Goal: Use online tool/utility: Utilize a website feature to perform a specific function

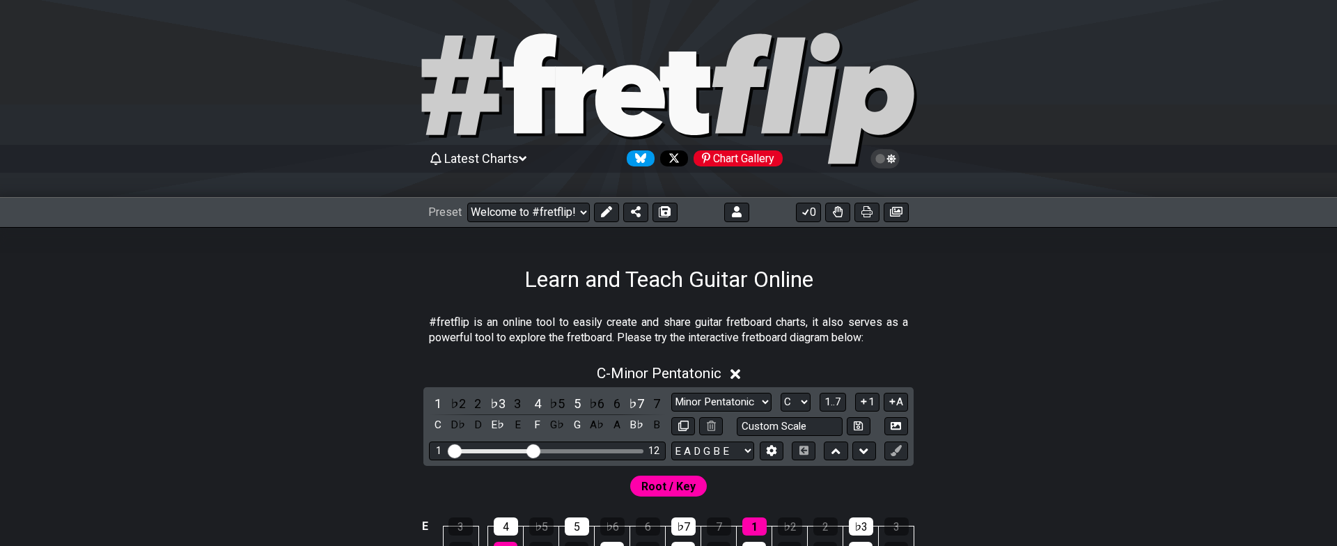
select select "C"
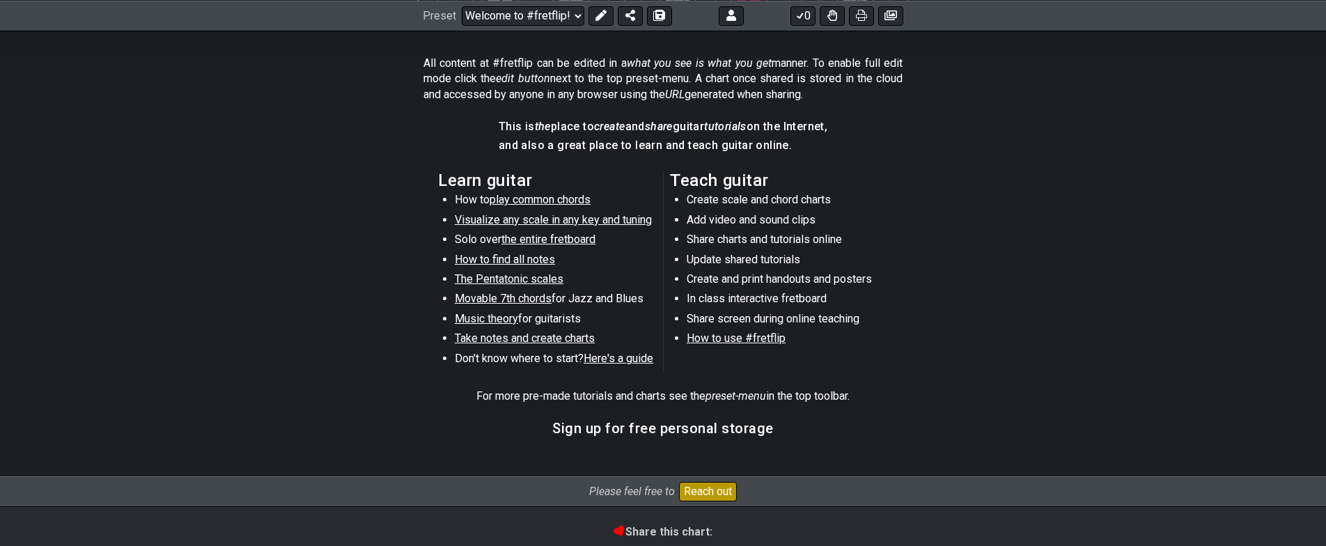
drag, startPoint x: 1031, startPoint y: 400, endPoint x: 1023, endPoint y: 403, distance: 8.4
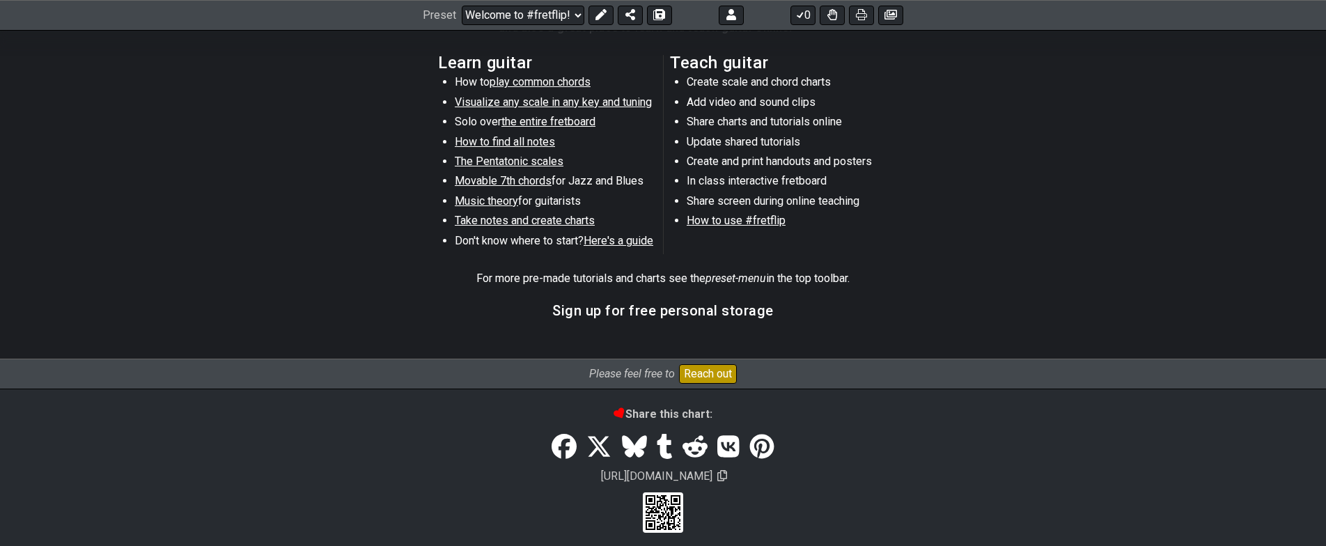
drag, startPoint x: 1046, startPoint y: 367, endPoint x: 1042, endPoint y: 349, distance: 18.6
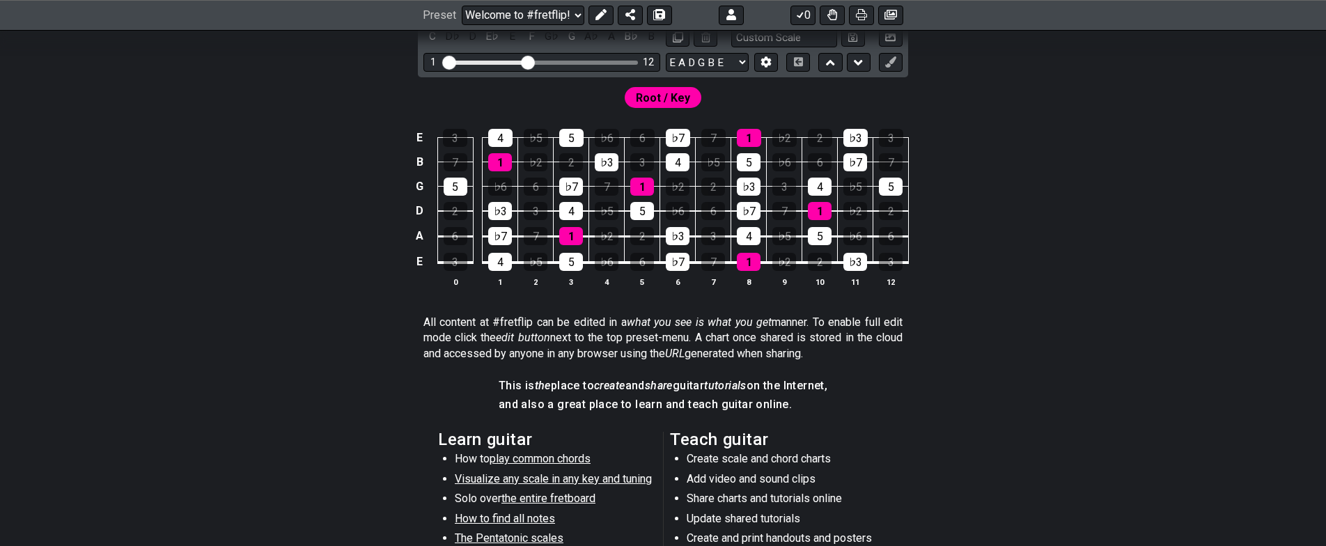
drag, startPoint x: 1071, startPoint y: 265, endPoint x: 1075, endPoint y: 221, distance: 43.5
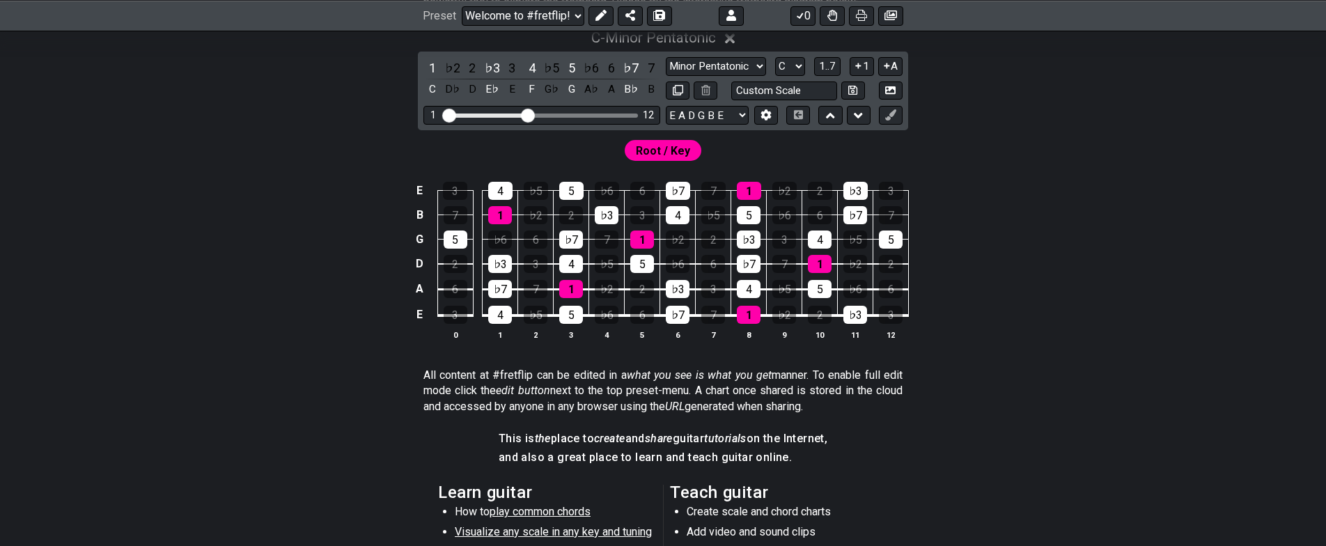
drag, startPoint x: 967, startPoint y: 361, endPoint x: 942, endPoint y: 443, distance: 85.3
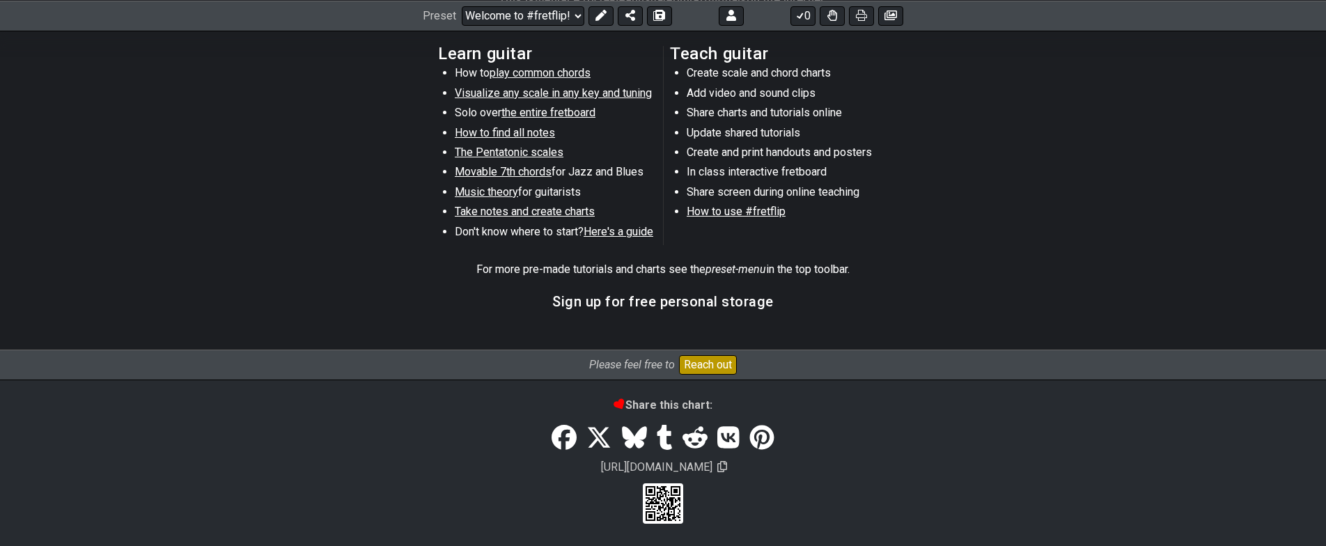
drag, startPoint x: 935, startPoint y: 444, endPoint x: 924, endPoint y: 459, distance: 18.9
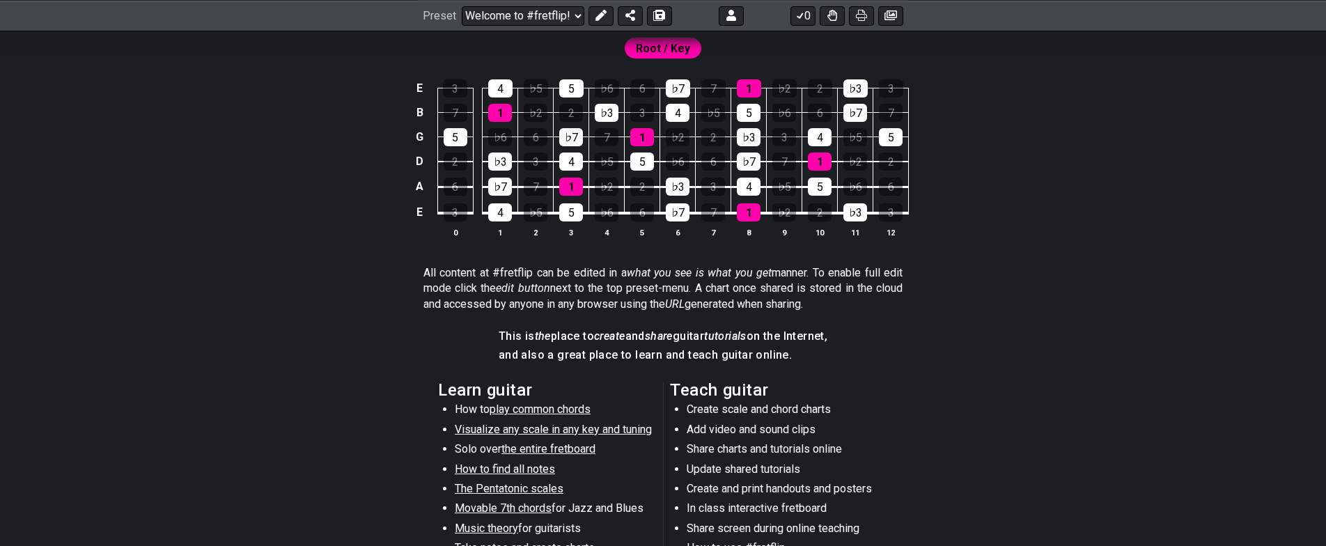
scroll to position [0, 0]
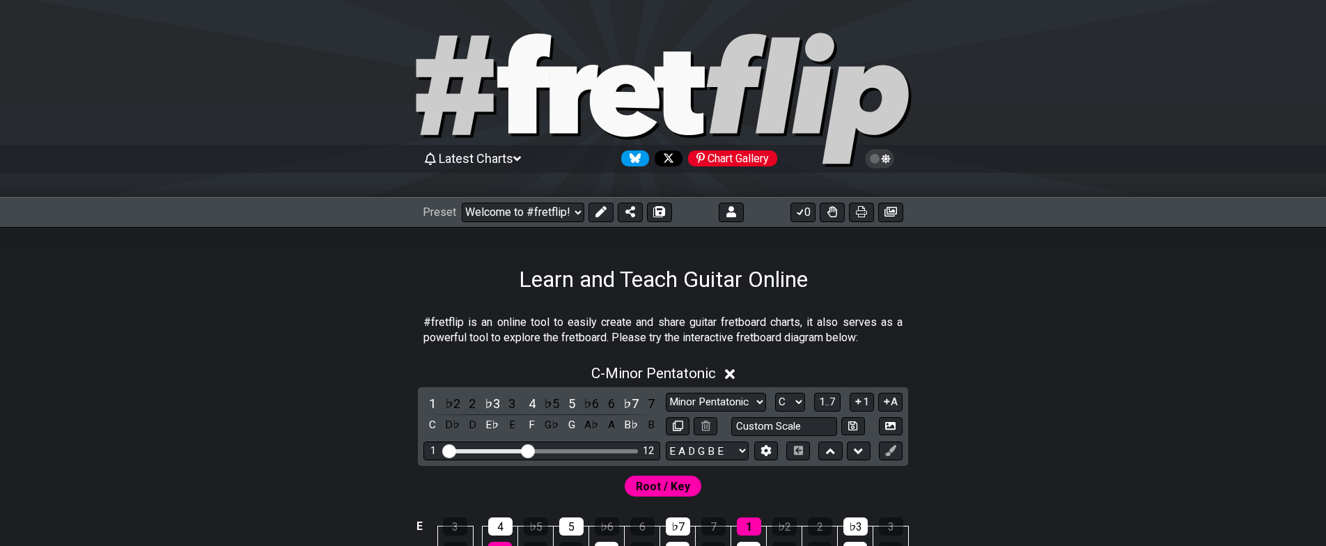
drag, startPoint x: 916, startPoint y: 483, endPoint x: 914, endPoint y: 327, distance: 155.3
click at [732, 209] on icon at bounding box center [731, 211] width 10 height 11
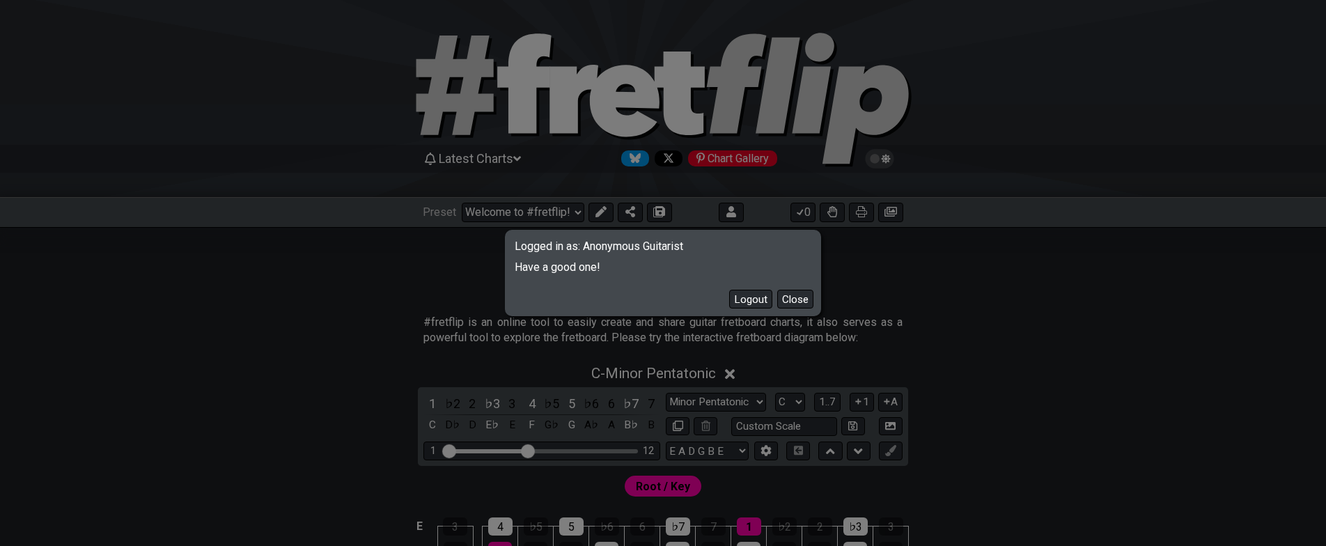
click at [801, 302] on button "Close" at bounding box center [795, 299] width 36 height 19
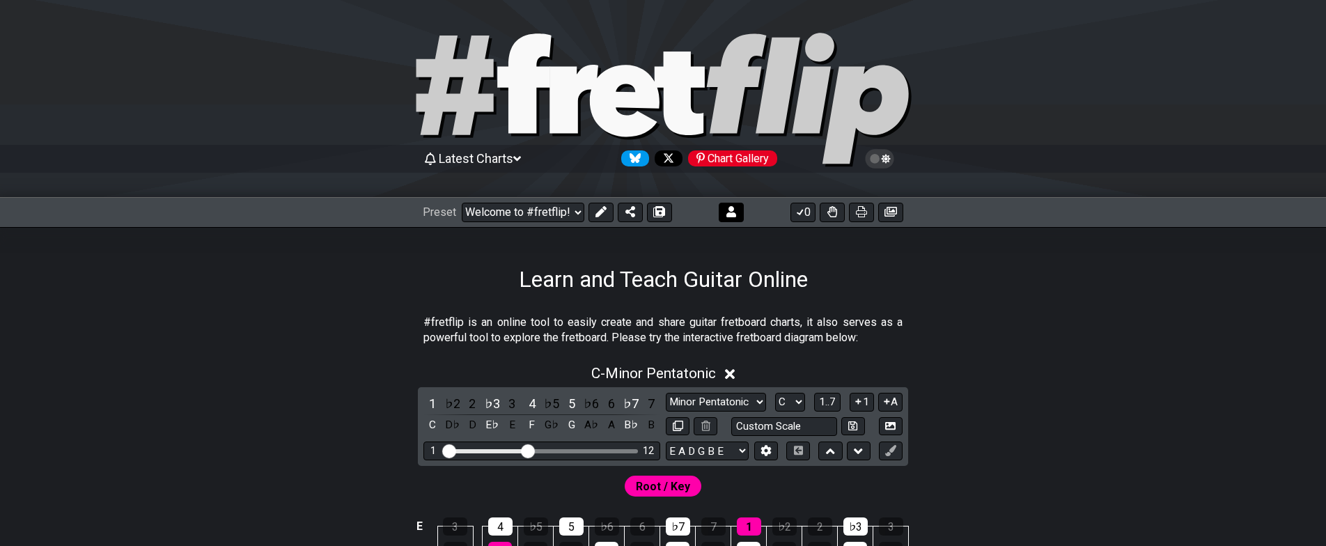
click at [736, 215] on button at bounding box center [731, 213] width 25 height 20
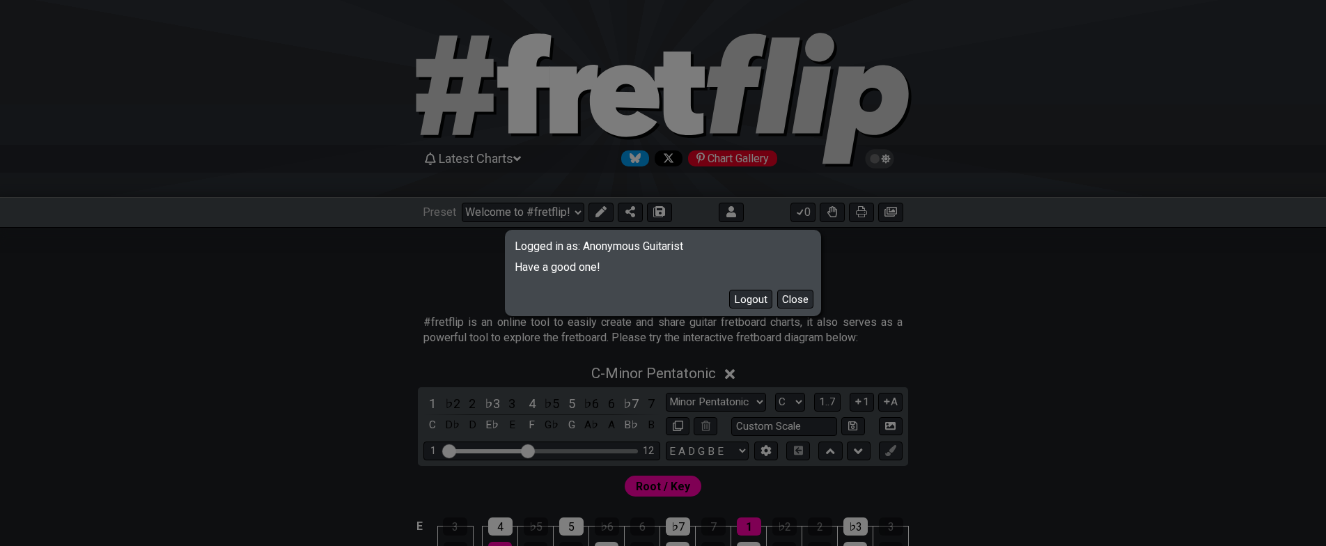
click at [798, 300] on button "Close" at bounding box center [795, 299] width 36 height 19
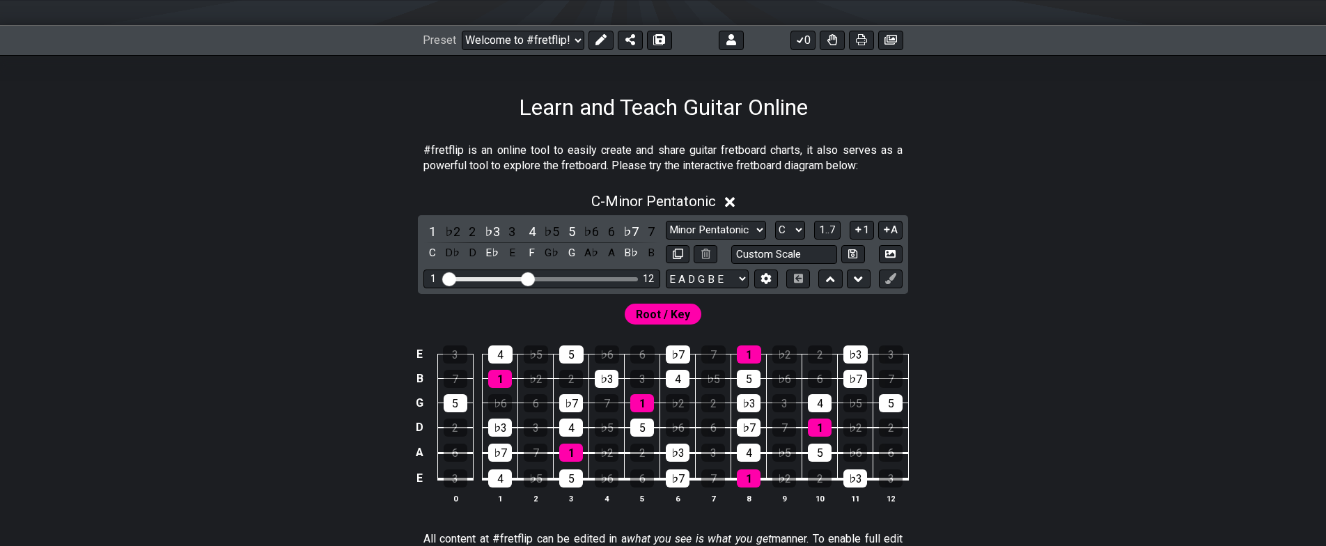
drag, startPoint x: 990, startPoint y: 389, endPoint x: 967, endPoint y: 456, distance: 71.4
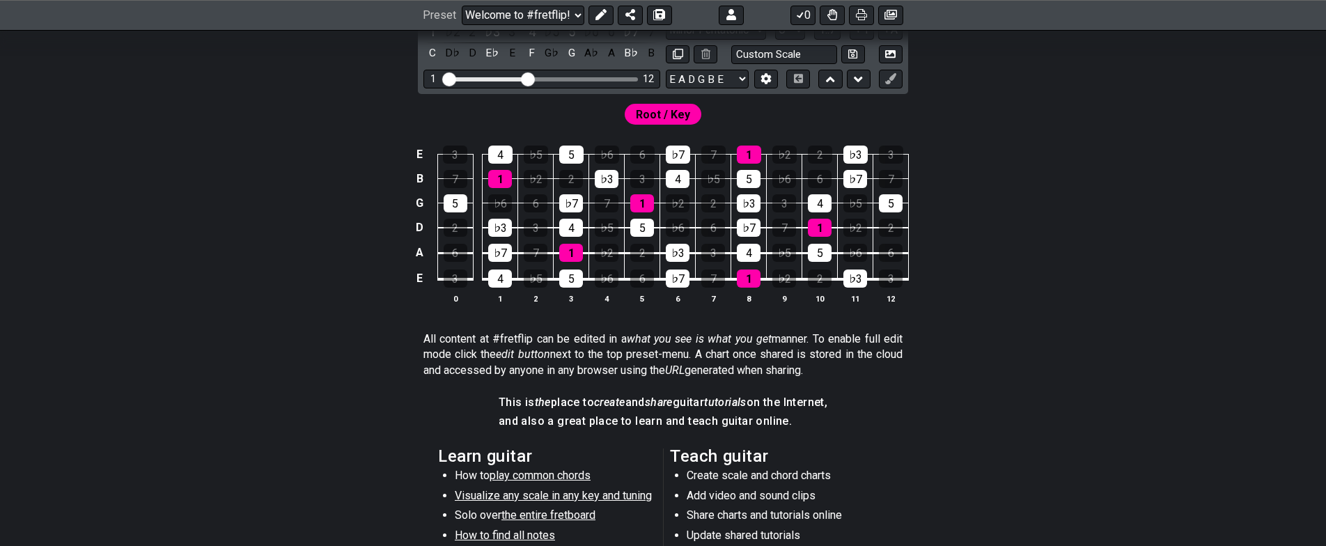
drag, startPoint x: 972, startPoint y: 446, endPoint x: 954, endPoint y: 467, distance: 27.1
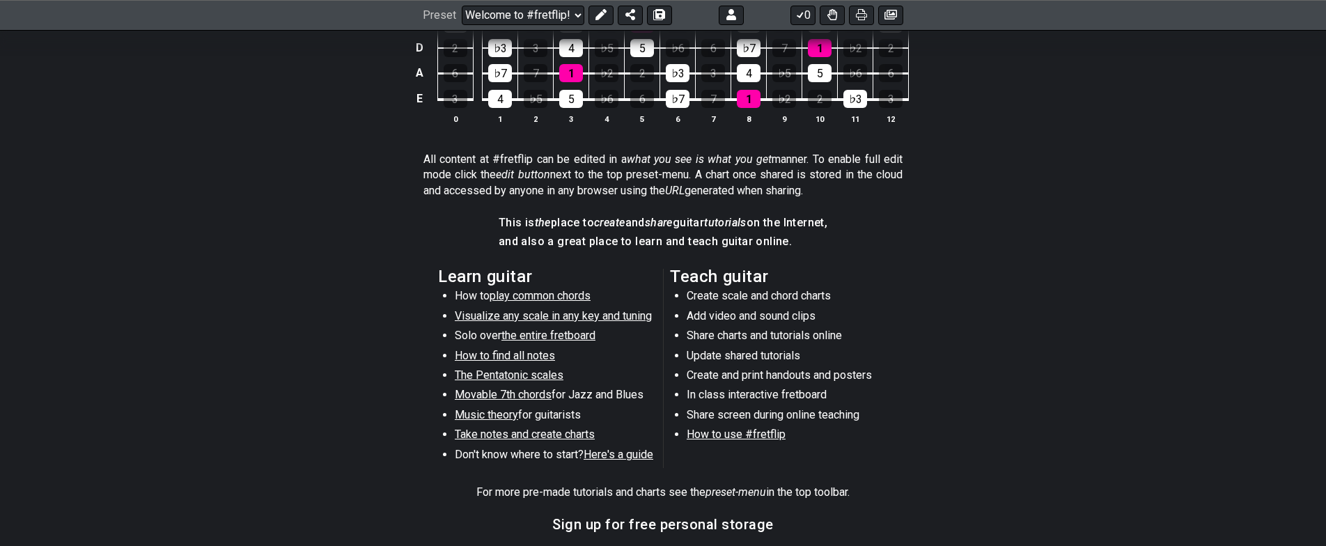
drag, startPoint x: 960, startPoint y: 452, endPoint x: 949, endPoint y: 447, distance: 12.2
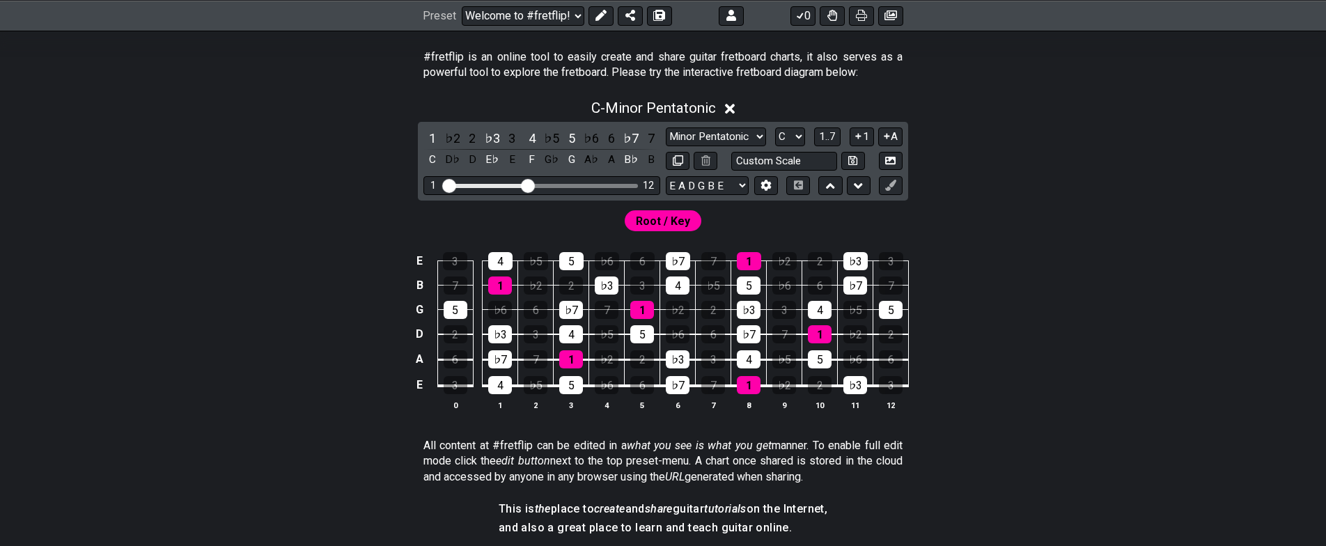
drag, startPoint x: 950, startPoint y: 452, endPoint x: 951, endPoint y: 354, distance: 98.2
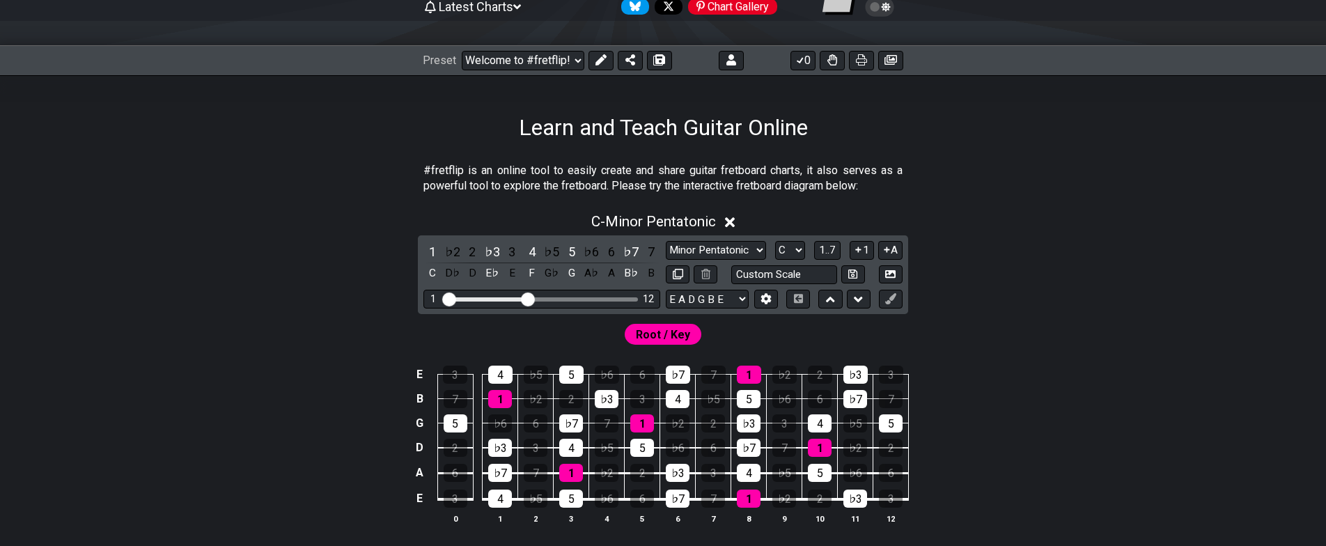
drag, startPoint x: 329, startPoint y: 304, endPoint x: 356, endPoint y: 259, distance: 52.4
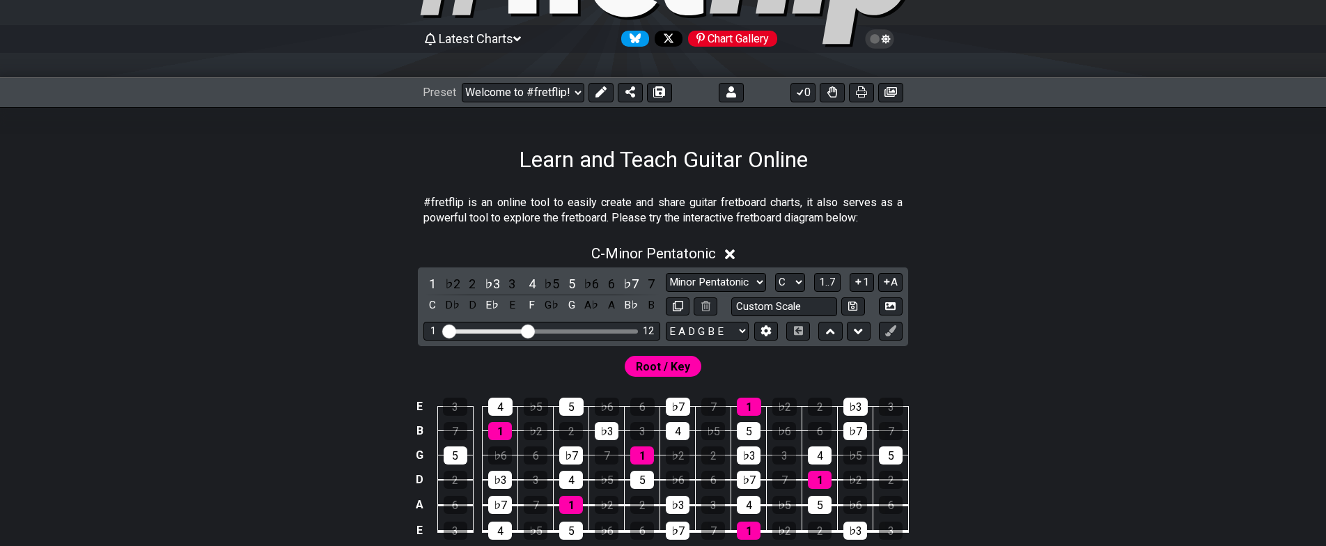
drag, startPoint x: 361, startPoint y: 288, endPoint x: 379, endPoint y: 227, distance: 63.9
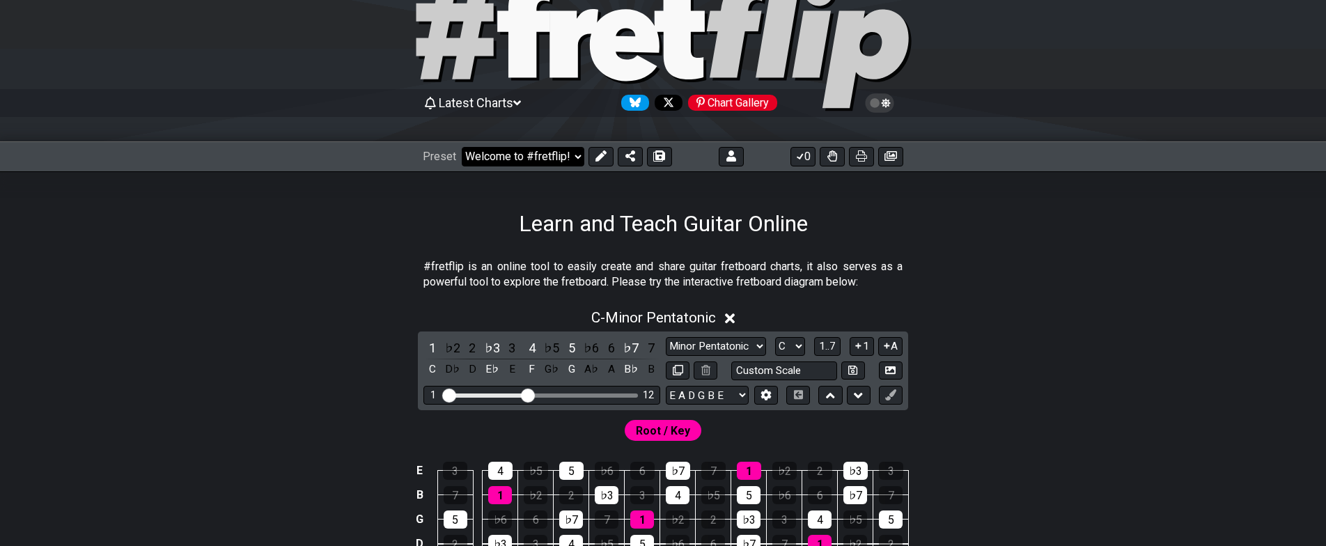
click at [536, 159] on select "Welcome to #fretflip! Initial Preset Custom Preset Learn and Teach Guitar Onlin…" at bounding box center [523, 157] width 123 height 20
click option "Learn and Teach Guitar Online" at bounding box center [0, 0] width 0 height 0
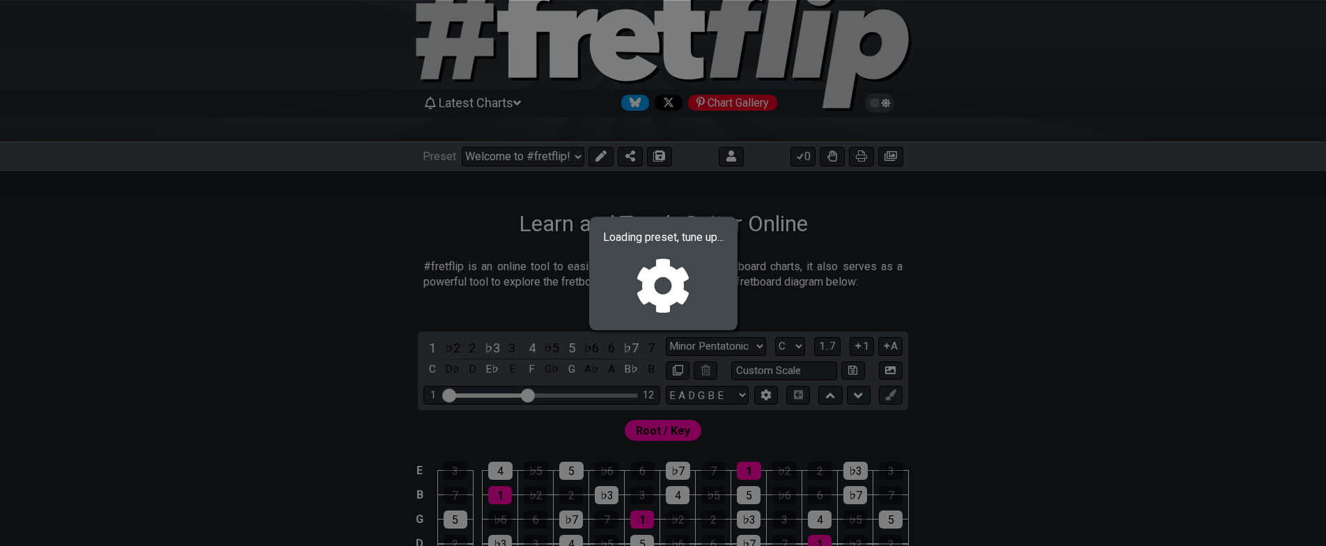
select select "/02VWRPYS"
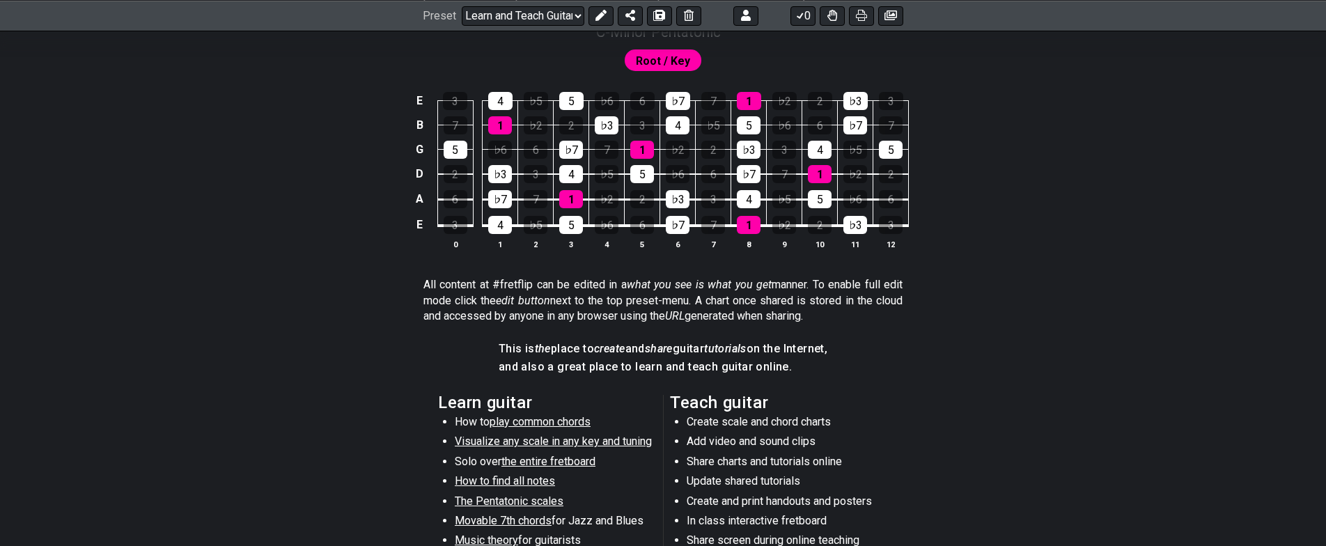
drag, startPoint x: 433, startPoint y: 321, endPoint x: 405, endPoint y: 418, distance: 100.6
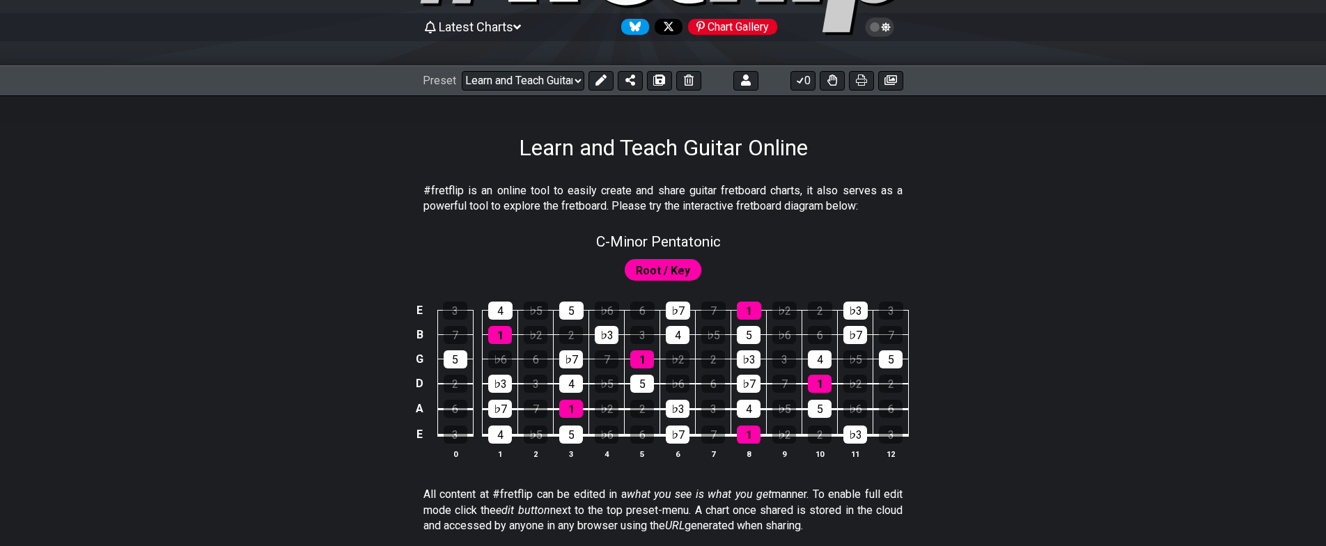
drag, startPoint x: 405, startPoint y: 389, endPoint x: 402, endPoint y: 320, distance: 68.3
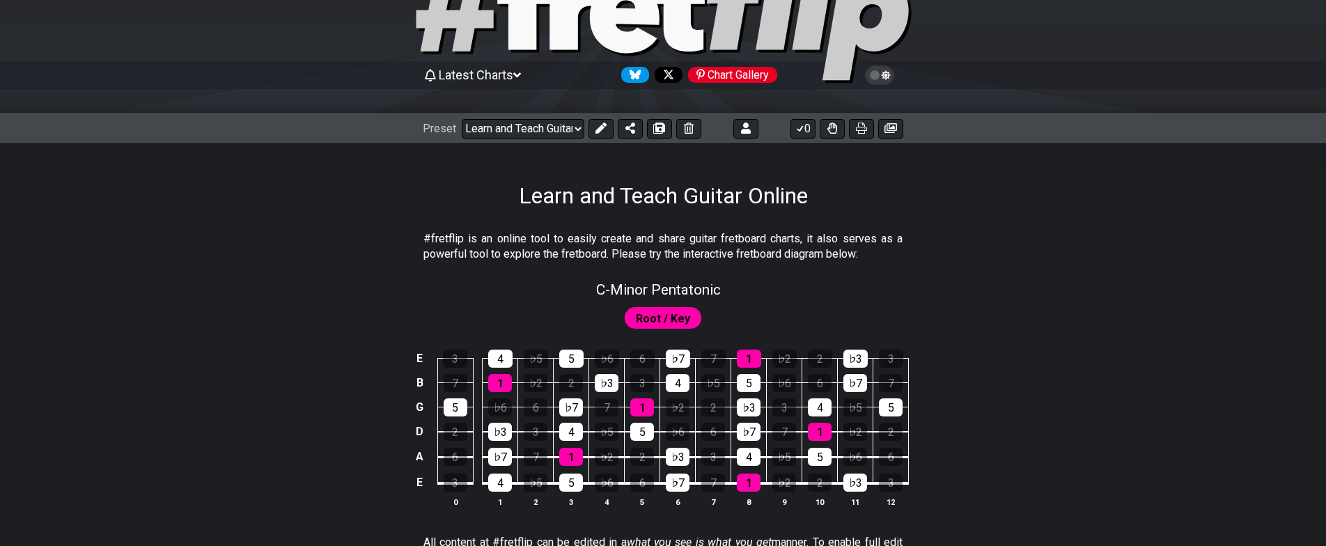
drag, startPoint x: 408, startPoint y: 337, endPoint x: 387, endPoint y: 371, distance: 40.0
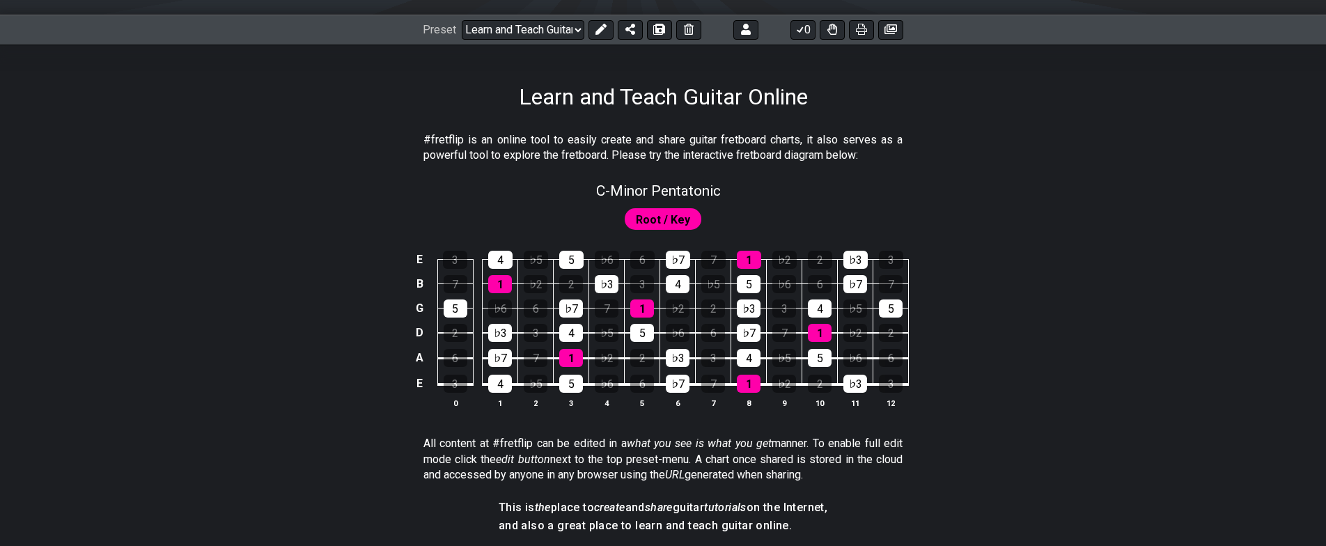
scroll to position [133, 0]
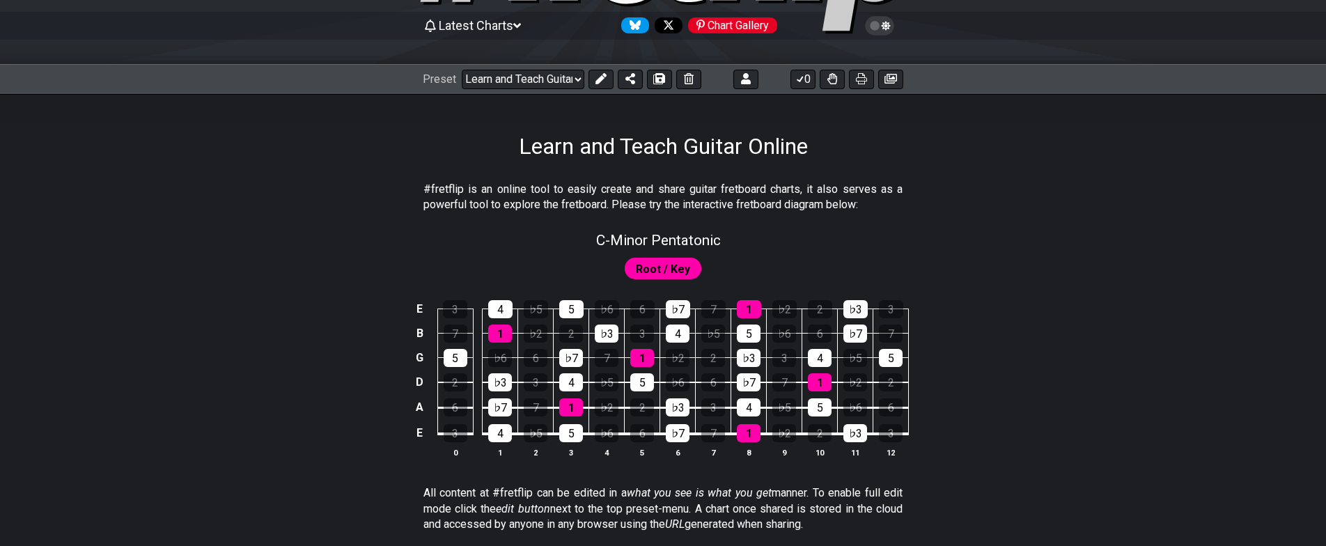
drag, startPoint x: 371, startPoint y: 414, endPoint x: 384, endPoint y: 335, distance: 79.8
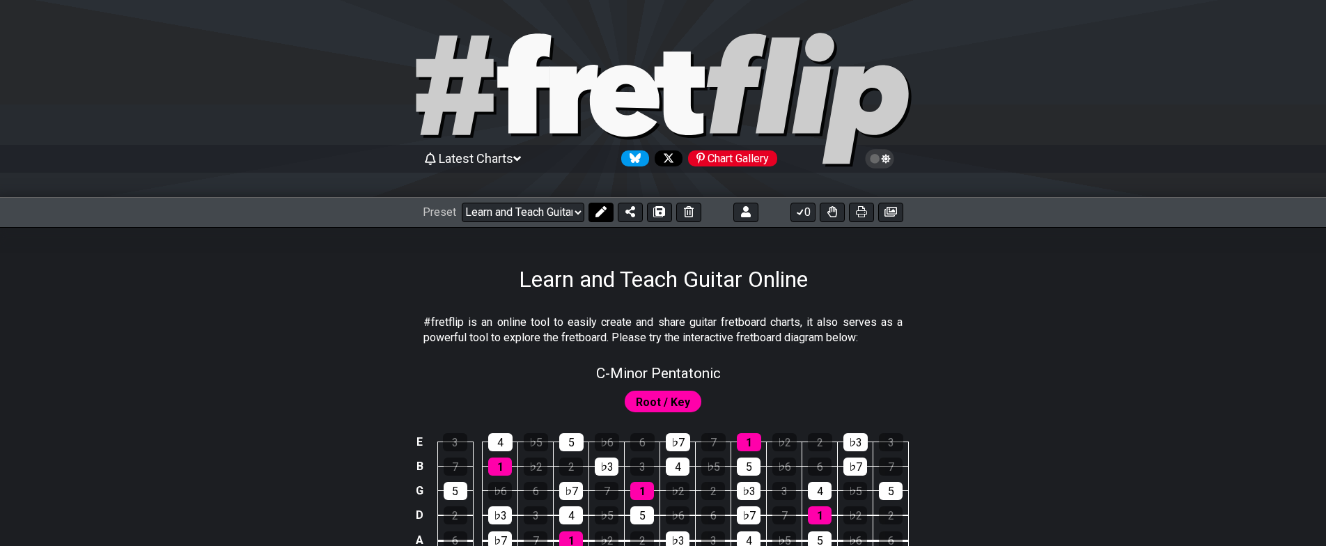
click at [596, 211] on icon at bounding box center [601, 211] width 11 height 11
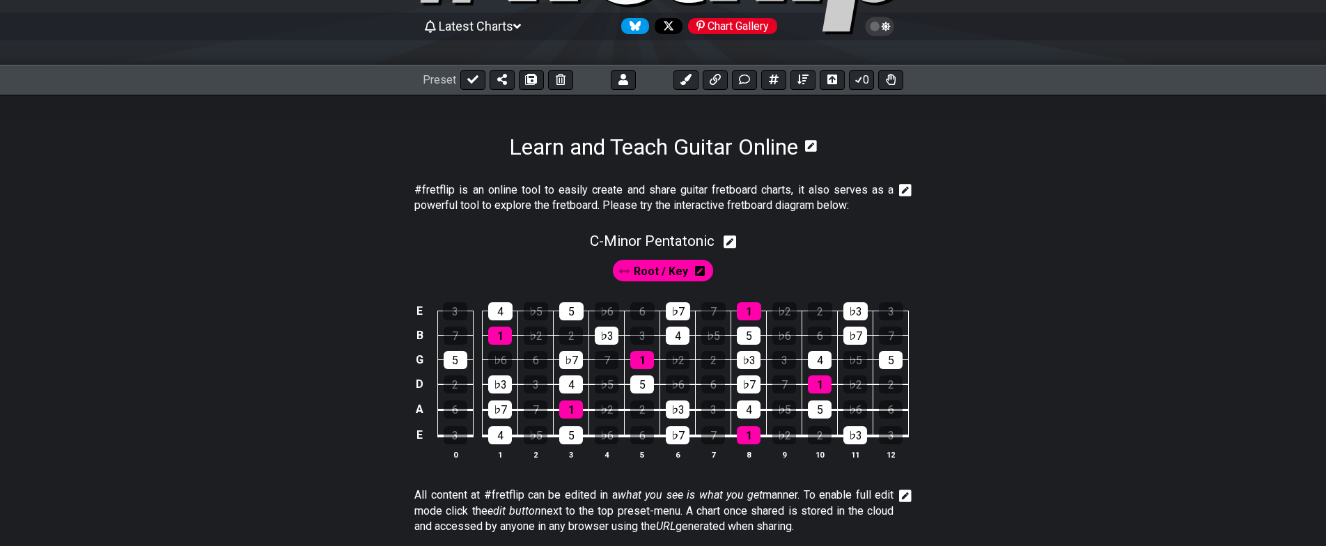
drag, startPoint x: 322, startPoint y: 426, endPoint x: 316, endPoint y: 485, distance: 58.9
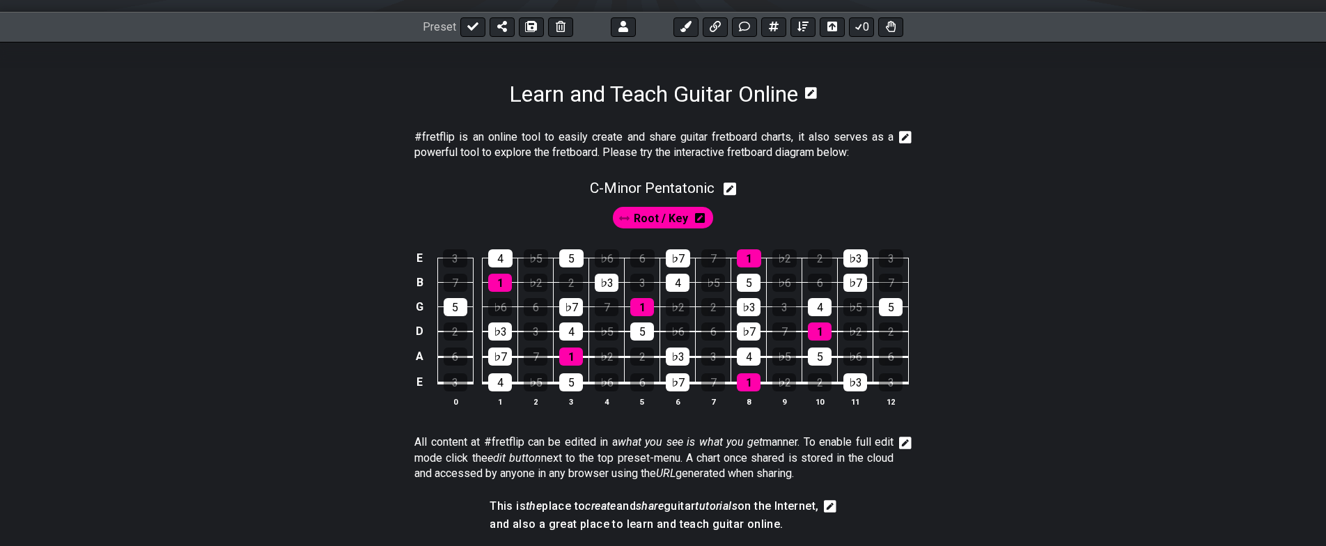
scroll to position [84, 0]
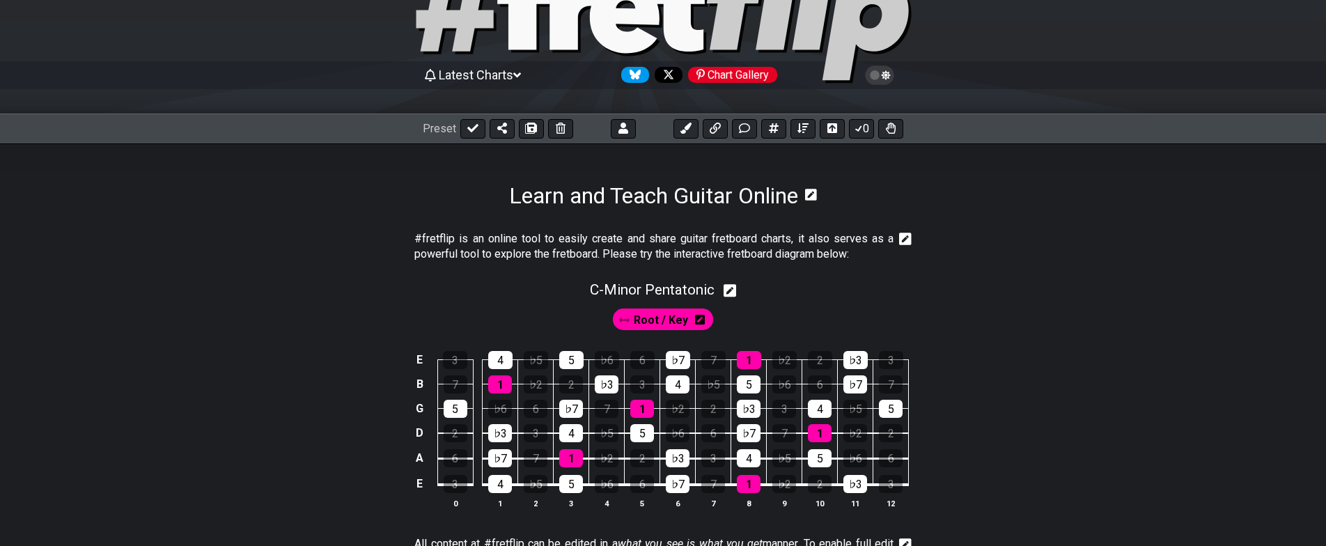
drag, startPoint x: 320, startPoint y: 378, endPoint x: 339, endPoint y: 303, distance: 77.5
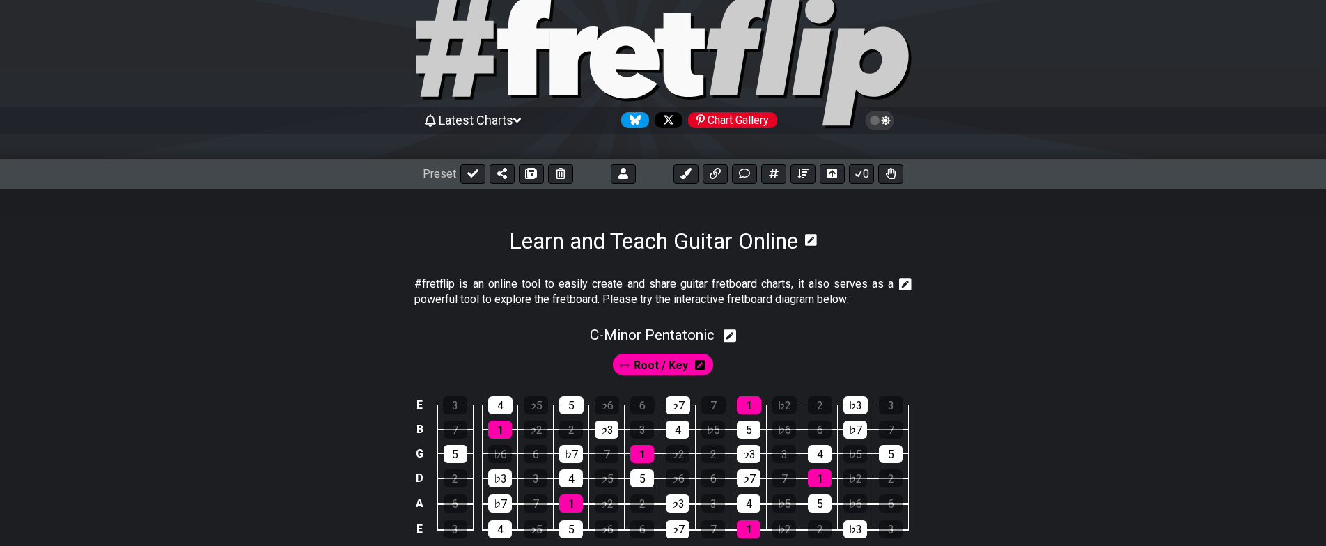
scroll to position [389, 0]
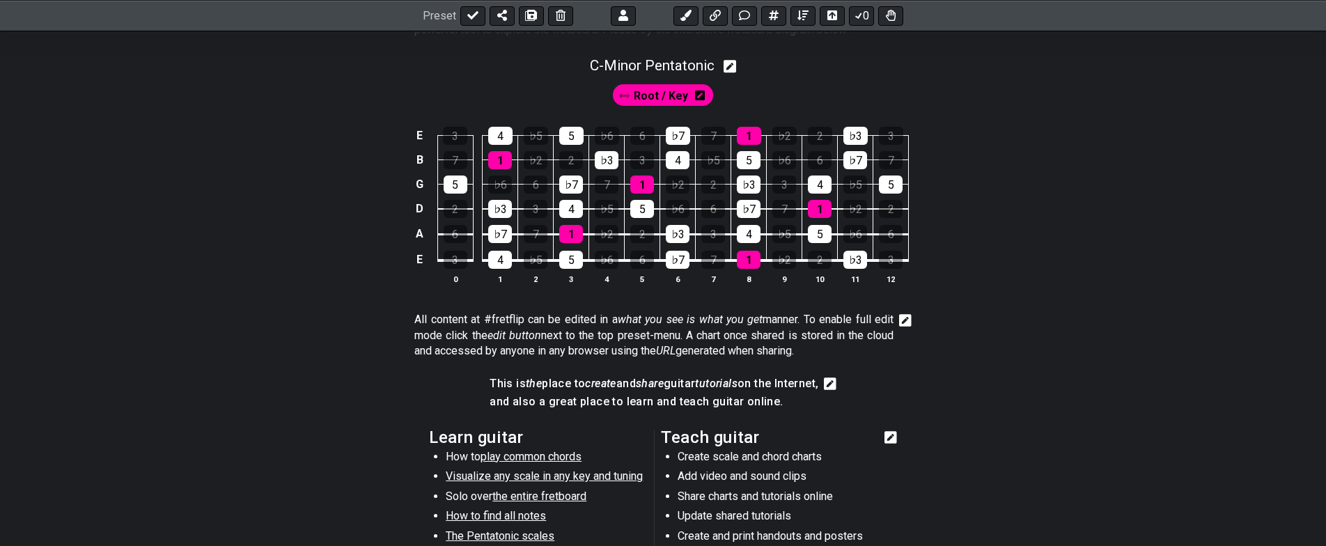
drag, startPoint x: 402, startPoint y: 291, endPoint x: 366, endPoint y: 355, distance: 73.3
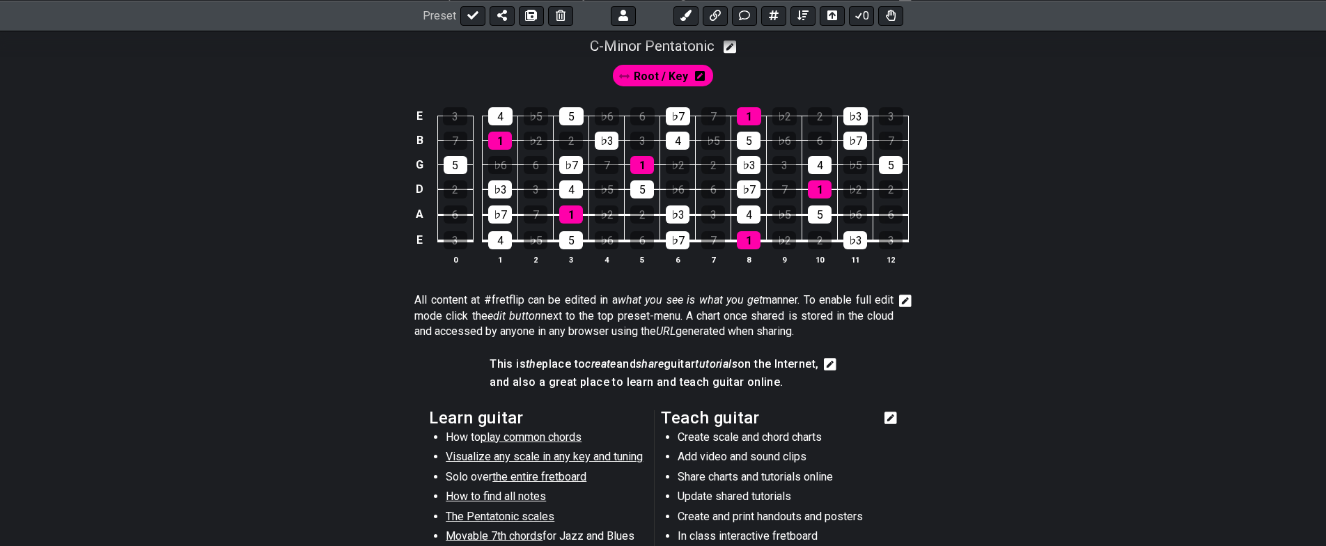
scroll to position [124, 0]
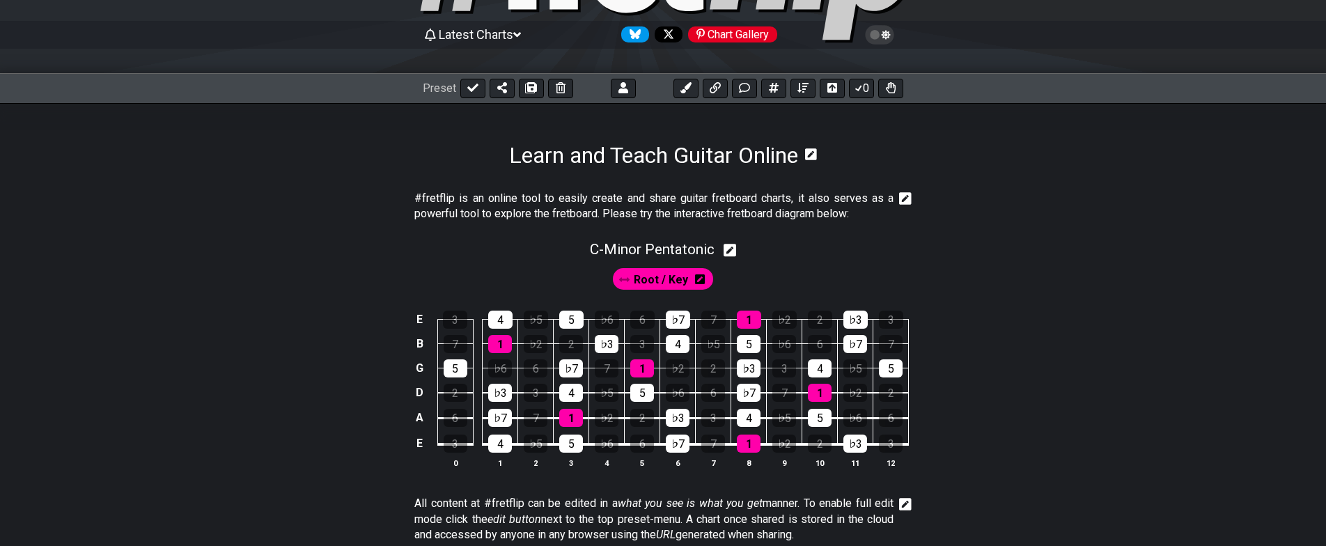
drag, startPoint x: 361, startPoint y: 338, endPoint x: 370, endPoint y: 256, distance: 83.3
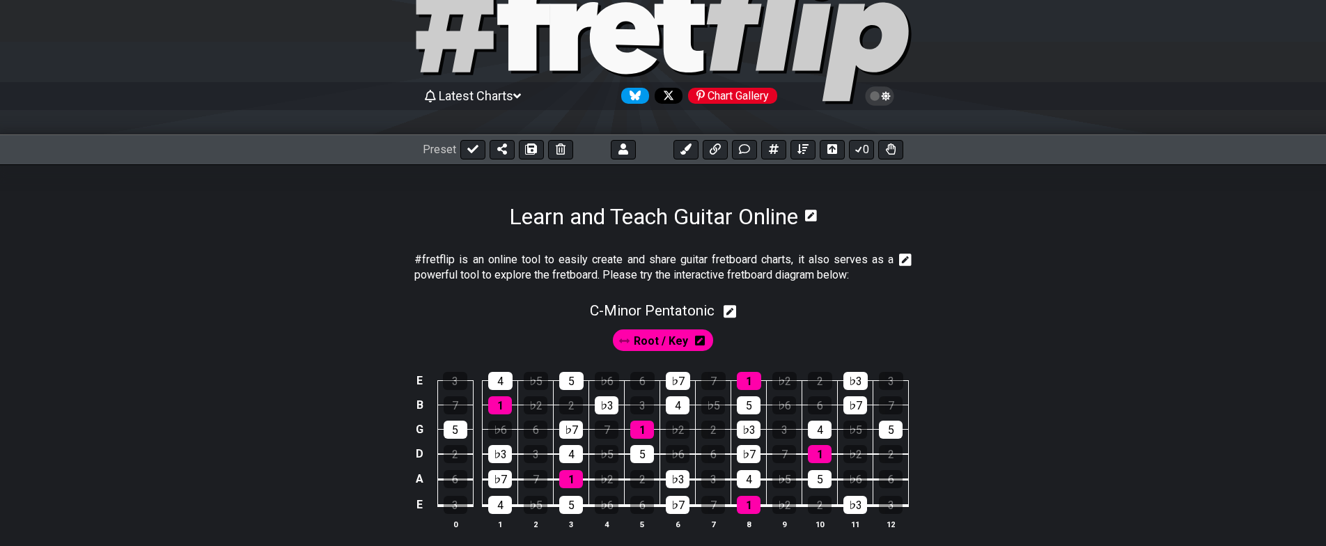
drag, startPoint x: 283, startPoint y: 394, endPoint x: 293, endPoint y: 363, distance: 32.4
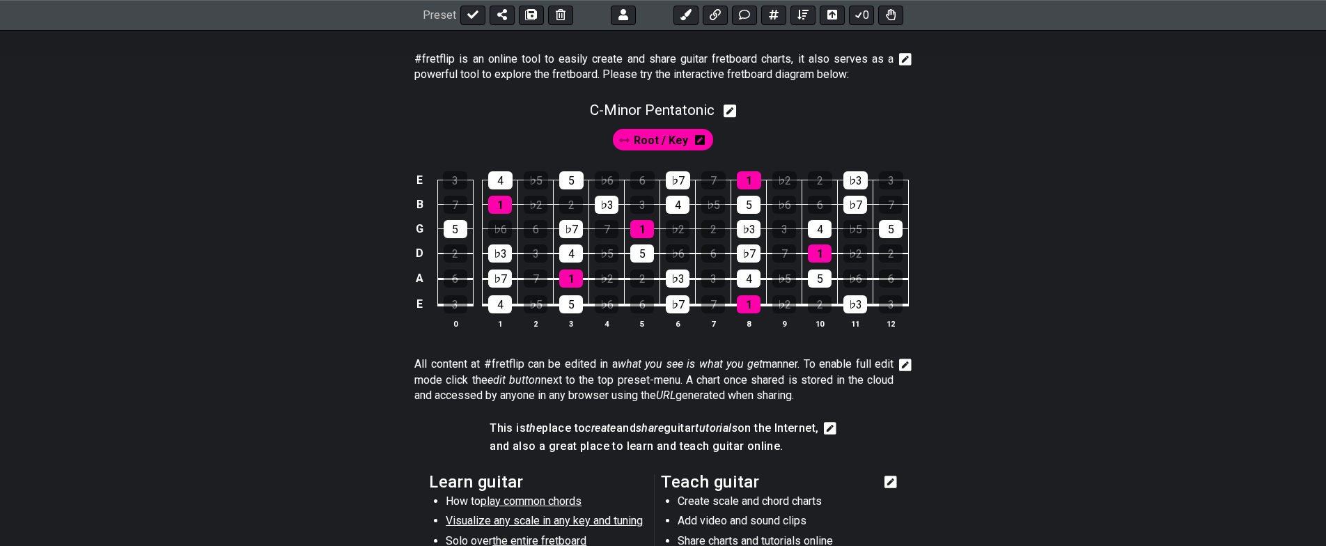
drag, startPoint x: 333, startPoint y: 342, endPoint x: 329, endPoint y: 436, distance: 94.1
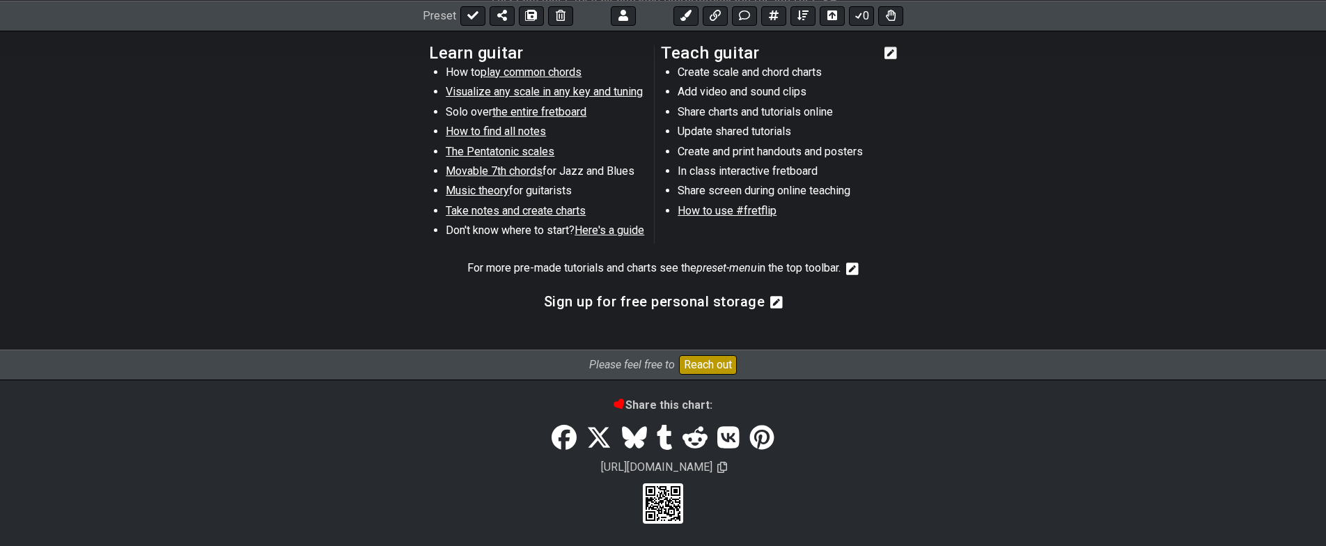
drag, startPoint x: 361, startPoint y: 343, endPoint x: 347, endPoint y: 461, distance: 118.5
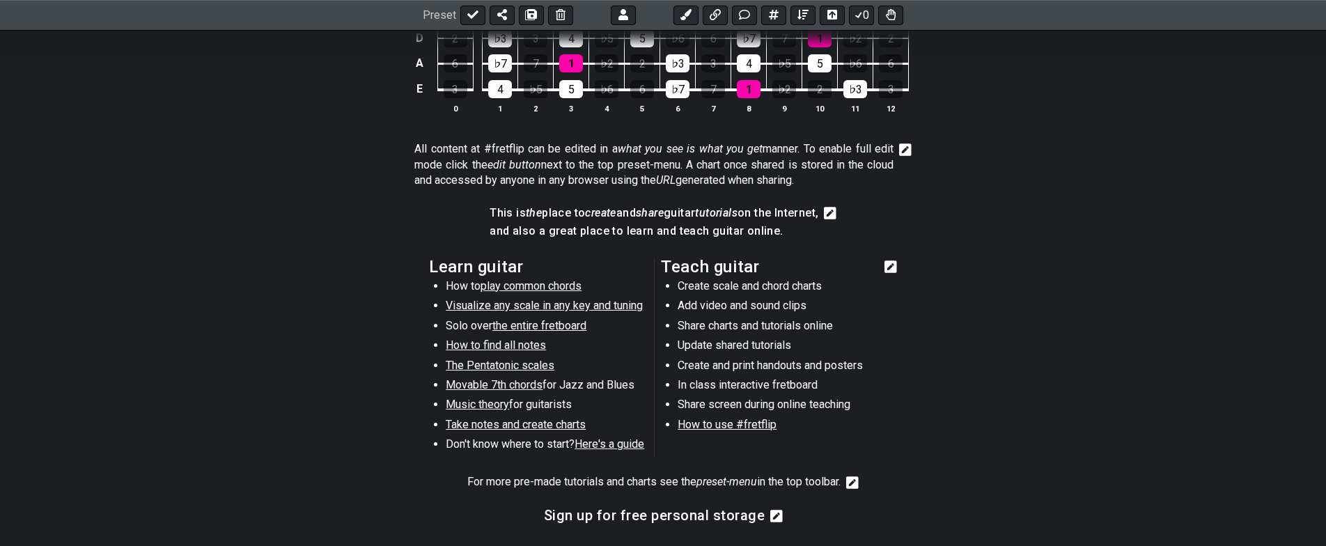
drag, startPoint x: 353, startPoint y: 437, endPoint x: 351, endPoint y: 366, distance: 70.4
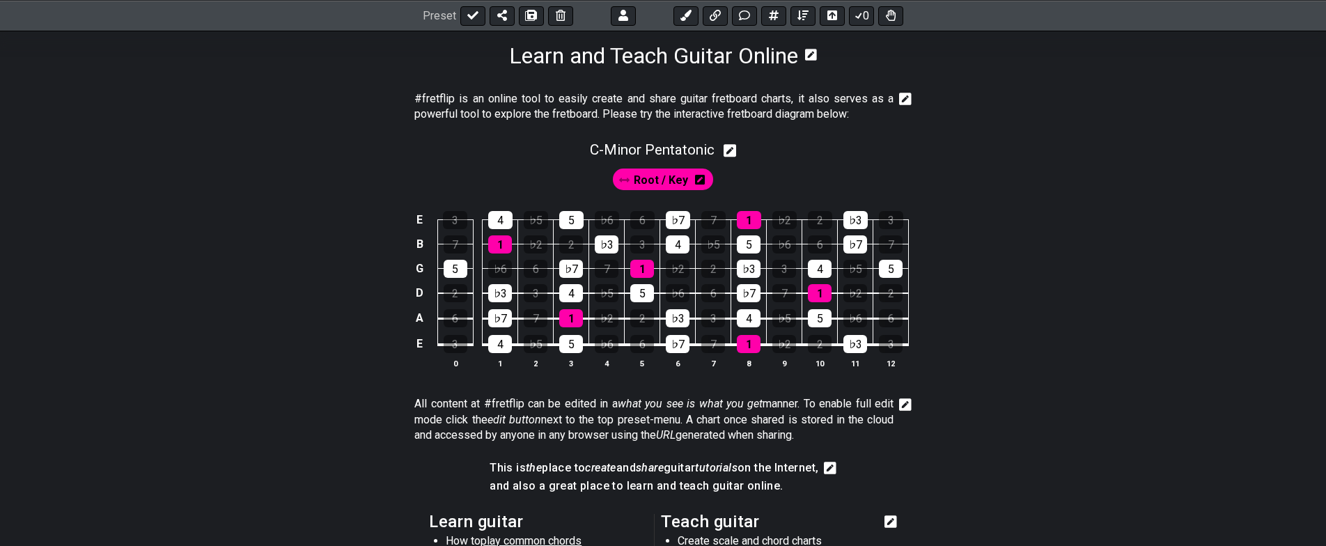
scroll to position [2, 0]
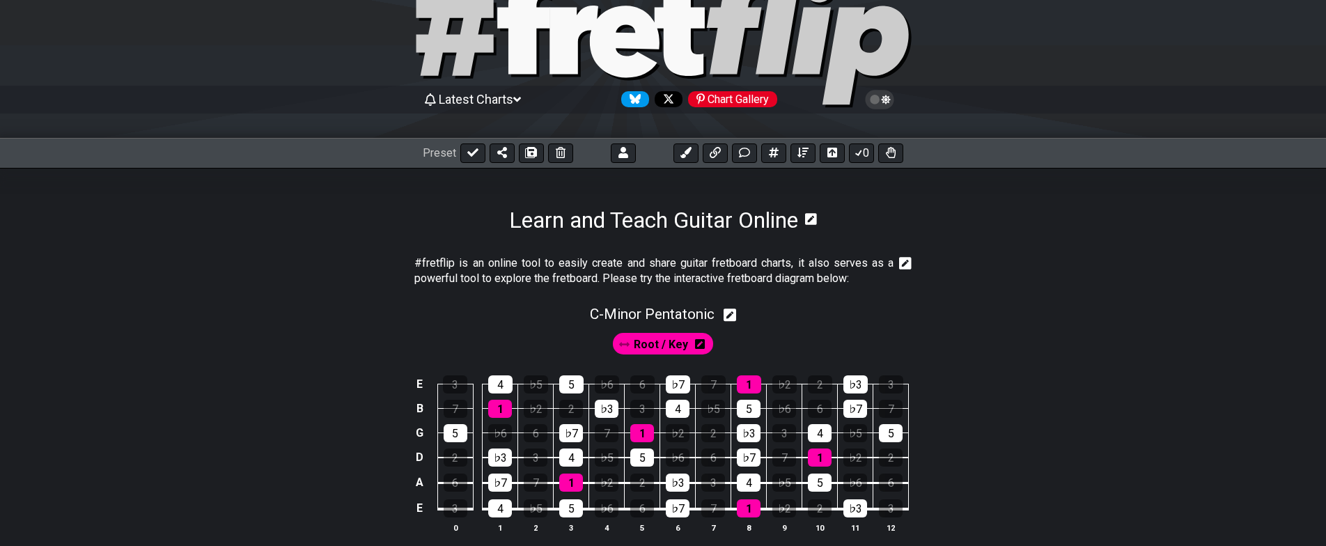
drag, startPoint x: 368, startPoint y: 398, endPoint x: 357, endPoint y: 384, distance: 17.8
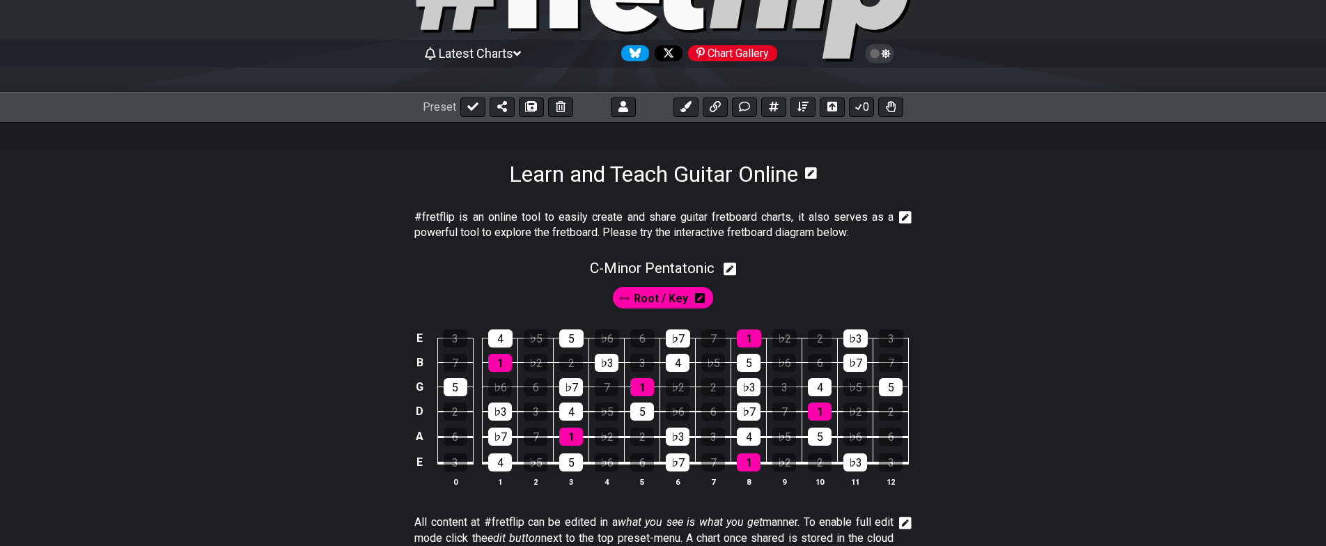
drag, startPoint x: 332, startPoint y: 435, endPoint x: 344, endPoint y: 373, distance: 62.4
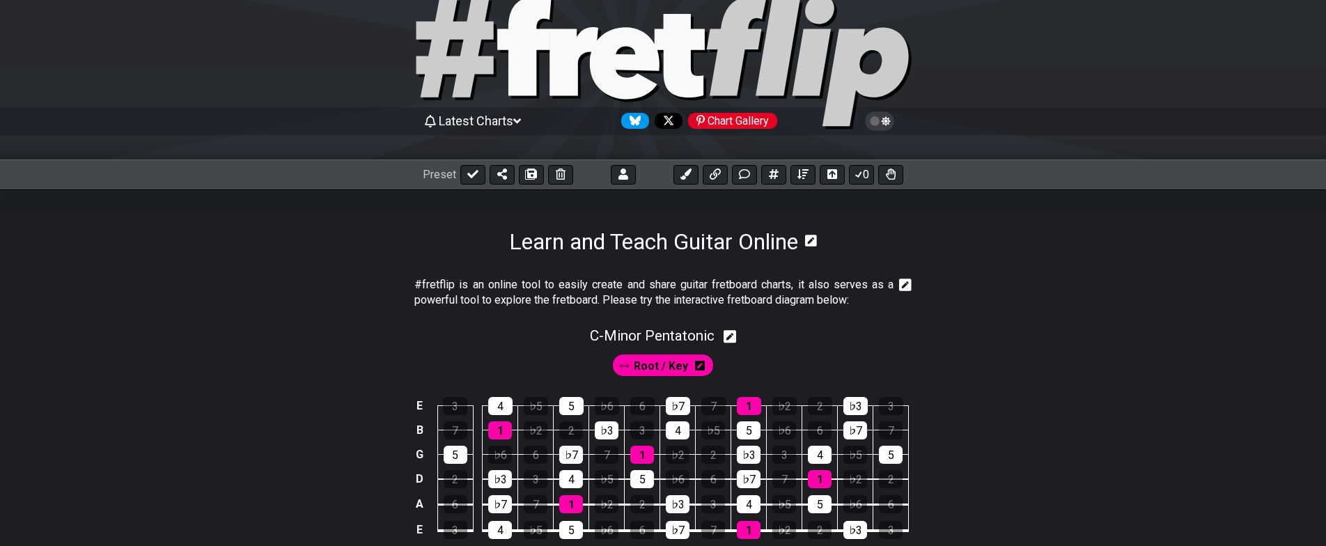
click at [468, 175] on icon at bounding box center [472, 174] width 11 height 8
select select "/02VWRPYS"
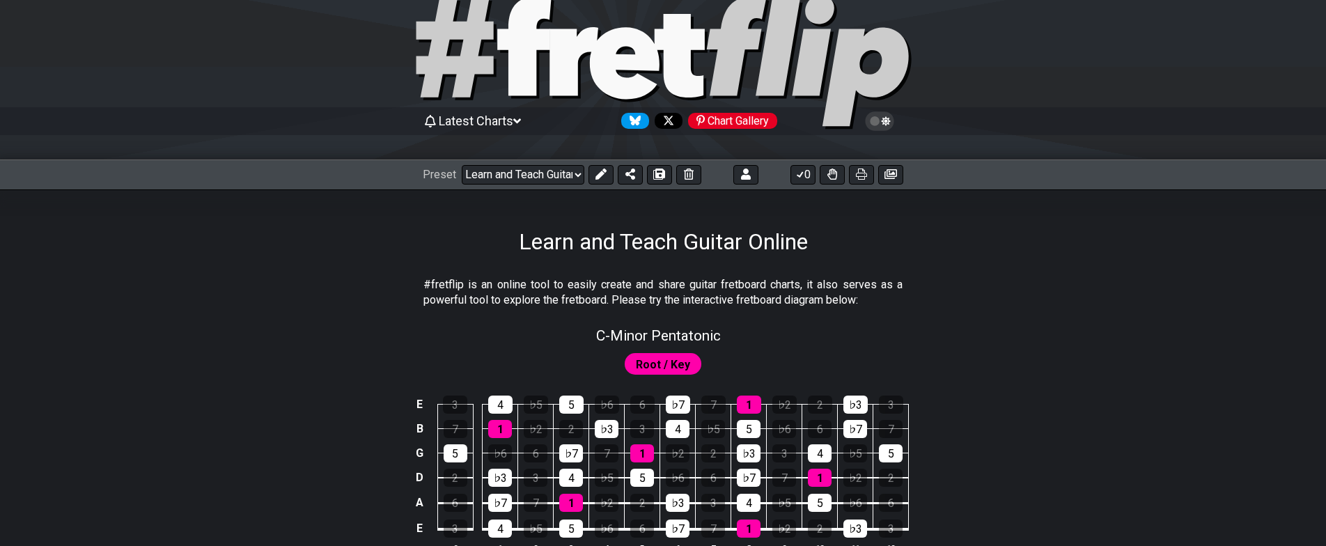
click at [596, 178] on icon at bounding box center [601, 174] width 11 height 11
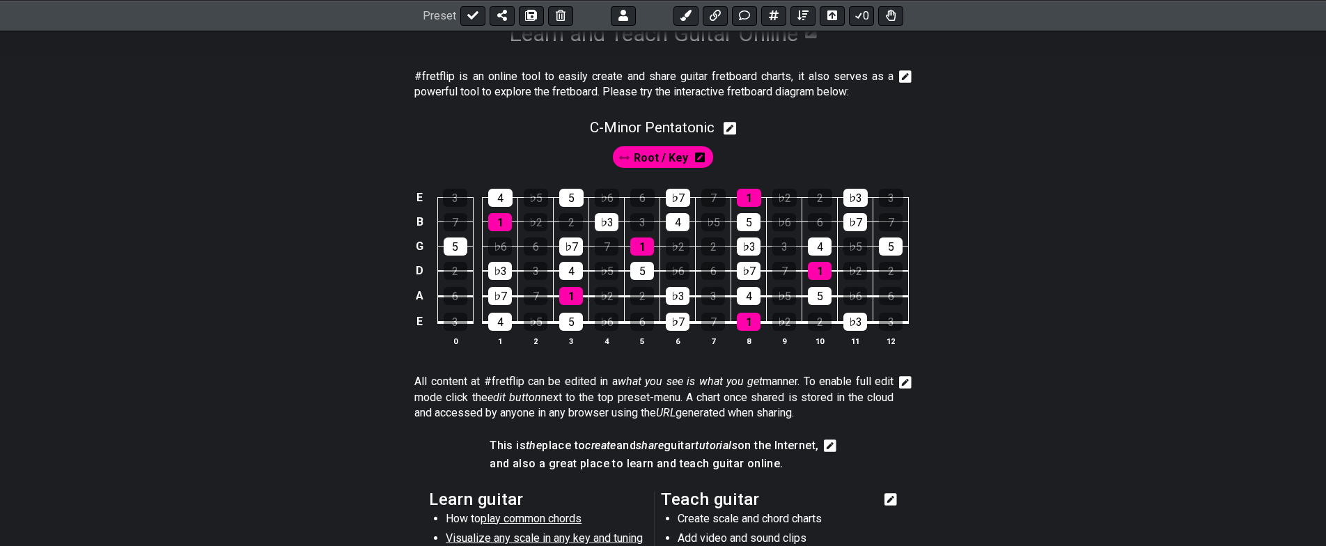
drag, startPoint x: 356, startPoint y: 329, endPoint x: 334, endPoint y: 396, distance: 70.9
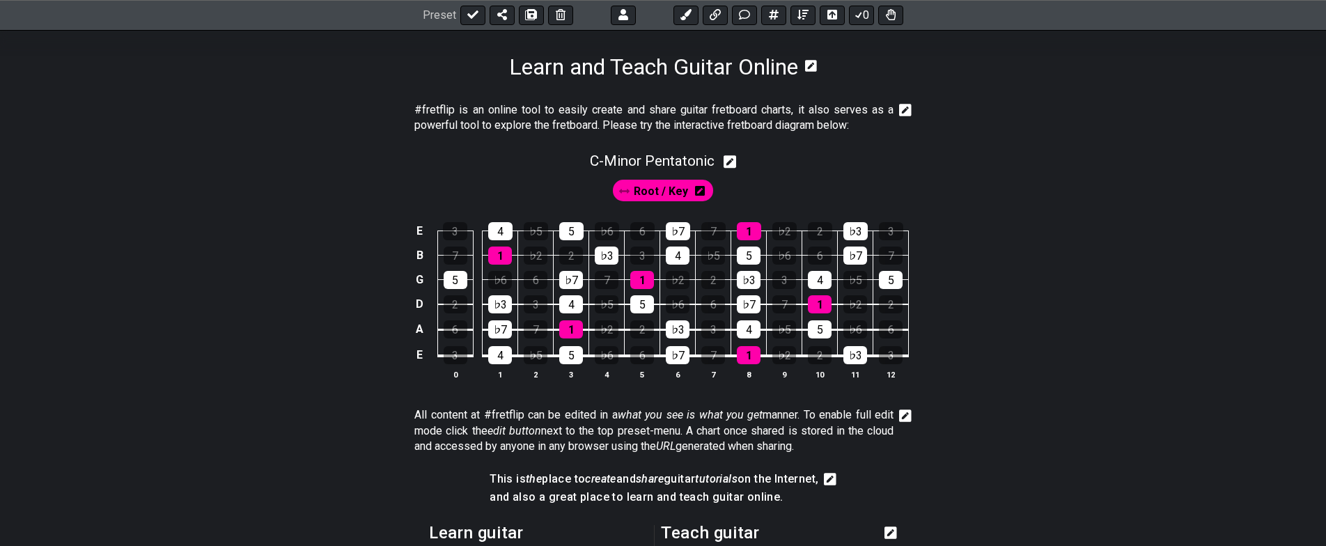
drag, startPoint x: 334, startPoint y: 425, endPoint x: 349, endPoint y: 361, distance: 65.7
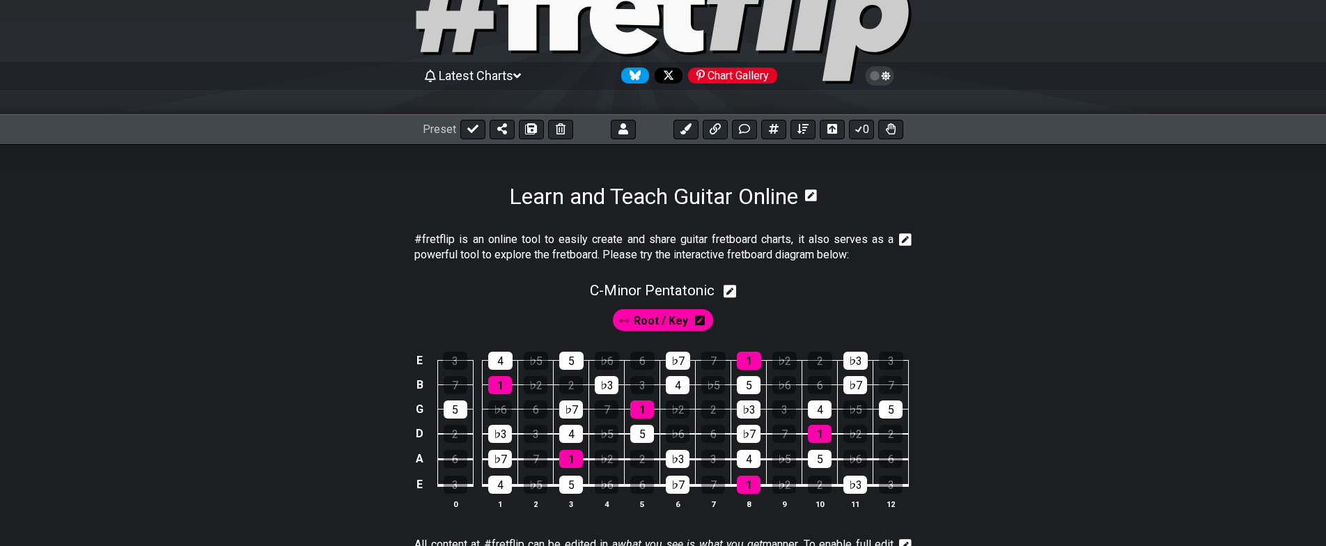
scroll to position [68, 0]
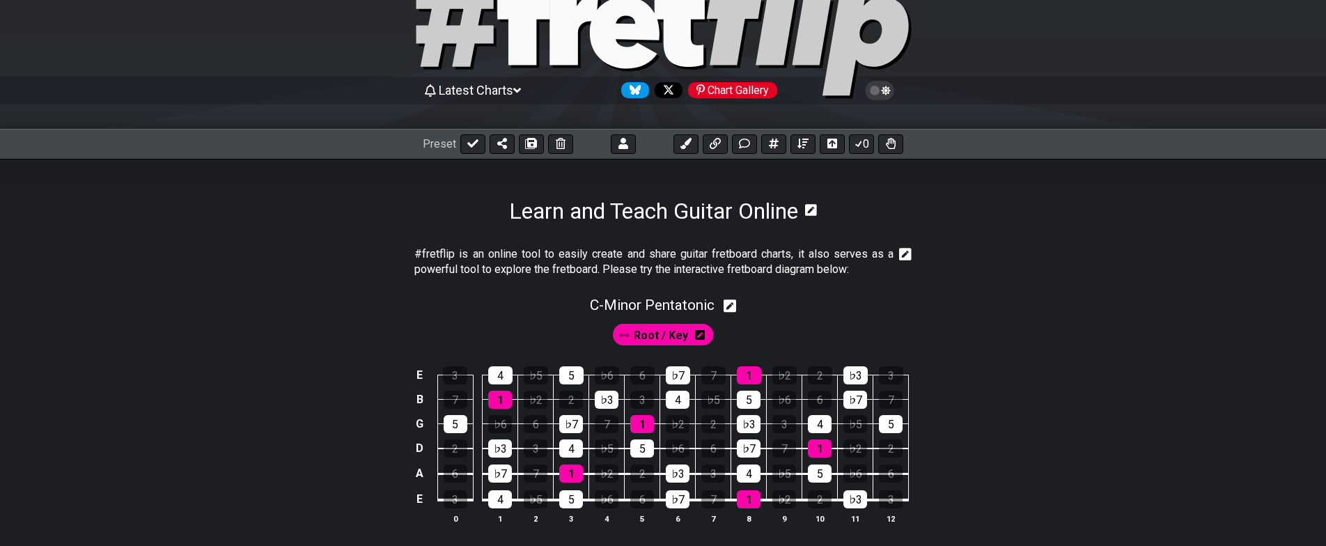
click at [472, 143] on icon at bounding box center [472, 143] width 11 height 8
select select "/02VWRPYS"
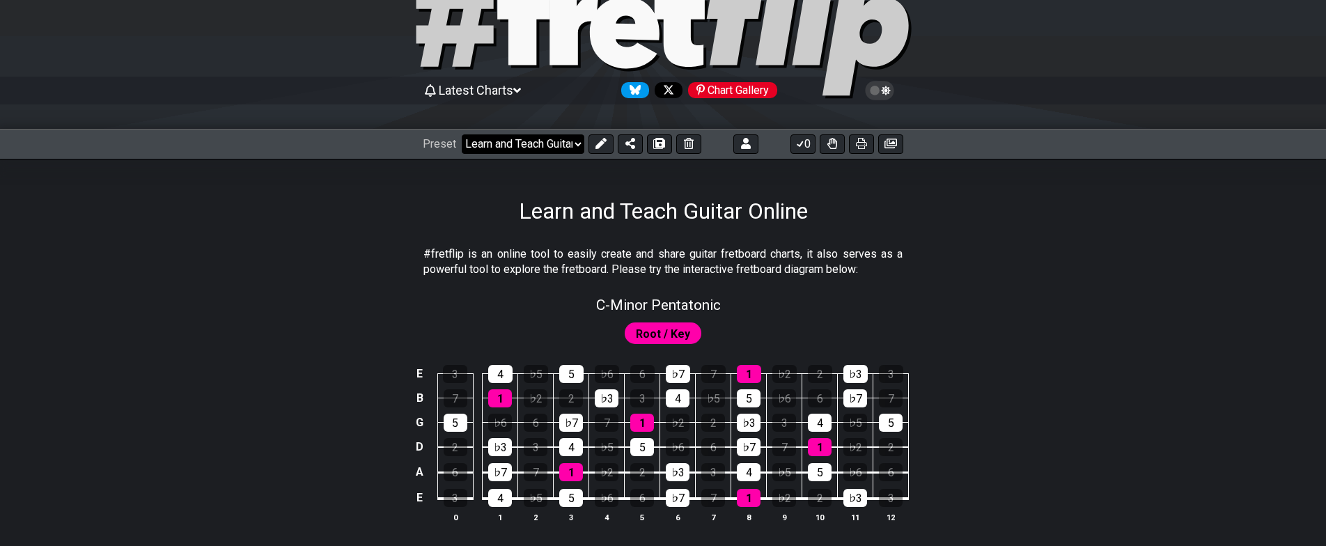
click at [567, 143] on select "Welcome to #fretflip! Initial Preset Custom Preset Learn and Teach Guitar Onlin…" at bounding box center [523, 144] width 123 height 20
click at [597, 146] on icon at bounding box center [601, 143] width 11 height 11
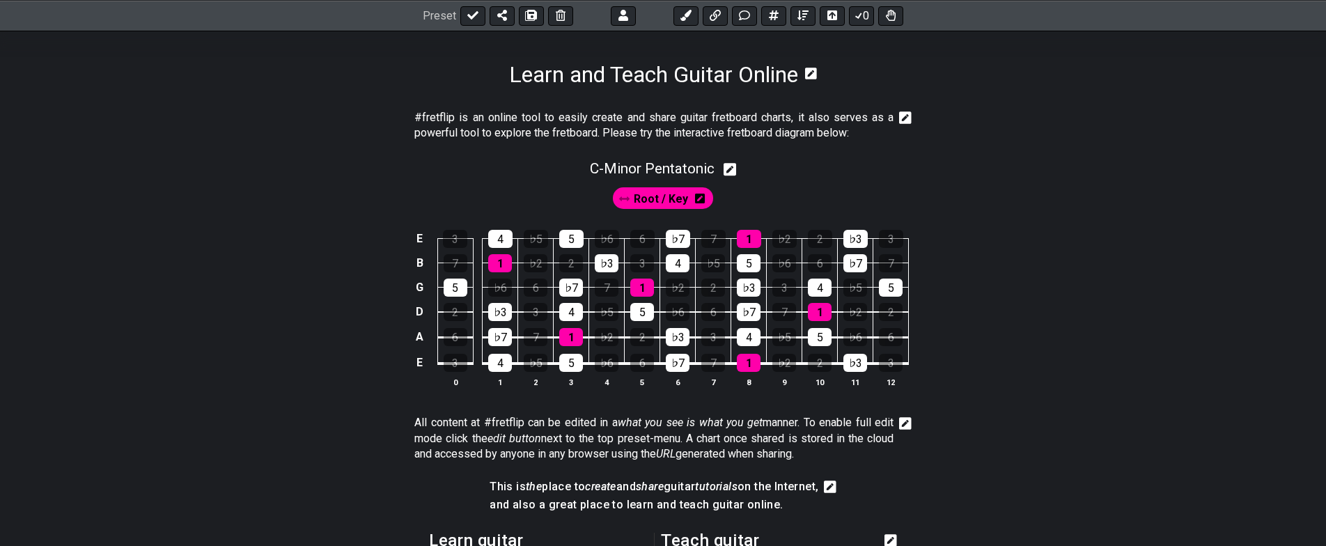
drag, startPoint x: 368, startPoint y: 400, endPoint x: 365, endPoint y: 437, distance: 37.0
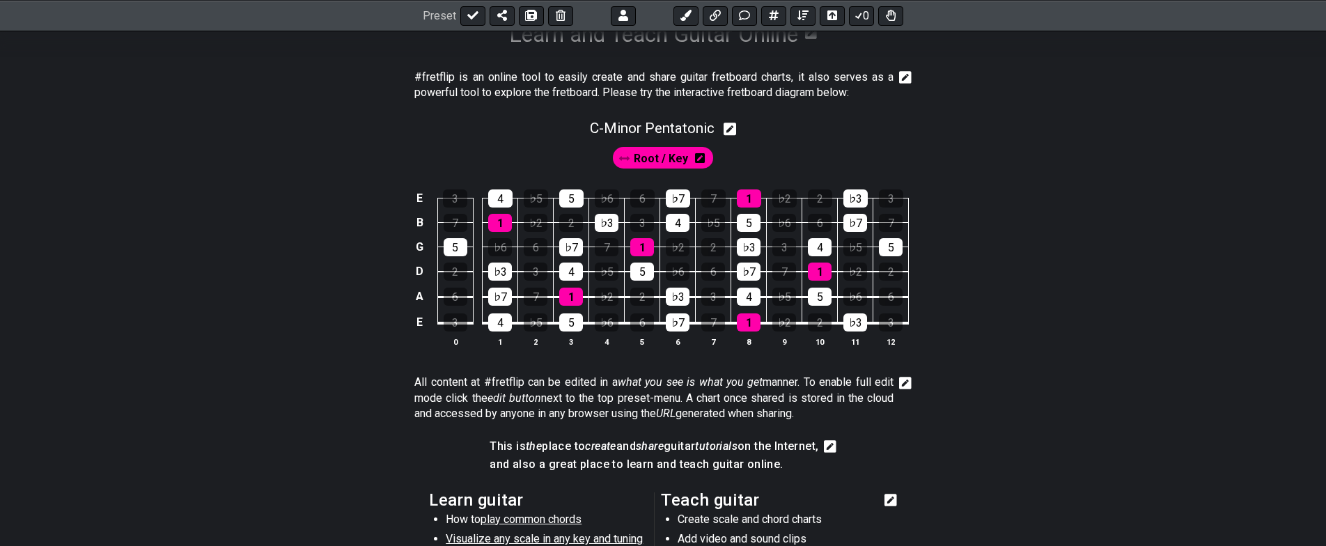
drag, startPoint x: 371, startPoint y: 471, endPoint x: 380, endPoint y: 416, distance: 55.8
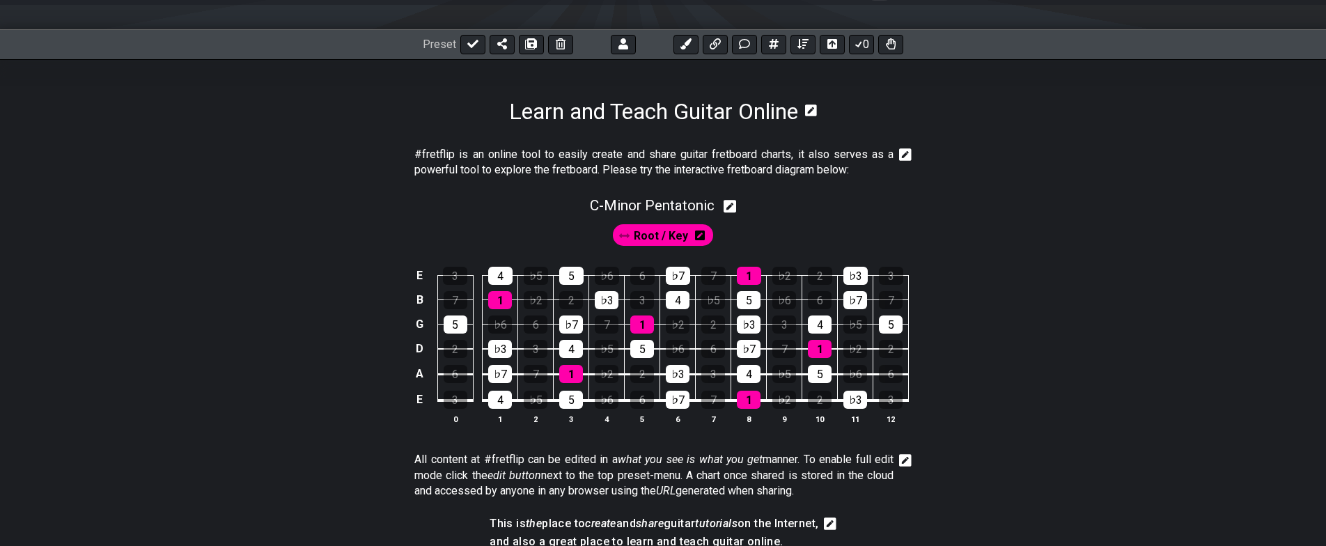
scroll to position [158, 0]
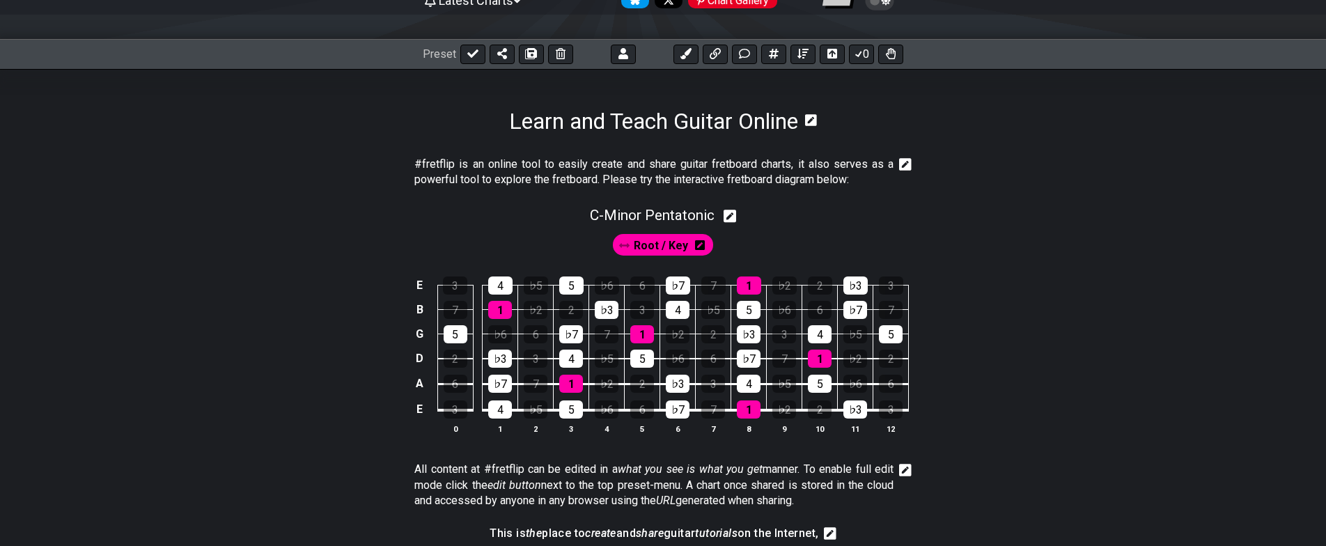
click at [696, 247] on icon at bounding box center [700, 245] width 10 height 11
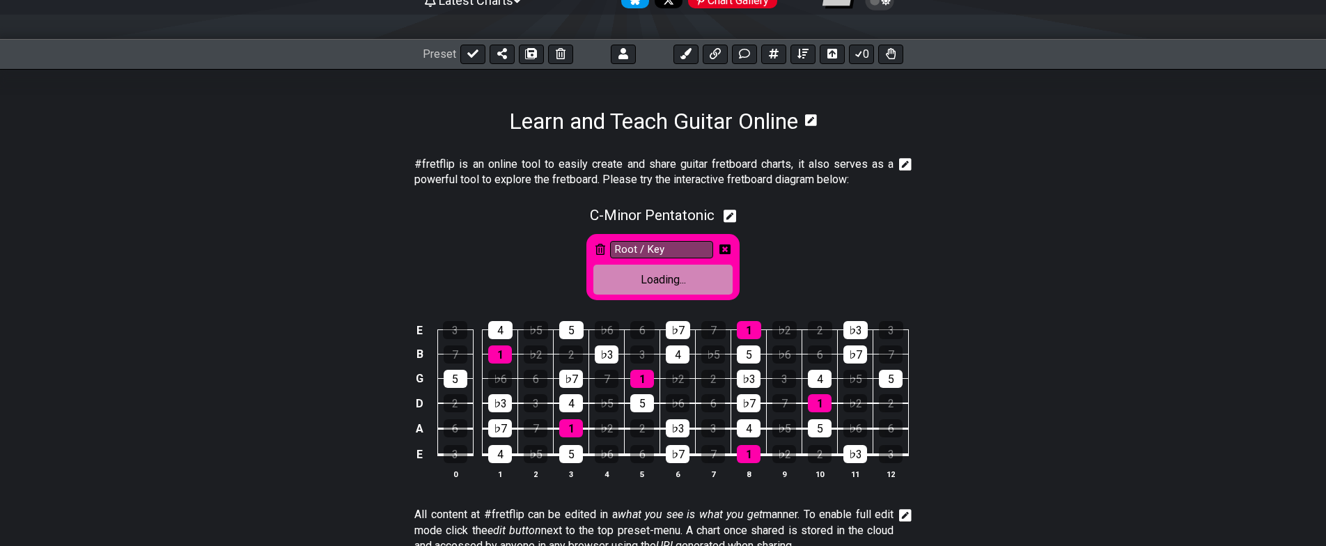
click at [724, 247] on icon at bounding box center [724, 249] width 11 height 11
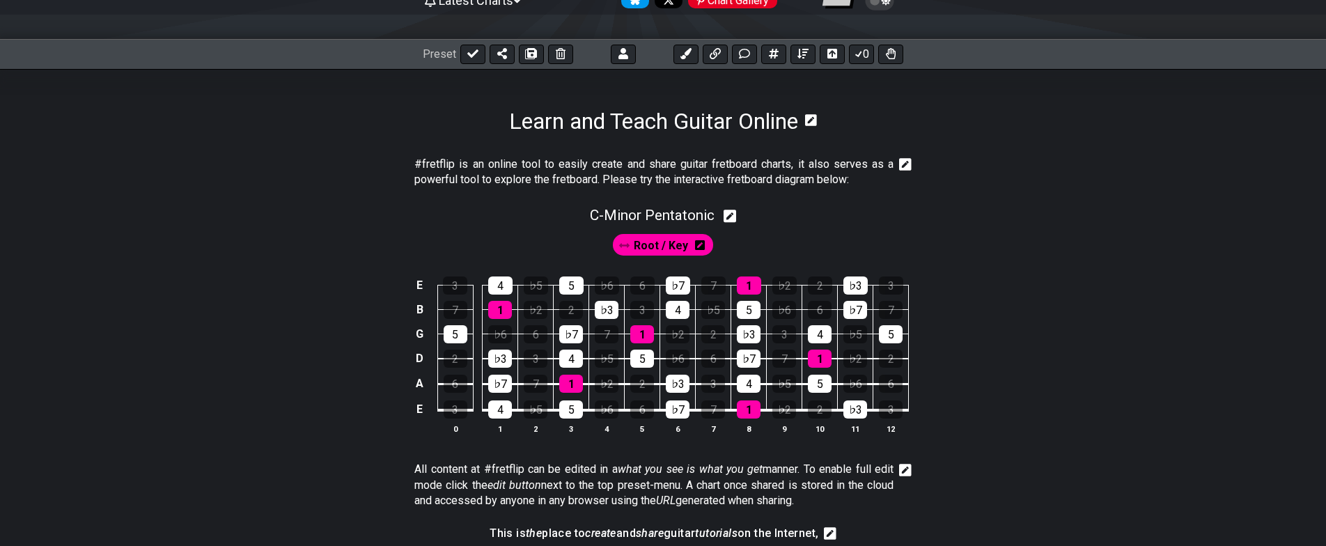
click at [733, 212] on icon at bounding box center [730, 216] width 13 height 13
select select "C"
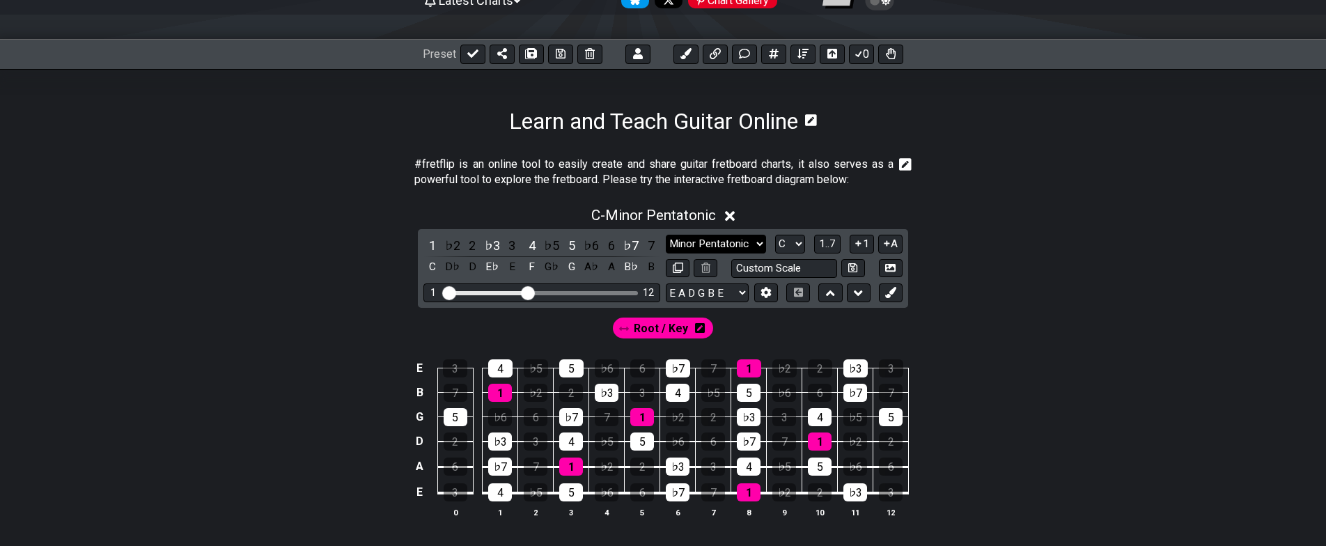
click at [742, 240] on select "Minor Pentatonic Click to edit Minor Pentatonic Major Pentatonic Minor Blues Ma…" at bounding box center [716, 244] width 100 height 19
select select "Minor / Aeolian"
click option "Minor / Aeolian" at bounding box center [0, 0] width 0 height 0
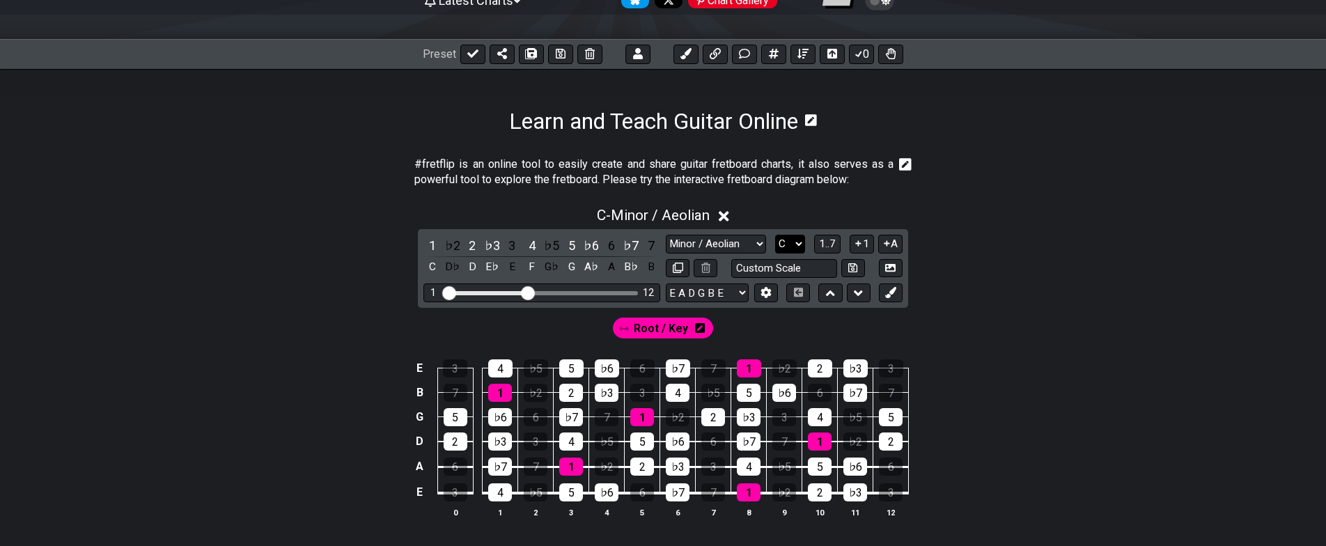
click at [791, 246] on select "A♭ A A♯ B♭ B C C♯ D♭ D D♯ E♭ E F F♯ G♭ G G♯" at bounding box center [790, 244] width 30 height 19
click option "E♭" at bounding box center [0, 0] width 0 height 0
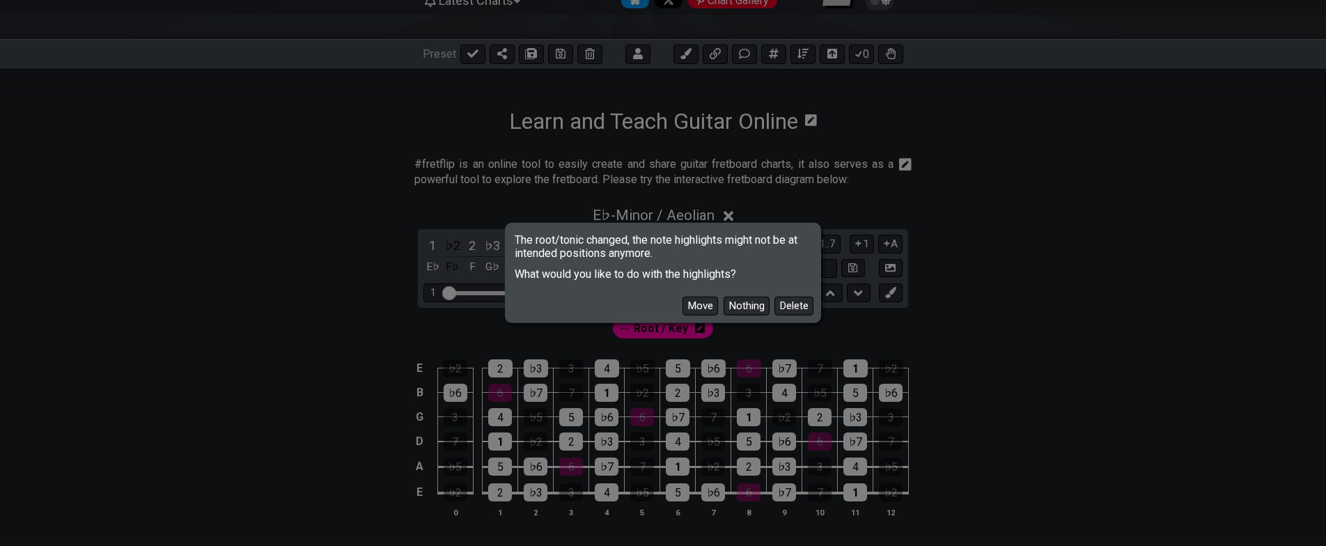
click at [787, 309] on button "Delete" at bounding box center [793, 306] width 39 height 19
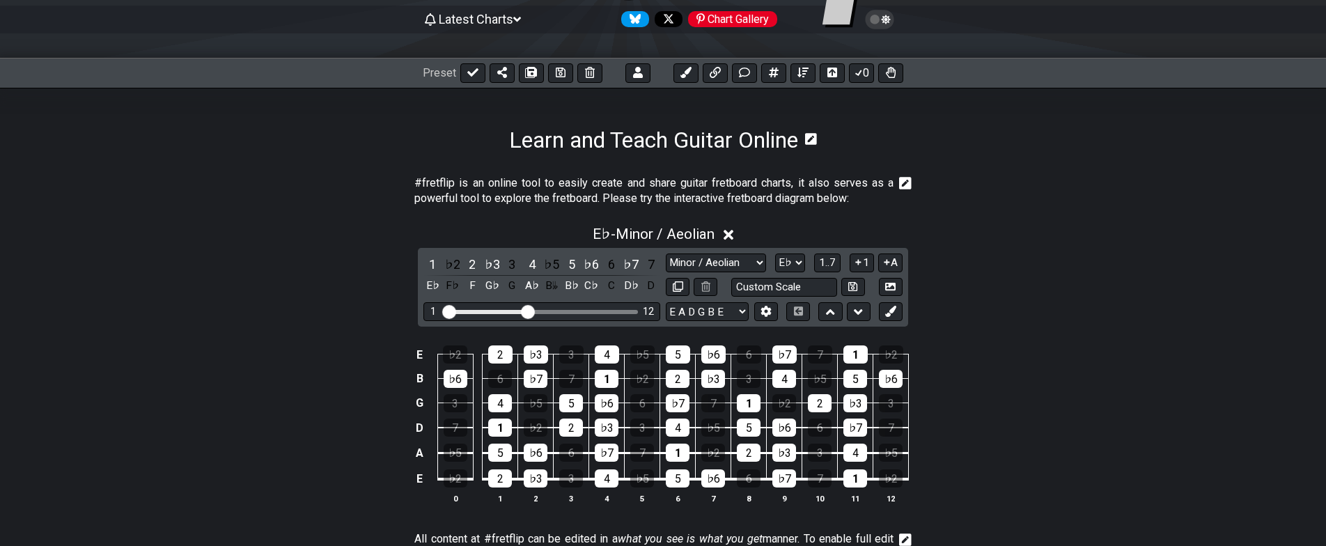
drag, startPoint x: 922, startPoint y: 428, endPoint x: 927, endPoint y: 392, distance: 36.5
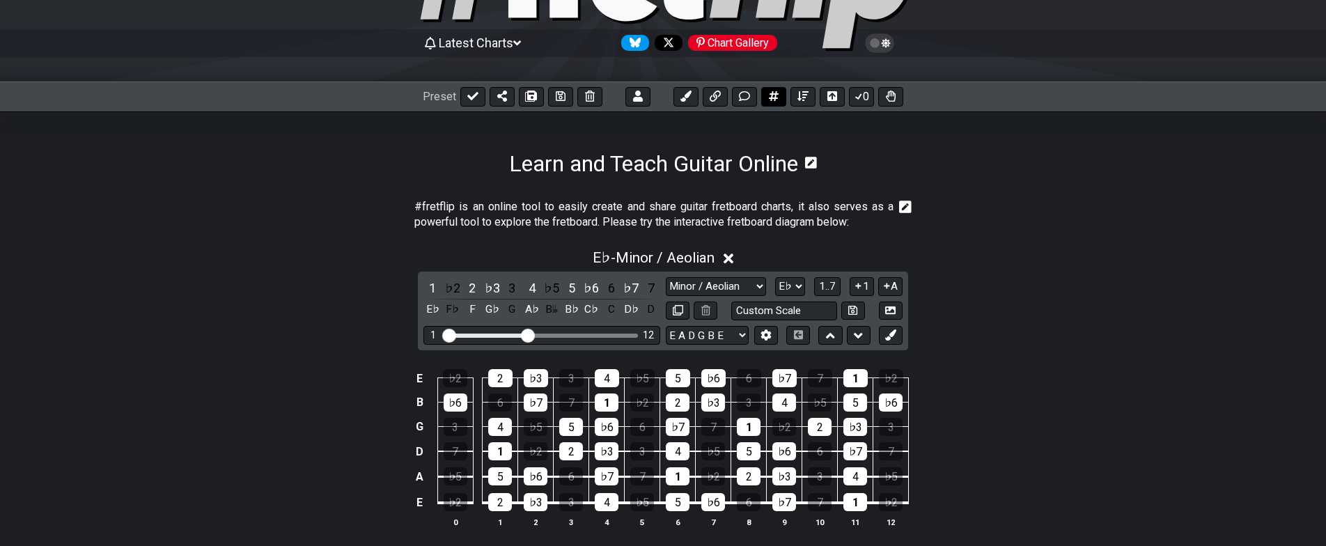
click at [774, 96] on icon at bounding box center [774, 96] width 10 height 11
select select "A"
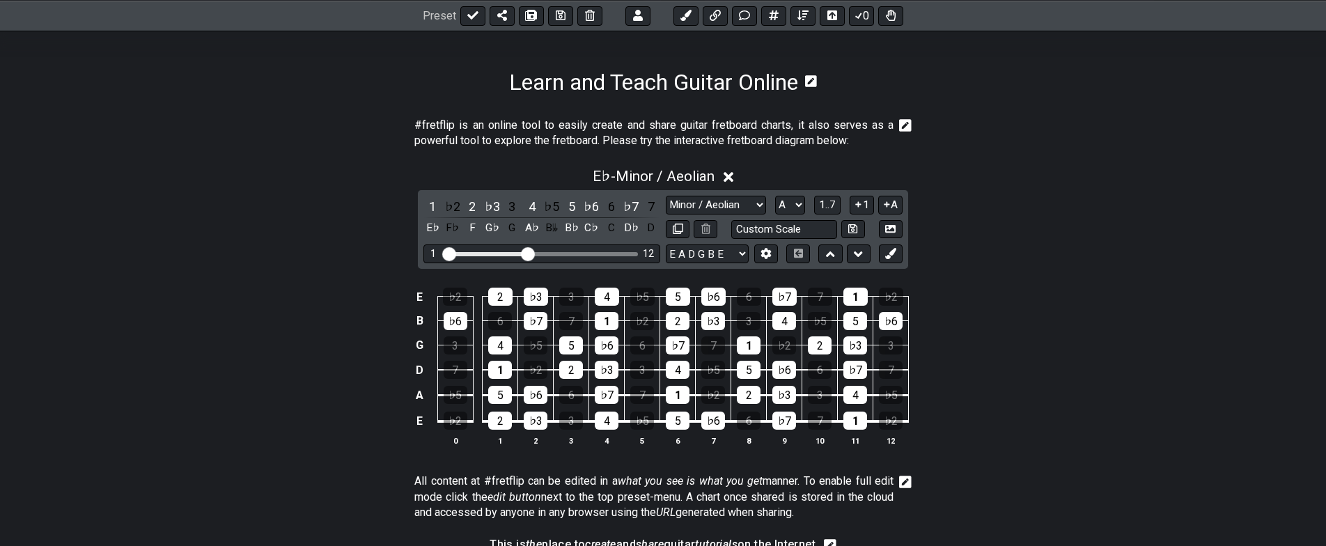
select select "New Scale"
select select "Minor / Aeolian"
select select "Eb"
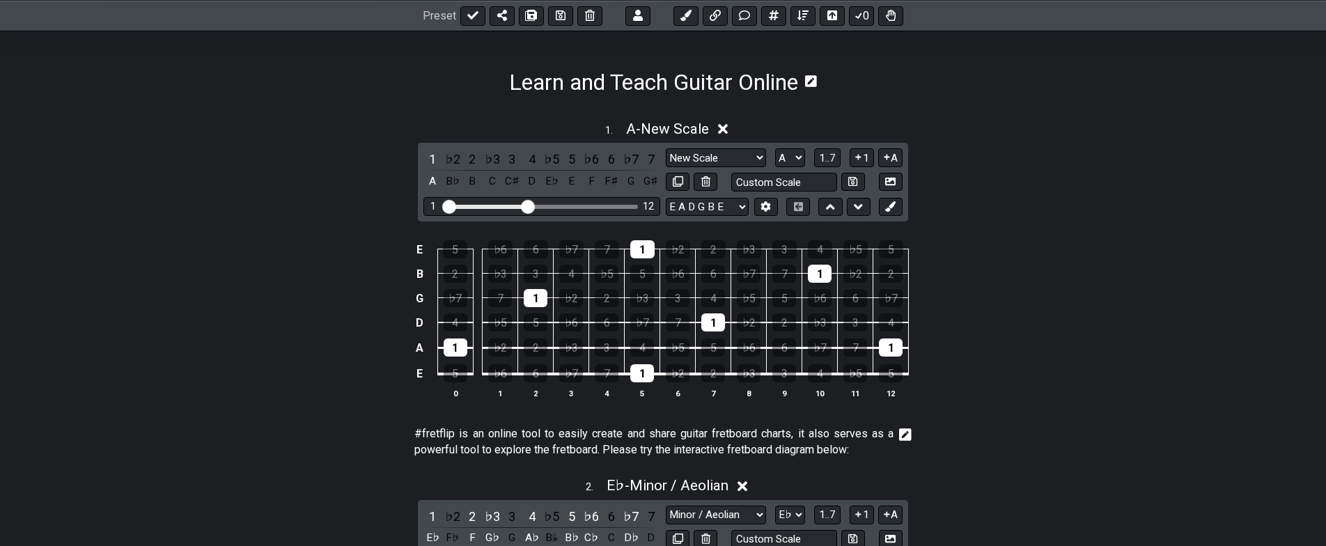
click at [906, 434] on icon at bounding box center [905, 435] width 13 height 14
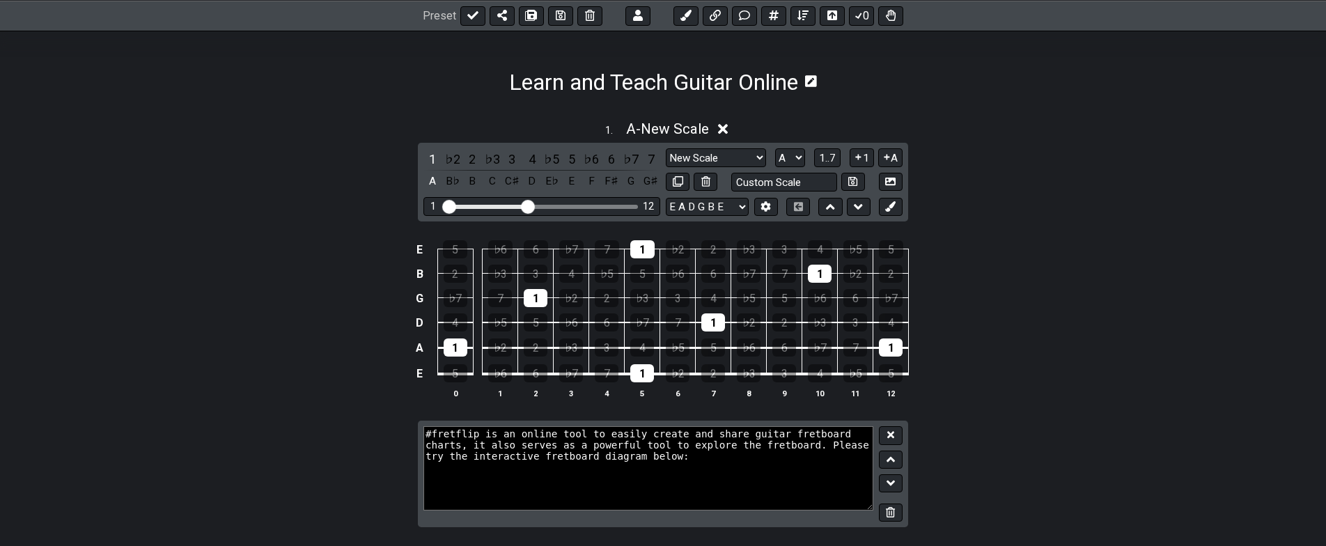
click at [894, 512] on icon at bounding box center [890, 512] width 9 height 10
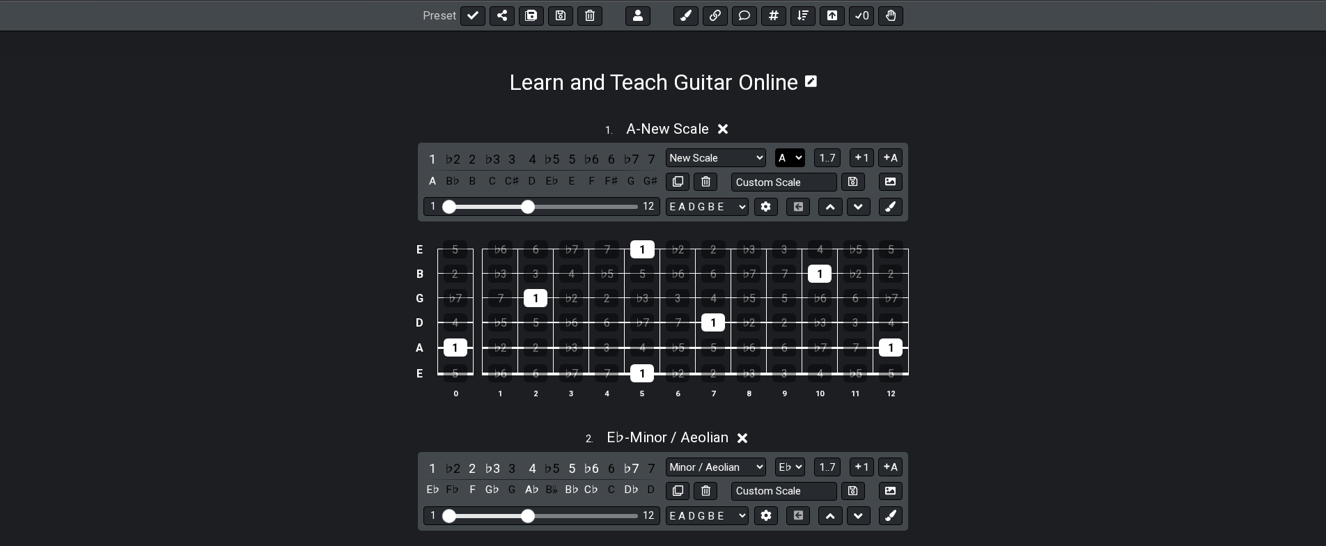
click at [775, 148] on select "A♭ A A♯ B♭ B C C♯ D♭ D D♯ E♭ E F F♯ G♭ G G♯" at bounding box center [790, 157] width 30 height 19
select select "Eb"
click option "E♭" at bounding box center [0, 0] width 0 height 0
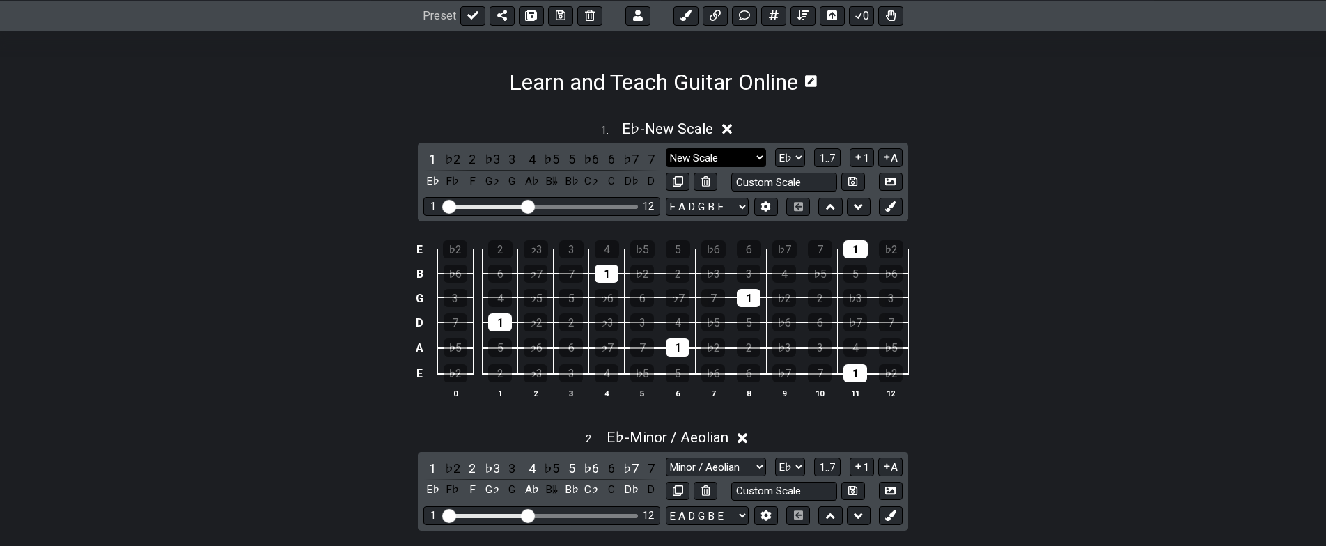
click at [756, 156] on select "New Scale New Scale Minor Pentatonic Major Pentatonic Minor Blues Major Blues M…" at bounding box center [716, 157] width 100 height 19
select select "Minor Pentatonic"
click option "Minor Pentatonic" at bounding box center [0, 0] width 0 height 0
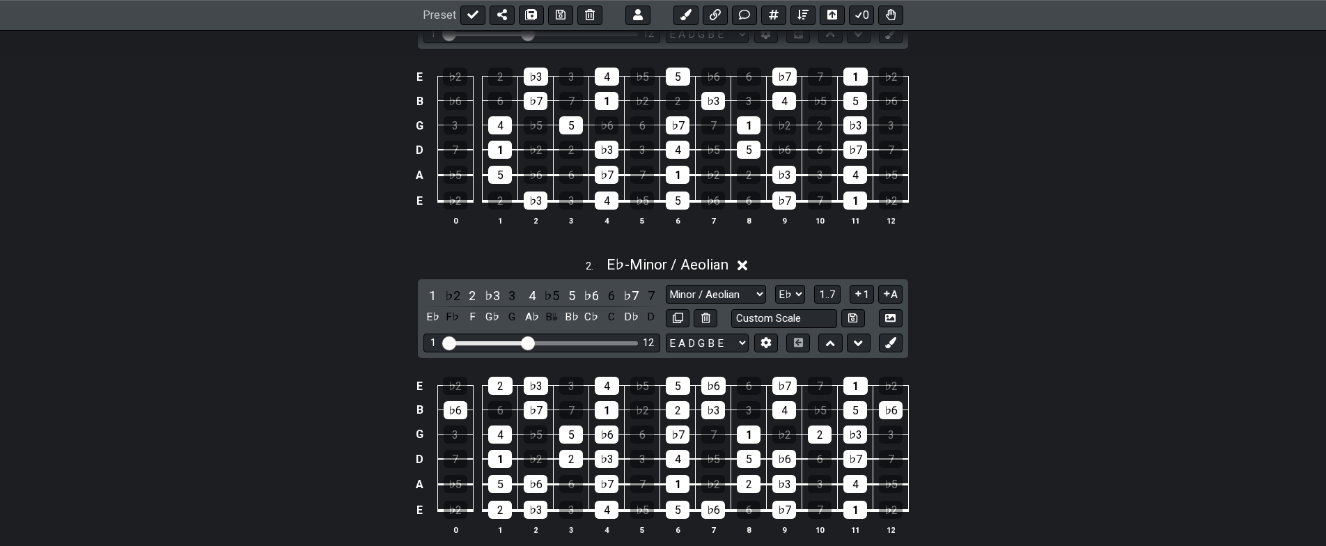
drag, startPoint x: 931, startPoint y: 313, endPoint x: 927, endPoint y: 304, distance: 9.1
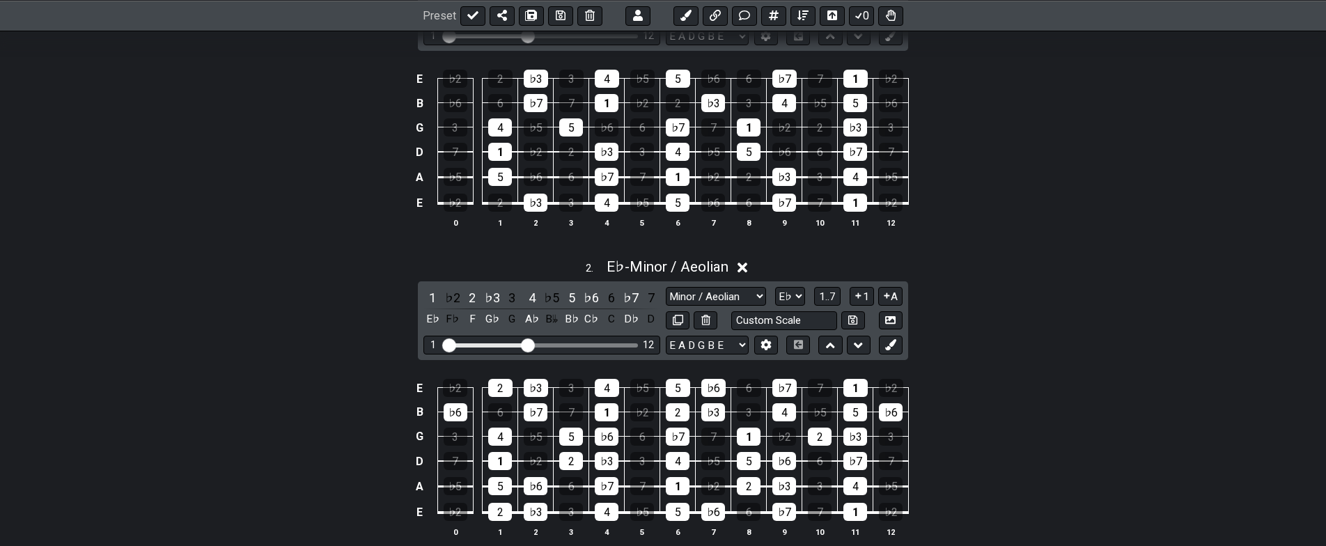
drag, startPoint x: 926, startPoint y: 297, endPoint x: 940, endPoint y: 267, distance: 32.1
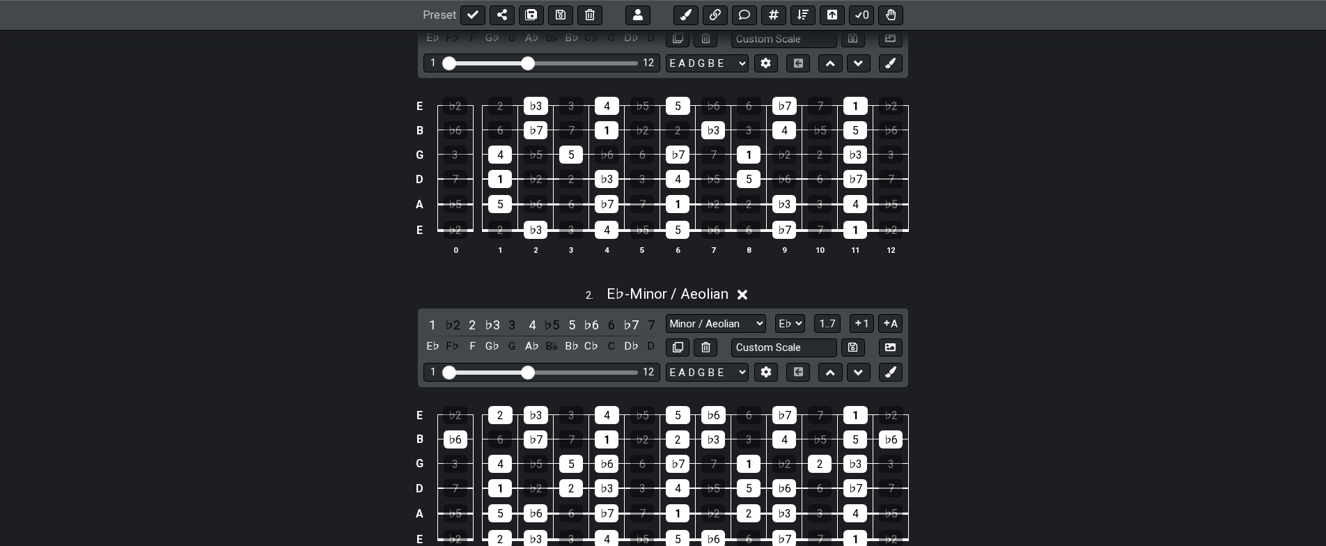
drag, startPoint x: 928, startPoint y: 286, endPoint x: 940, endPoint y: 251, distance: 35.9
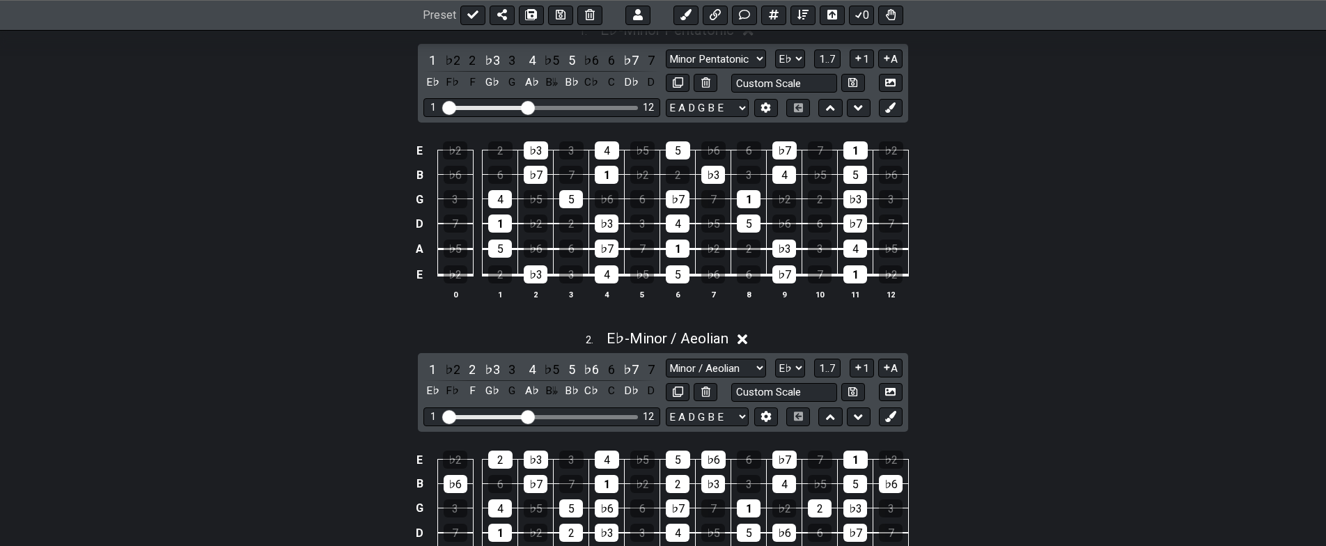
drag, startPoint x: 937, startPoint y: 260, endPoint x: 944, endPoint y: 224, distance: 36.9
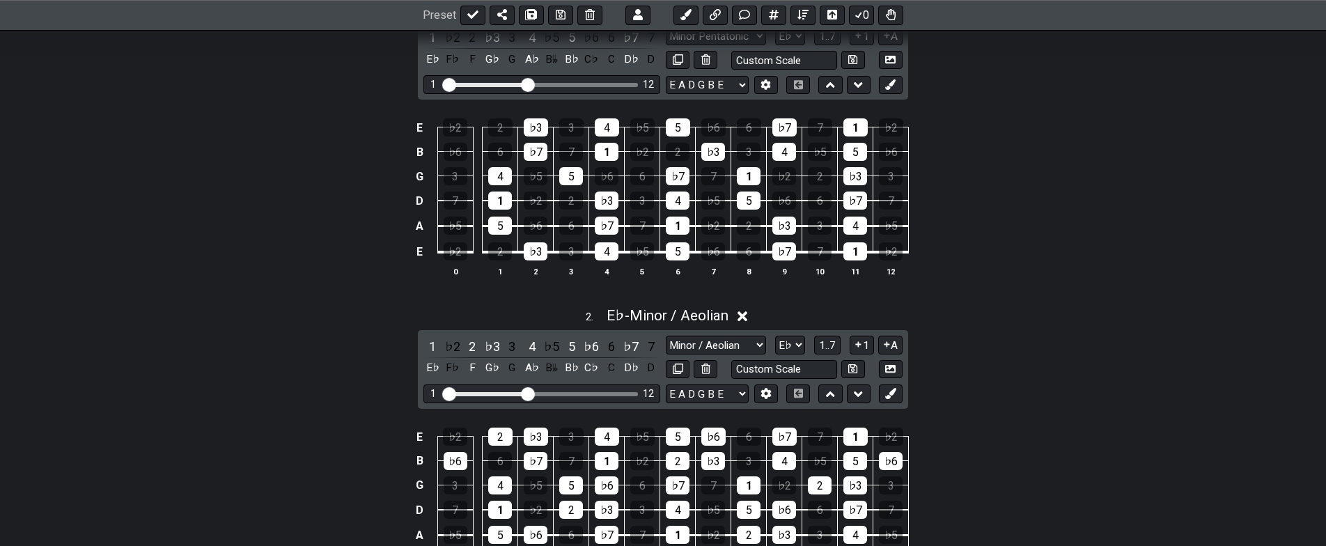
drag, startPoint x: 942, startPoint y: 257, endPoint x: 930, endPoint y: 282, distance: 27.7
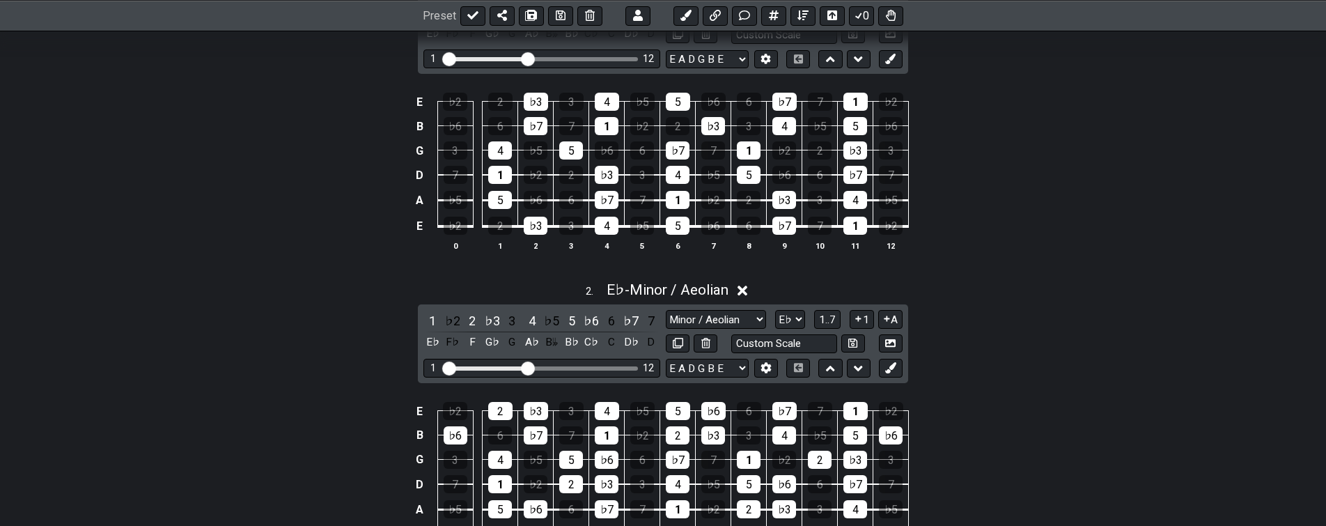
scroll to position [275, 0]
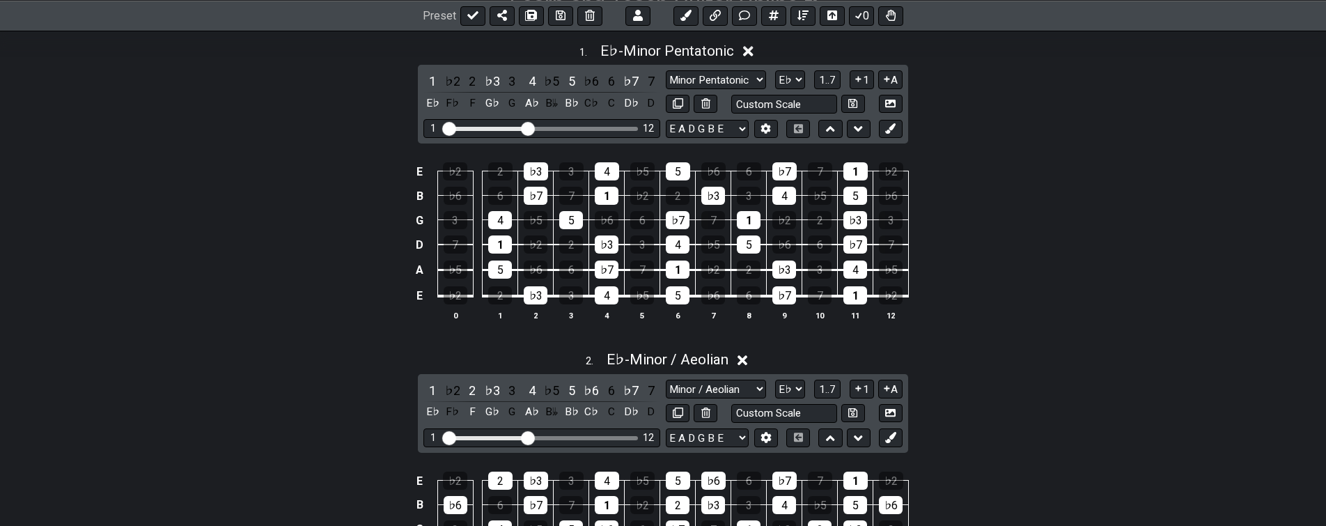
drag, startPoint x: 941, startPoint y: 244, endPoint x: 944, endPoint y: 222, distance: 22.5
click at [894, 122] on button at bounding box center [891, 129] width 24 height 19
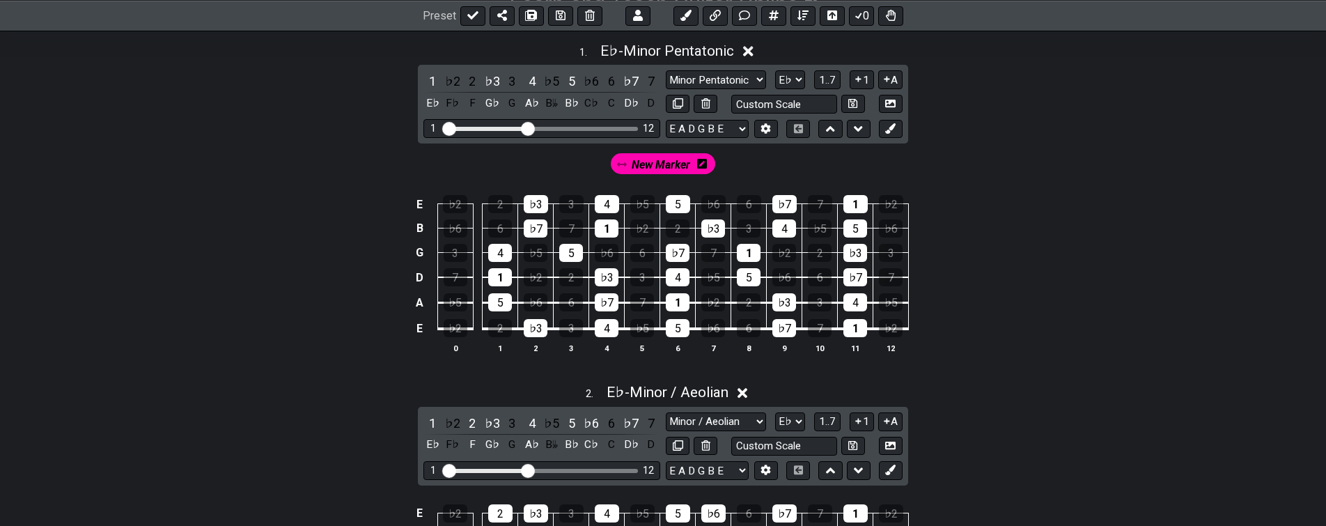
click at [653, 165] on span "New Marker" at bounding box center [661, 165] width 59 height 20
drag, startPoint x: 678, startPoint y: 160, endPoint x: 687, endPoint y: 162, distance: 9.3
click at [678, 161] on span "New Marker" at bounding box center [661, 165] width 65 height 20
click at [702, 163] on icon at bounding box center [702, 163] width 10 height 11
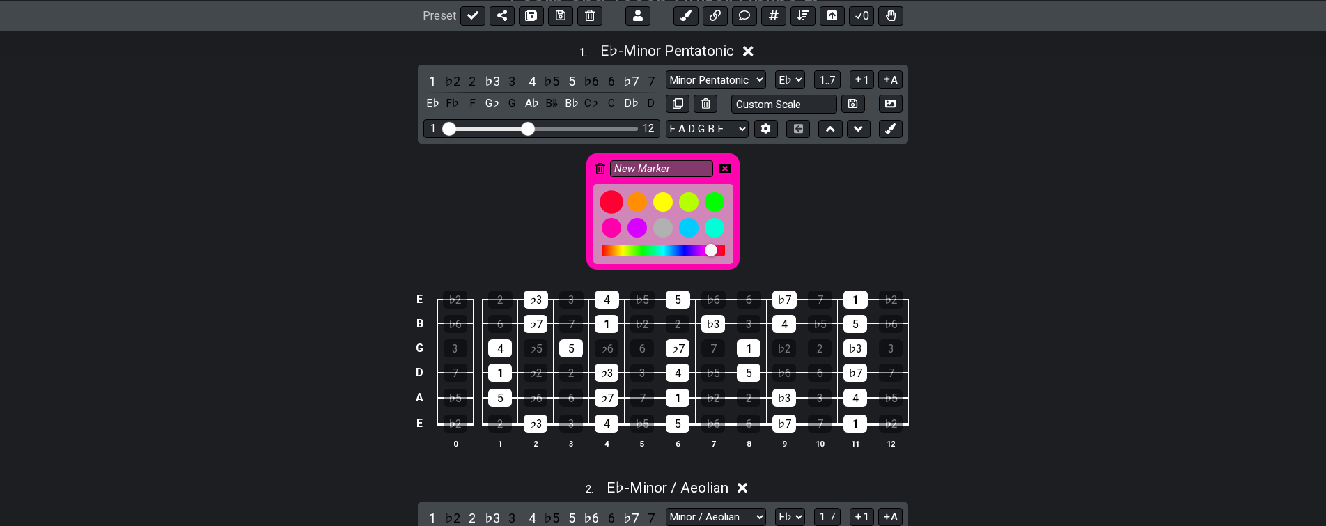
drag, startPoint x: 609, startPoint y: 201, endPoint x: 618, endPoint y: 194, distance: 11.4
click at [608, 201] on div at bounding box center [612, 202] width 24 height 24
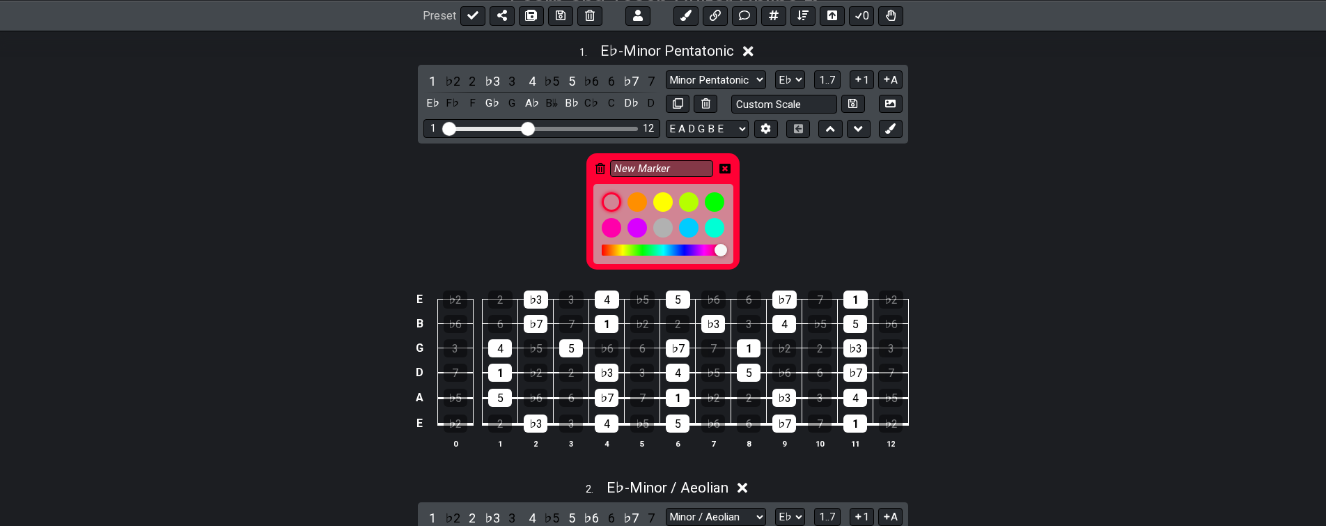
click at [726, 167] on icon at bounding box center [724, 168] width 11 height 11
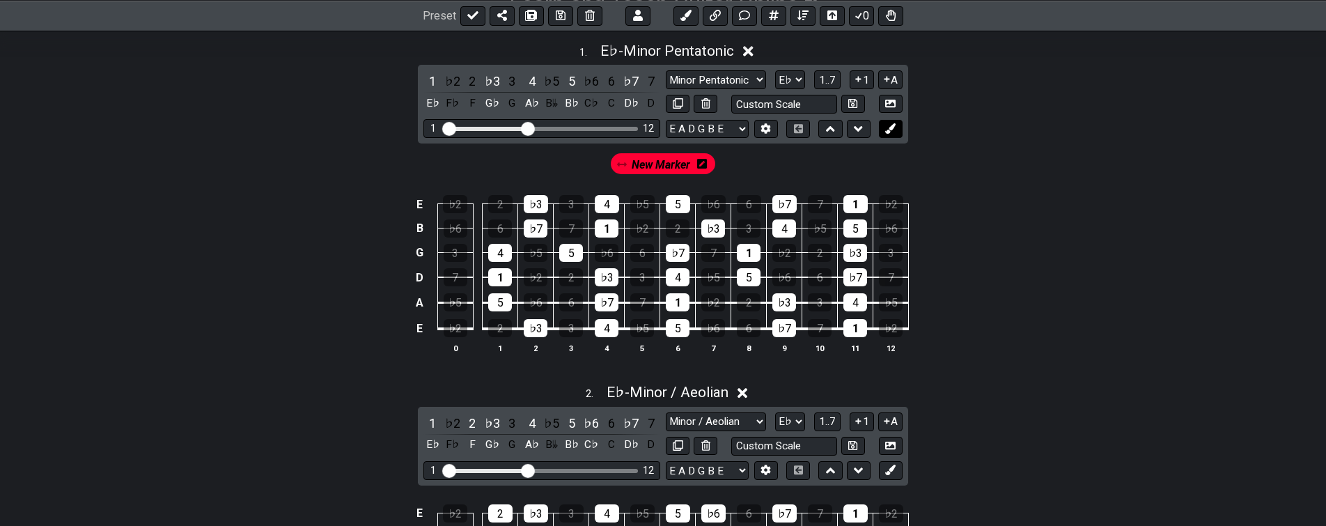
drag, startPoint x: 896, startPoint y: 132, endPoint x: 888, endPoint y: 132, distance: 7.7
click at [894, 132] on icon at bounding box center [890, 128] width 10 height 10
click at [755, 165] on icon at bounding box center [760, 163] width 10 height 11
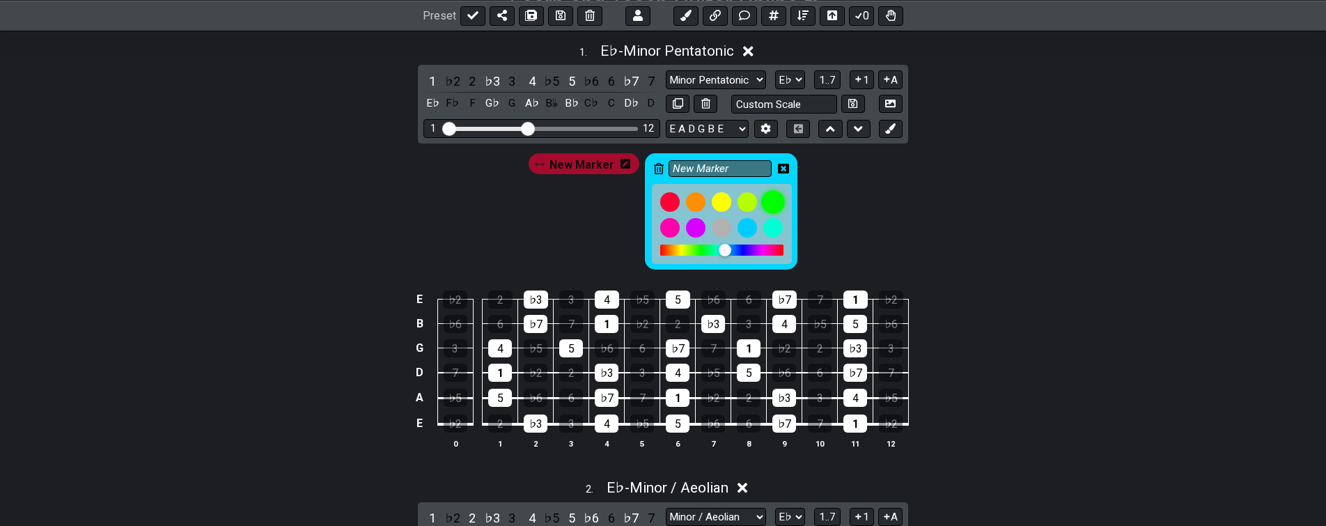
click at [774, 201] on div at bounding box center [773, 202] width 24 height 24
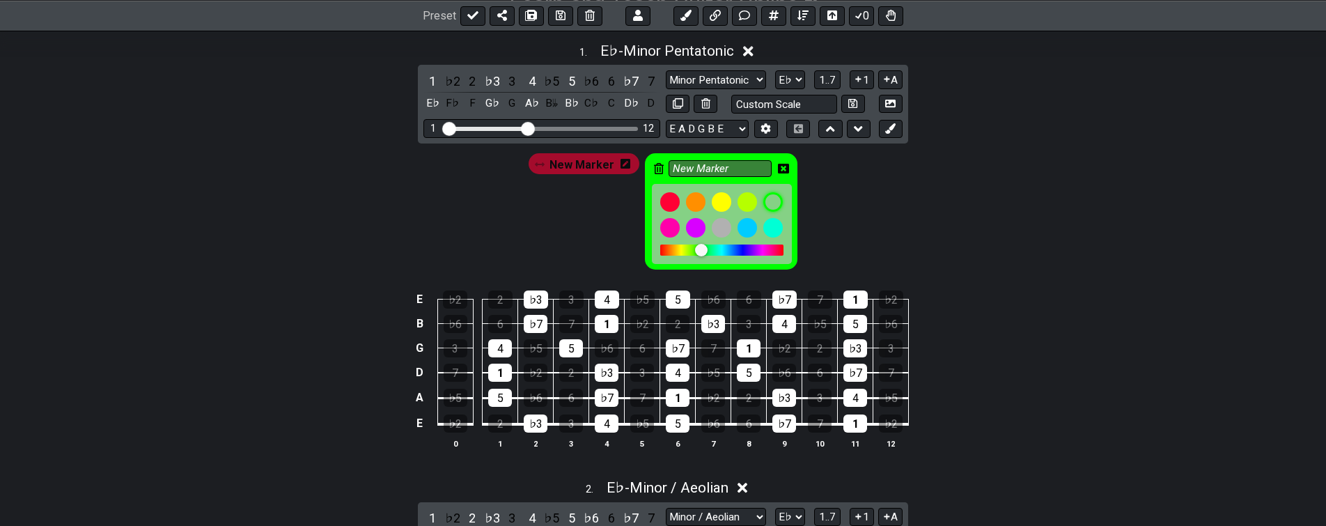
click at [810, 164] on div "New Marker New Marker" at bounding box center [663, 207] width 1087 height 129
click at [889, 130] on icon at bounding box center [890, 128] width 10 height 10
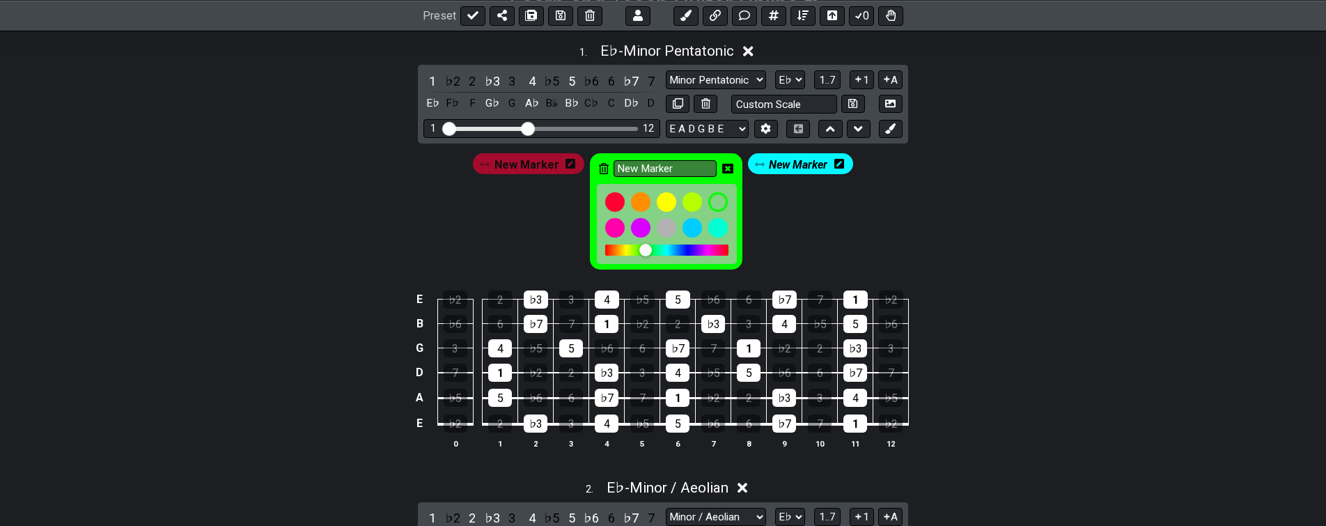
click at [723, 167] on icon at bounding box center [727, 169] width 11 height 10
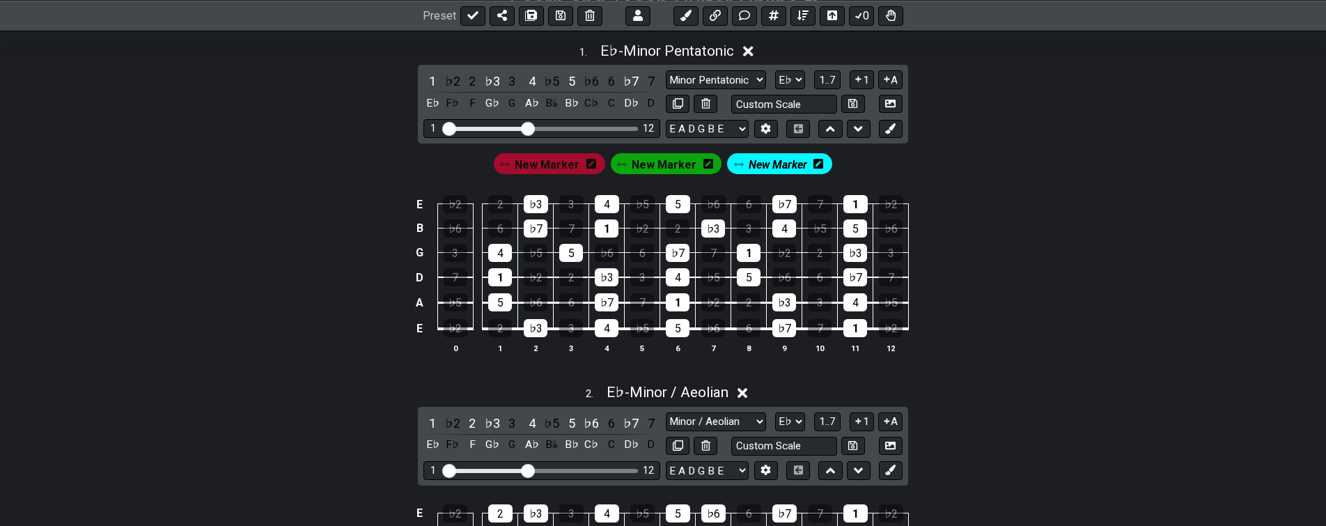
click at [815, 167] on icon at bounding box center [819, 164] width 10 height 10
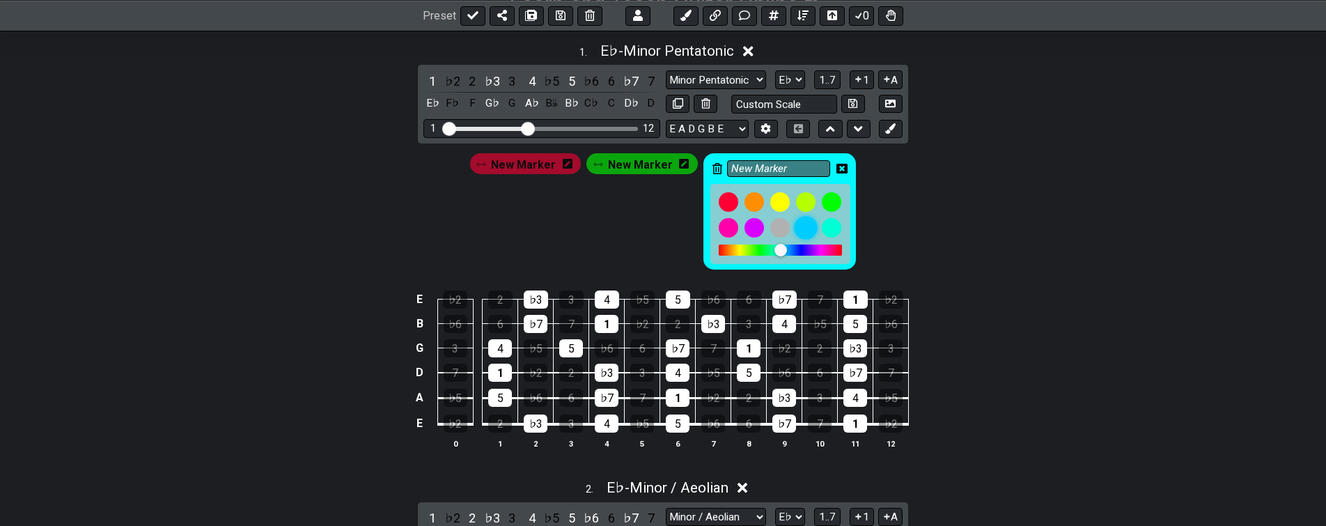
click at [797, 226] on div at bounding box center [806, 228] width 24 height 24
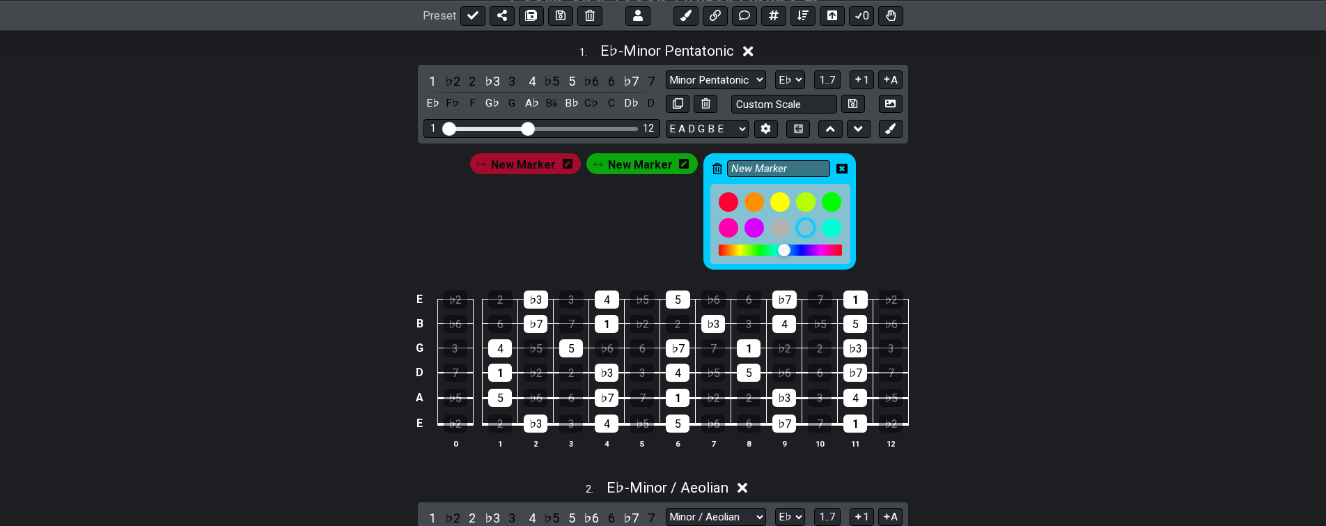
click at [838, 168] on icon at bounding box center [841, 169] width 11 height 10
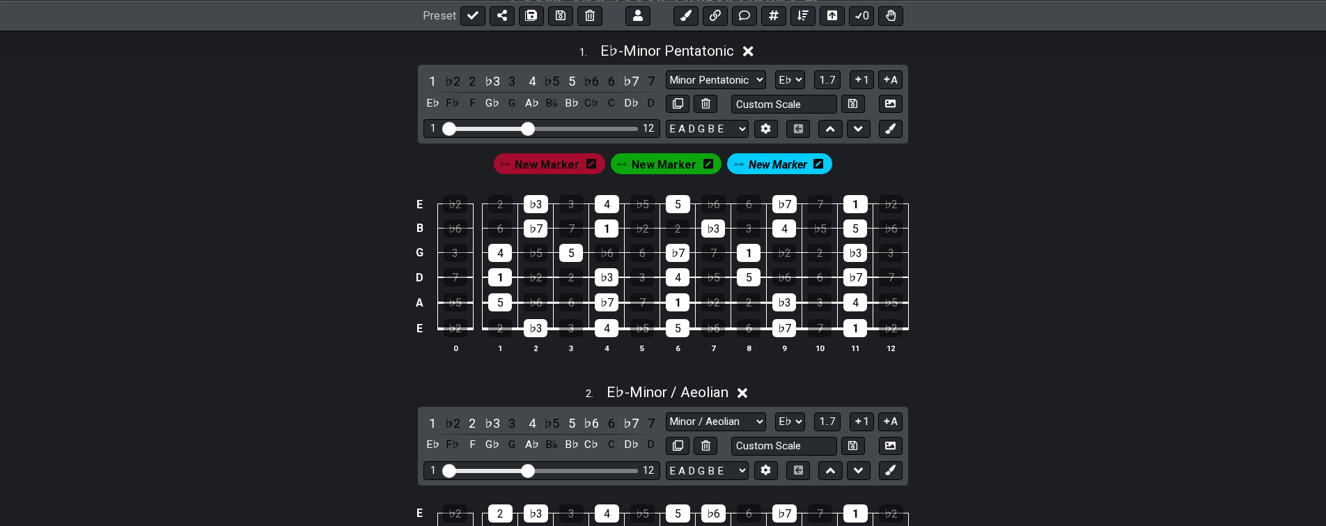
click at [548, 161] on span "New Marker" at bounding box center [547, 165] width 65 height 20
click at [428, 79] on div "1" at bounding box center [432, 81] width 18 height 19
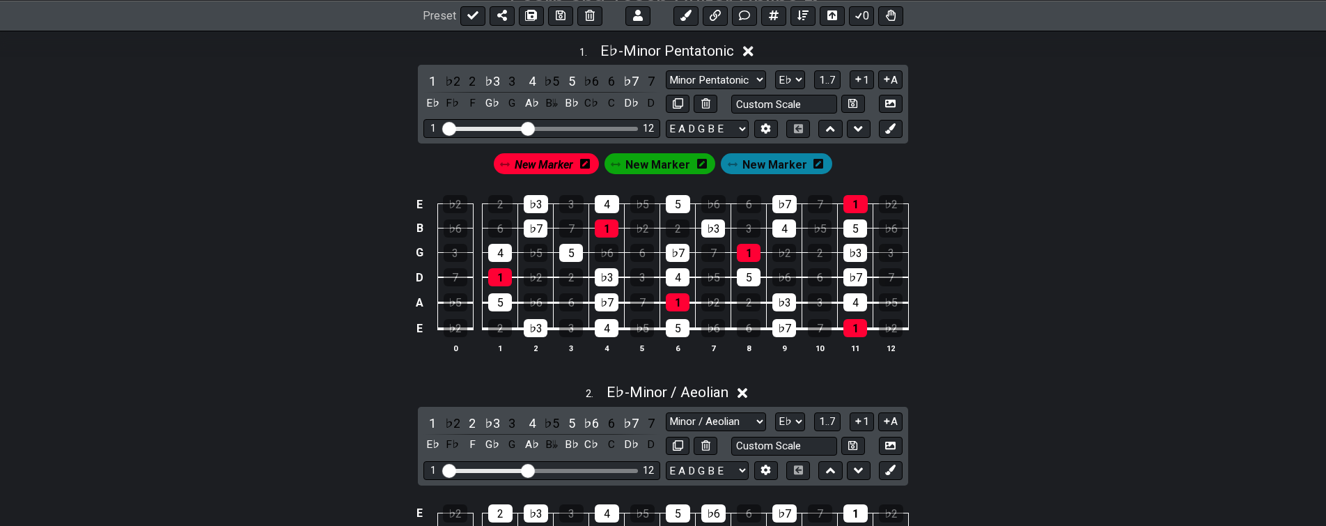
click at [654, 162] on span "New Marker" at bounding box center [657, 165] width 65 height 20
click at [490, 78] on div "♭3" at bounding box center [492, 81] width 18 height 19
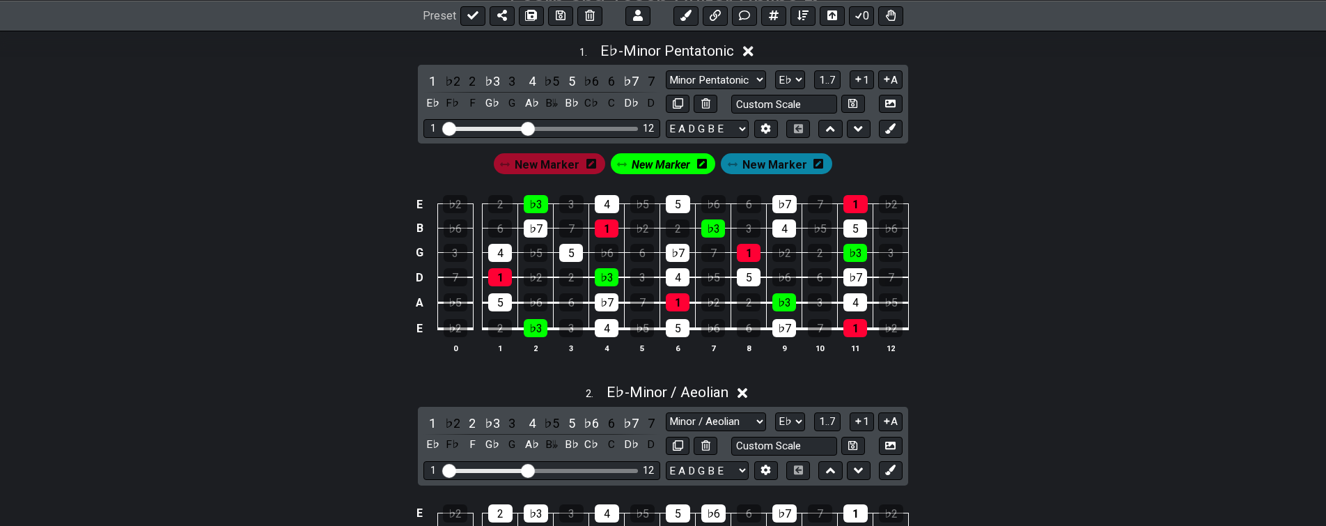
click at [753, 166] on span "New Marker" at bounding box center [774, 165] width 65 height 20
click at [567, 83] on div "5" at bounding box center [572, 81] width 18 height 19
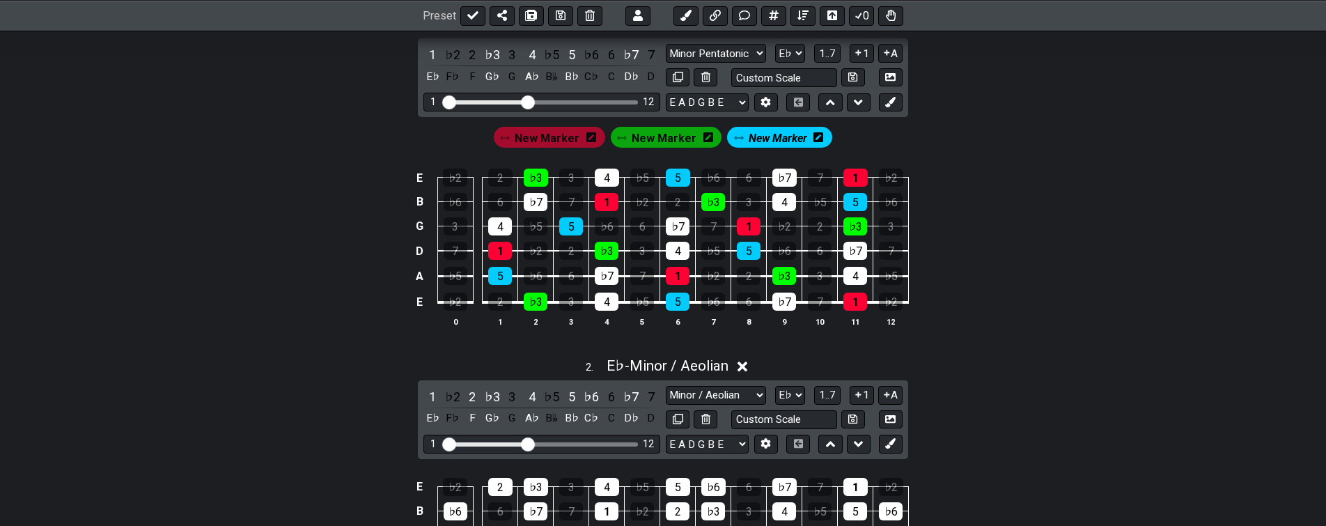
drag, startPoint x: 967, startPoint y: 332, endPoint x: 954, endPoint y: 352, distance: 23.2
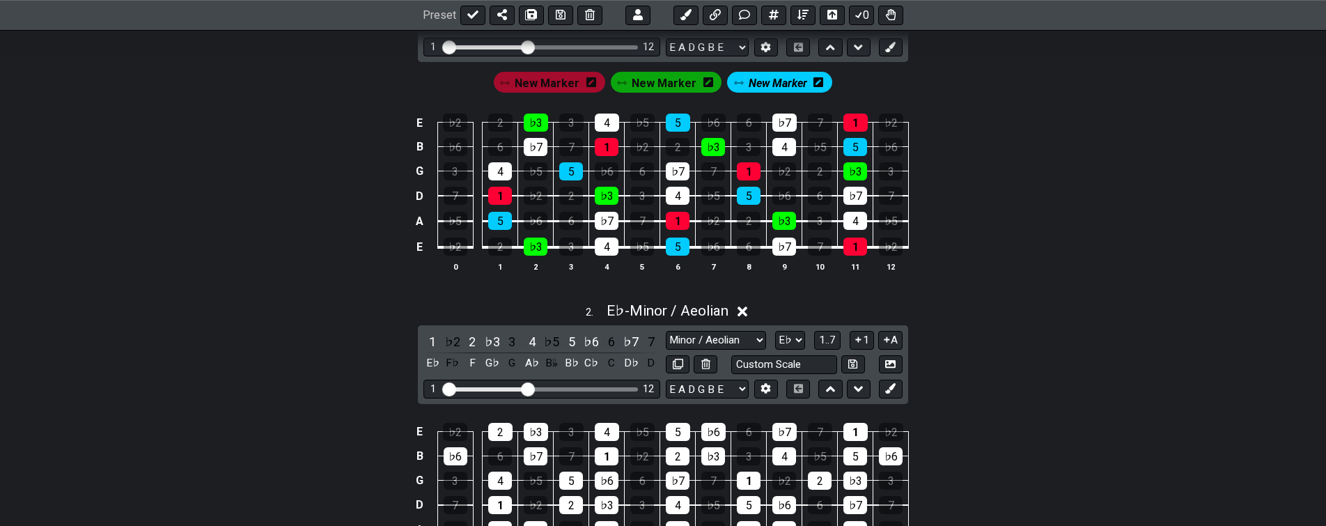
scroll to position [335, 0]
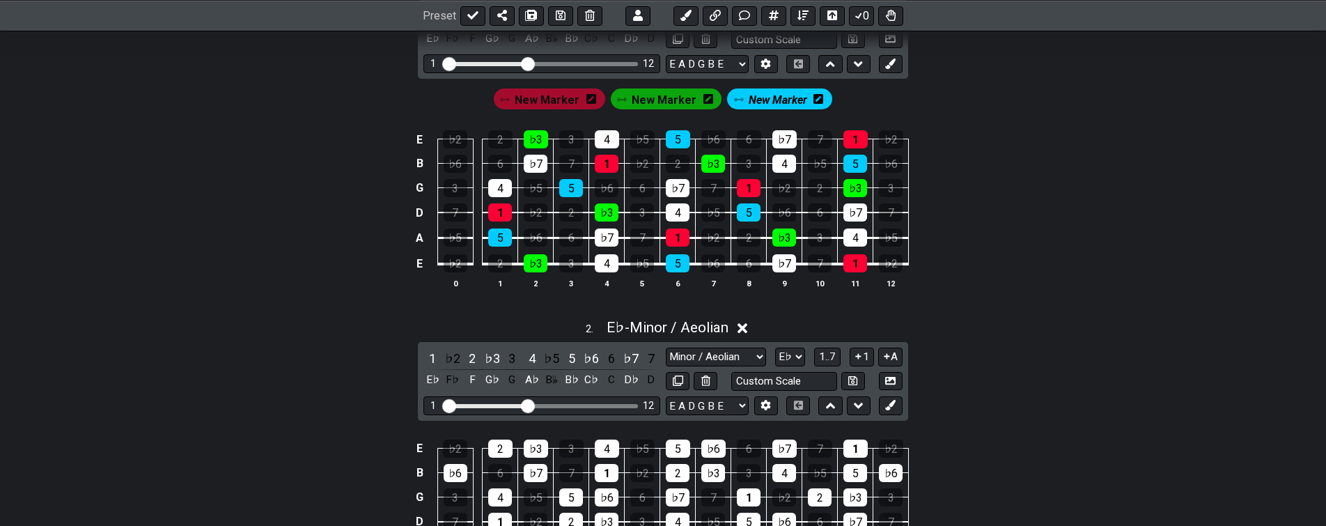
drag, startPoint x: 944, startPoint y: 404, endPoint x: 947, endPoint y: 378, distance: 25.9
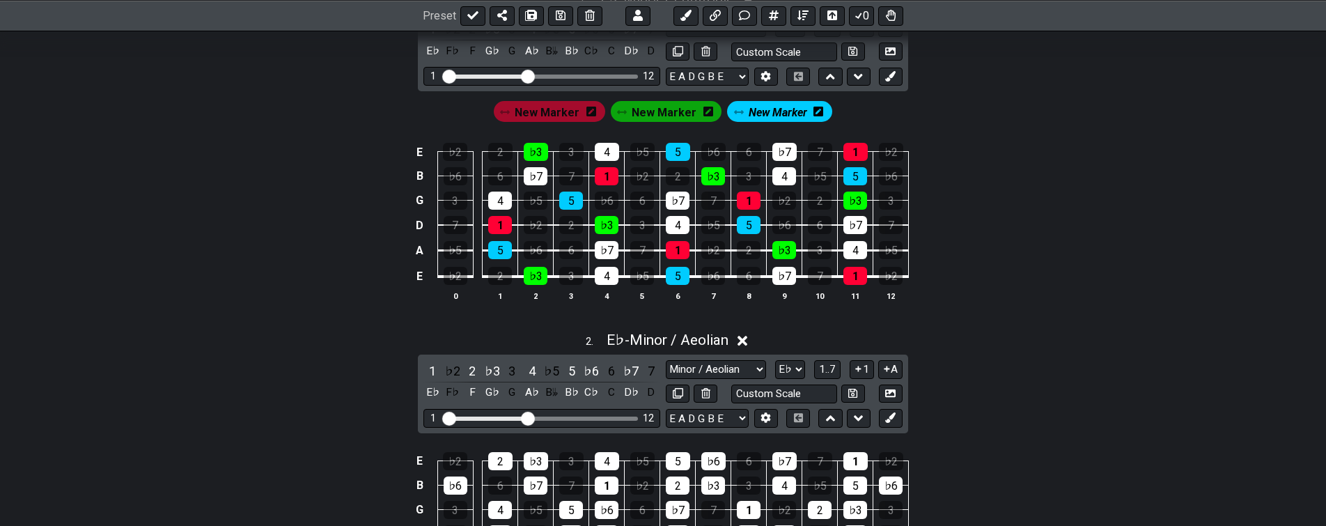
drag, startPoint x: 910, startPoint y: 428, endPoint x: 912, endPoint y: 403, distance: 25.2
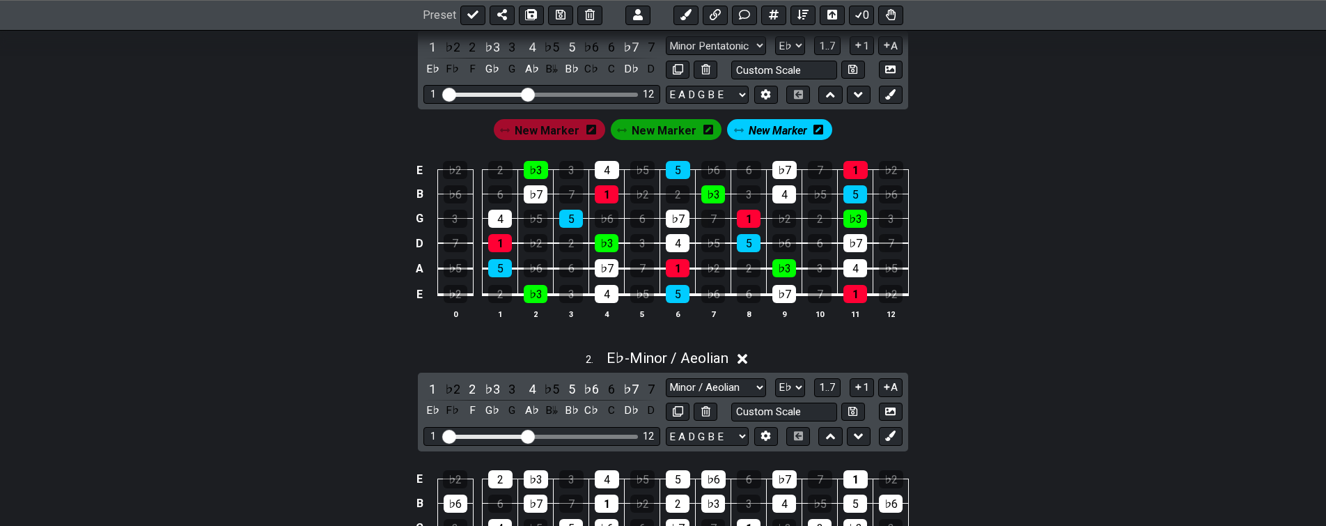
scroll to position [307, 0]
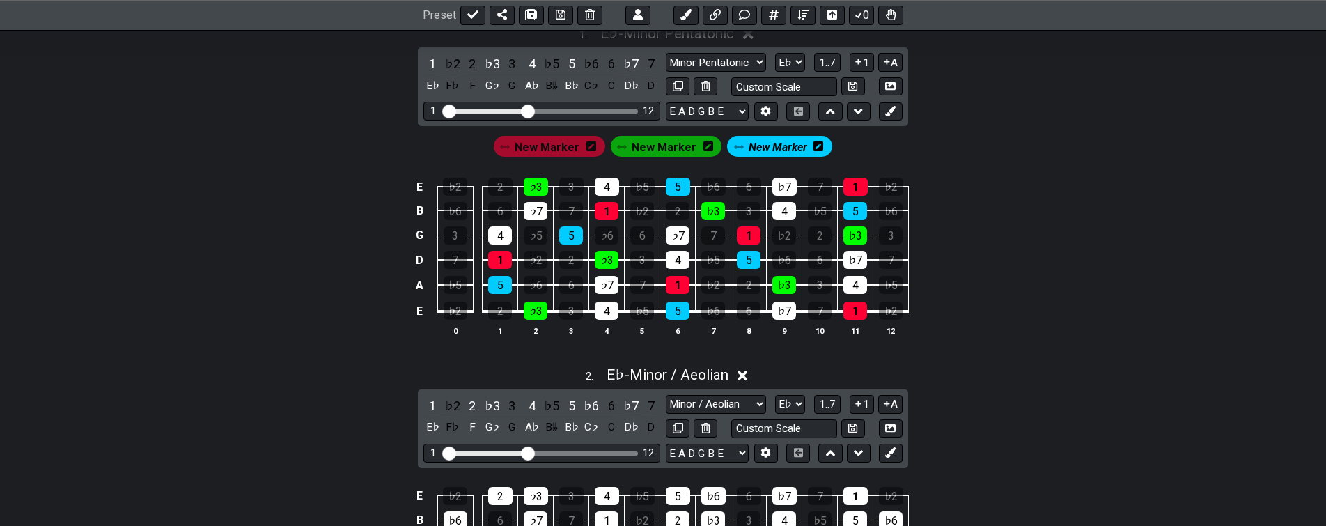
drag, startPoint x: 914, startPoint y: 418, endPoint x: 919, endPoint y: 373, distance: 44.9
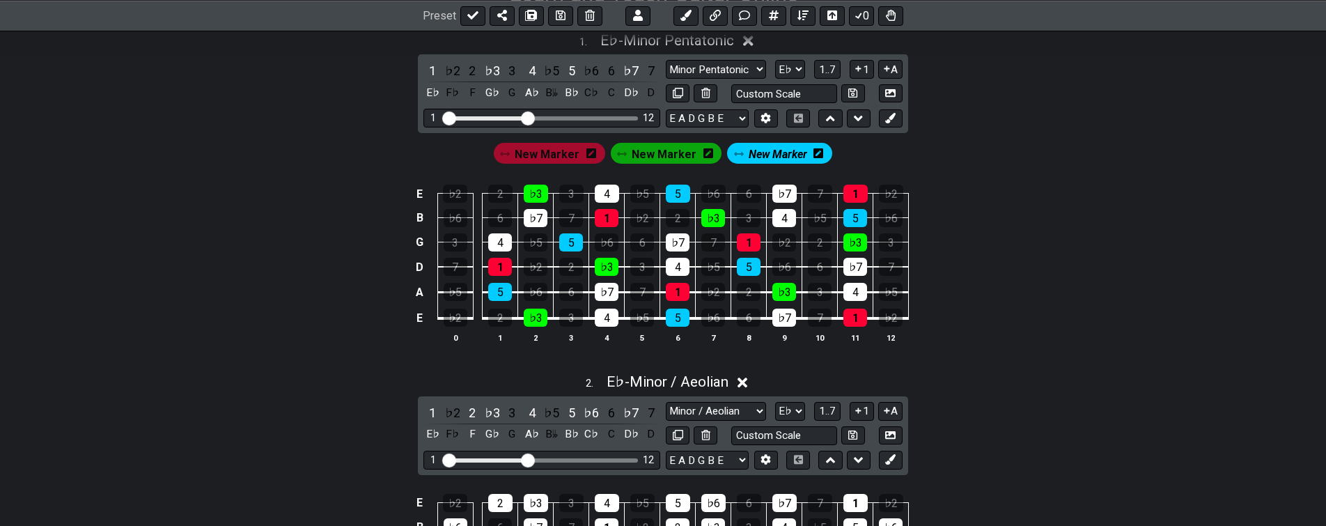
drag, startPoint x: 919, startPoint y: 443, endPoint x: 916, endPoint y: 431, distance: 12.2
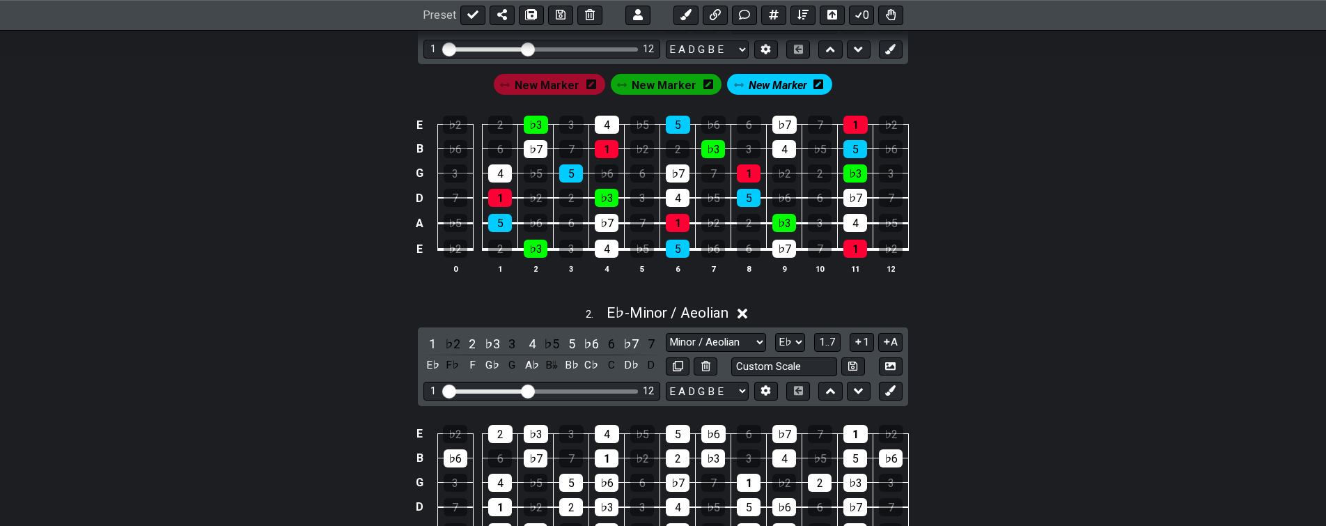
scroll to position [293, 0]
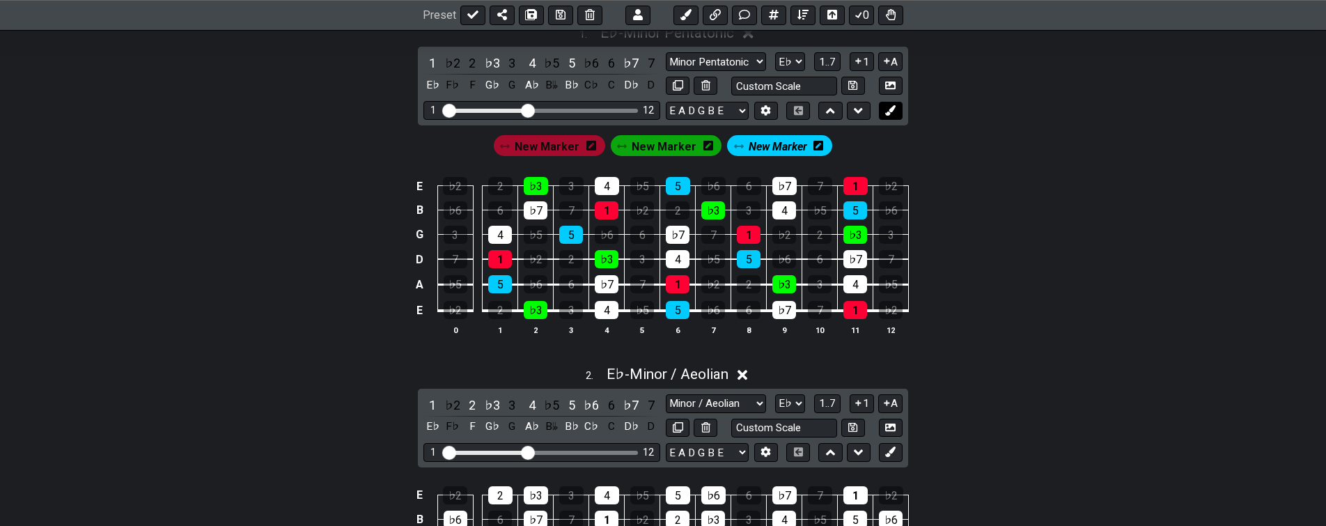
click at [891, 112] on icon at bounding box center [890, 110] width 10 height 10
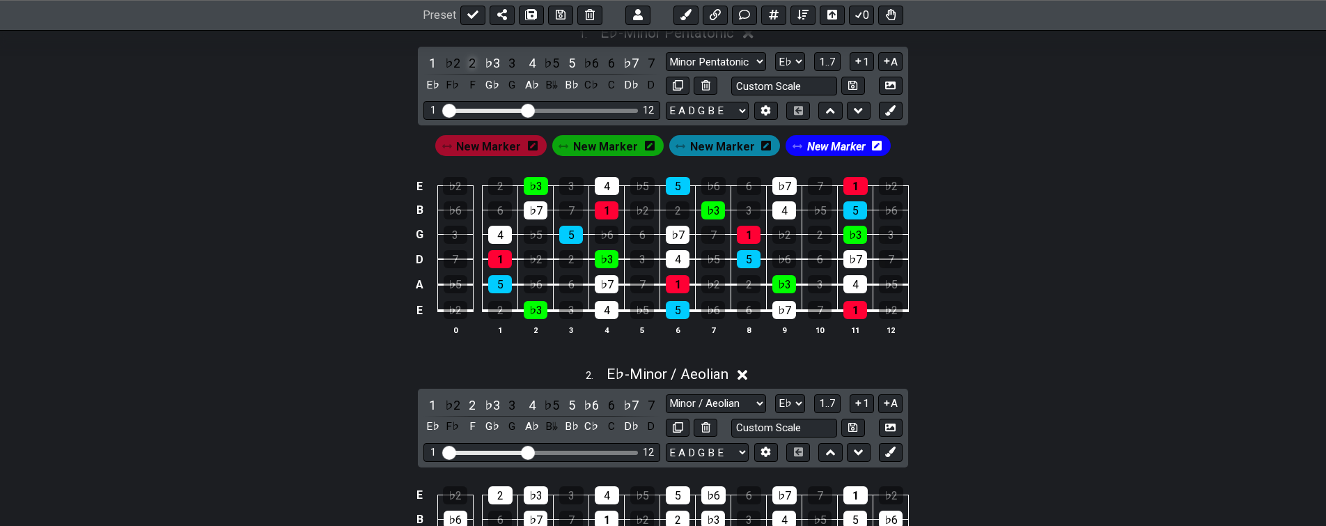
click at [468, 60] on div "2" at bounding box center [472, 63] width 18 height 19
click at [872, 145] on icon at bounding box center [877, 145] width 10 height 11
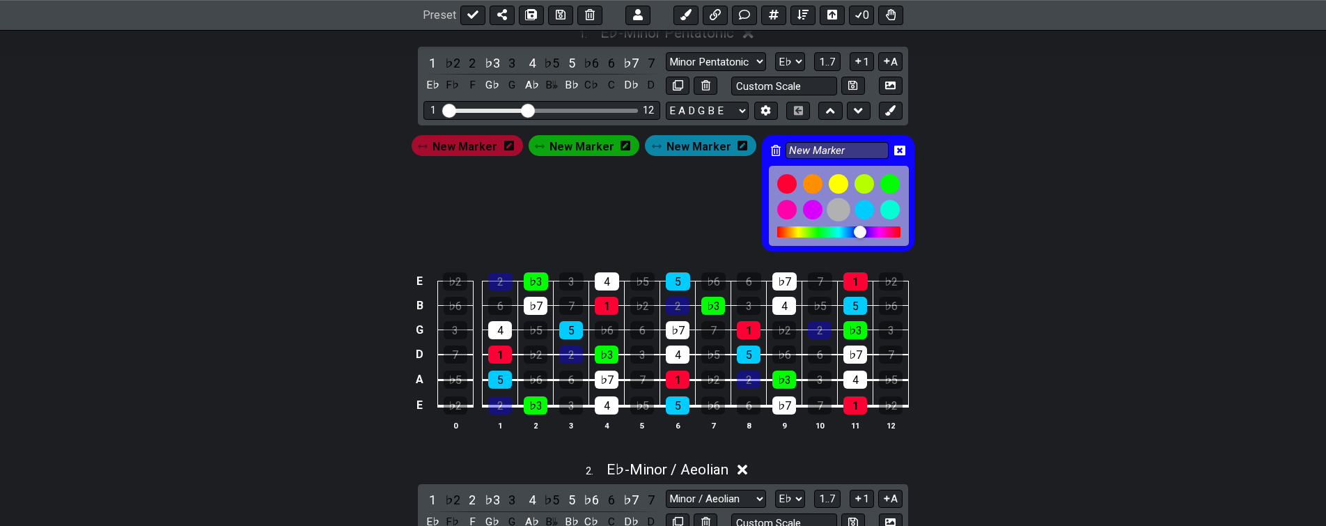
click at [831, 205] on div at bounding box center [839, 210] width 24 height 24
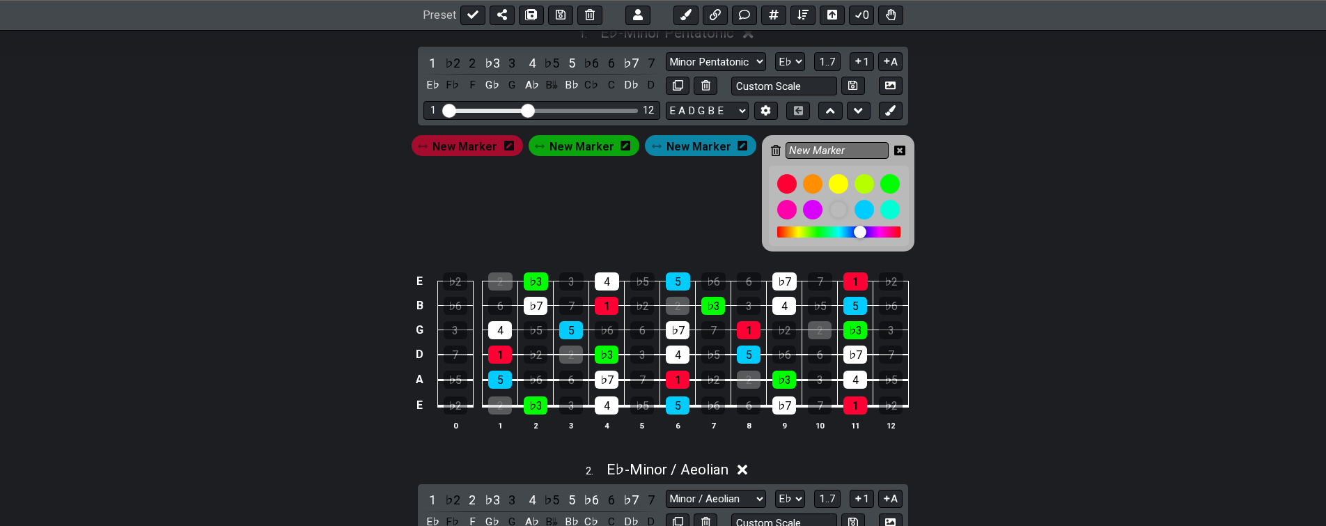
click at [928, 136] on div "New Marker New Marker New Marker New Marker" at bounding box center [663, 189] width 1087 height 129
click at [894, 151] on icon at bounding box center [899, 150] width 11 height 11
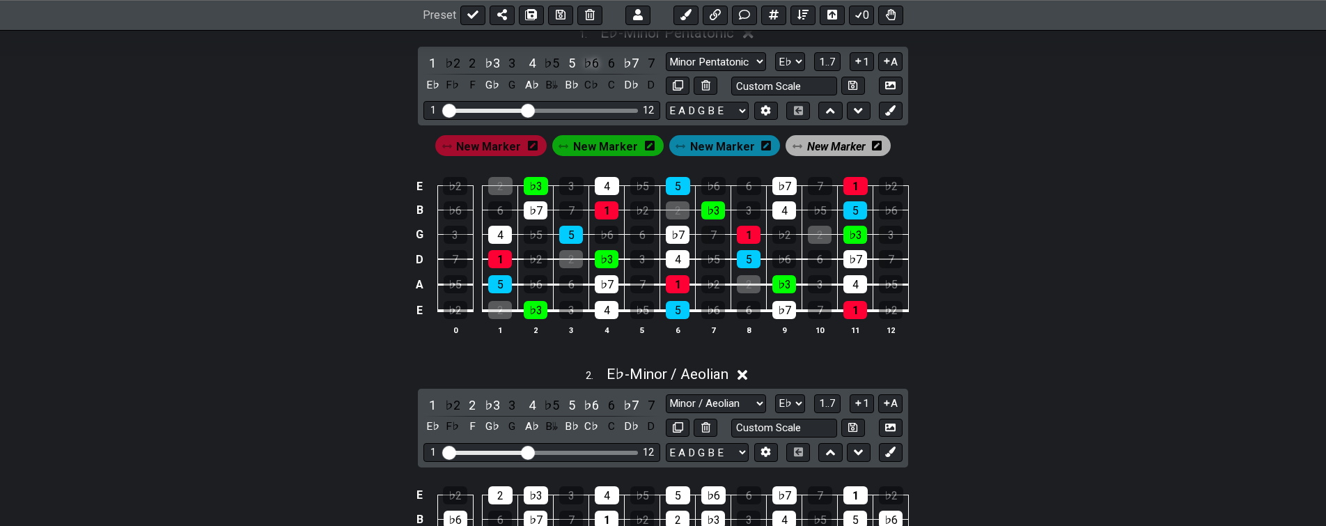
click at [588, 63] on div "♭6" at bounding box center [591, 63] width 18 height 19
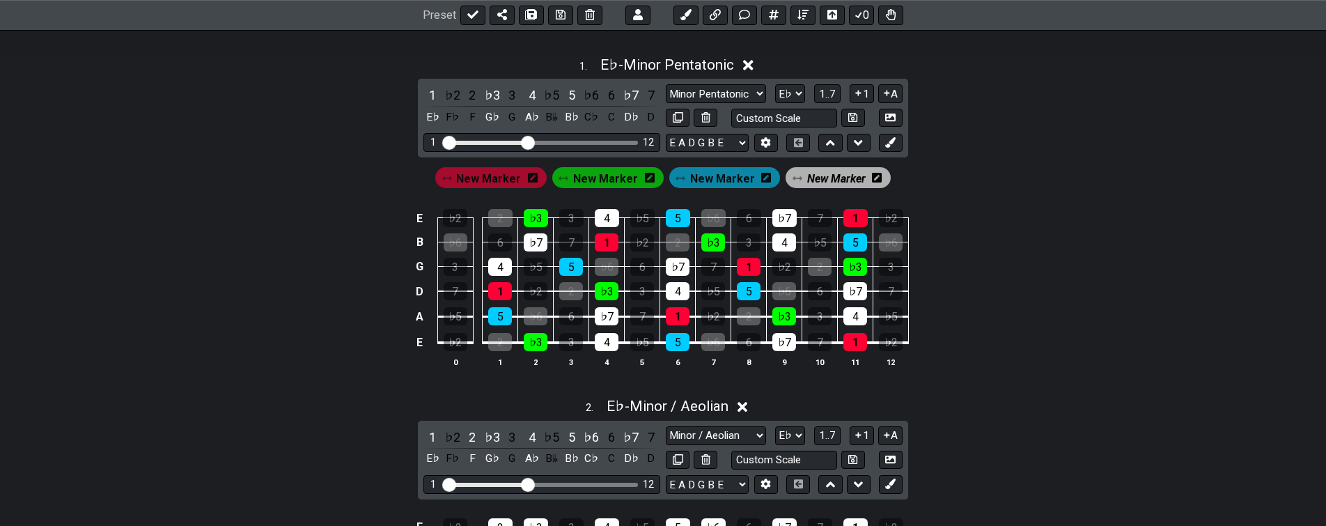
drag, startPoint x: 359, startPoint y: 359, endPoint x: 361, endPoint y: 303, distance: 55.8
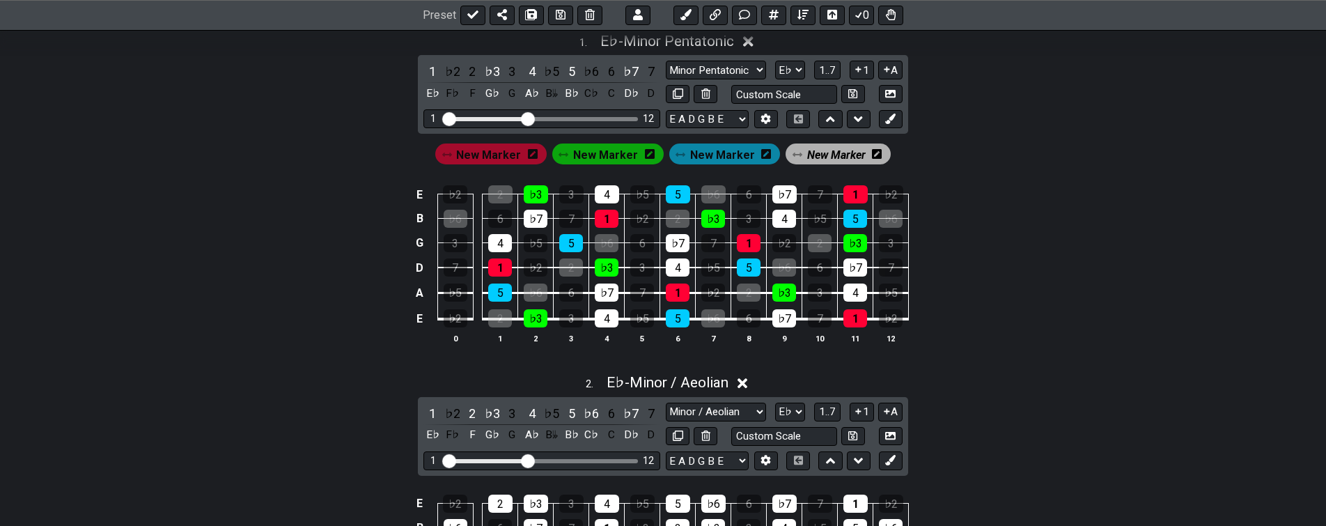
drag, startPoint x: 372, startPoint y: 320, endPoint x: 358, endPoint y: 313, distance: 15.6
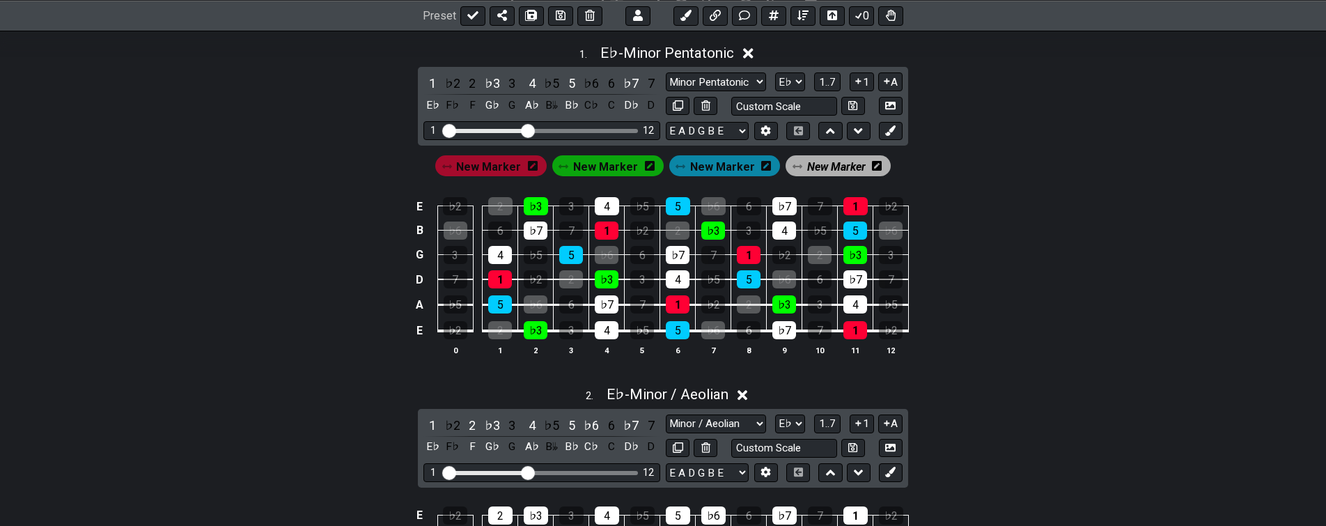
drag, startPoint x: 361, startPoint y: 316, endPoint x: 372, endPoint y: 251, distance: 64.9
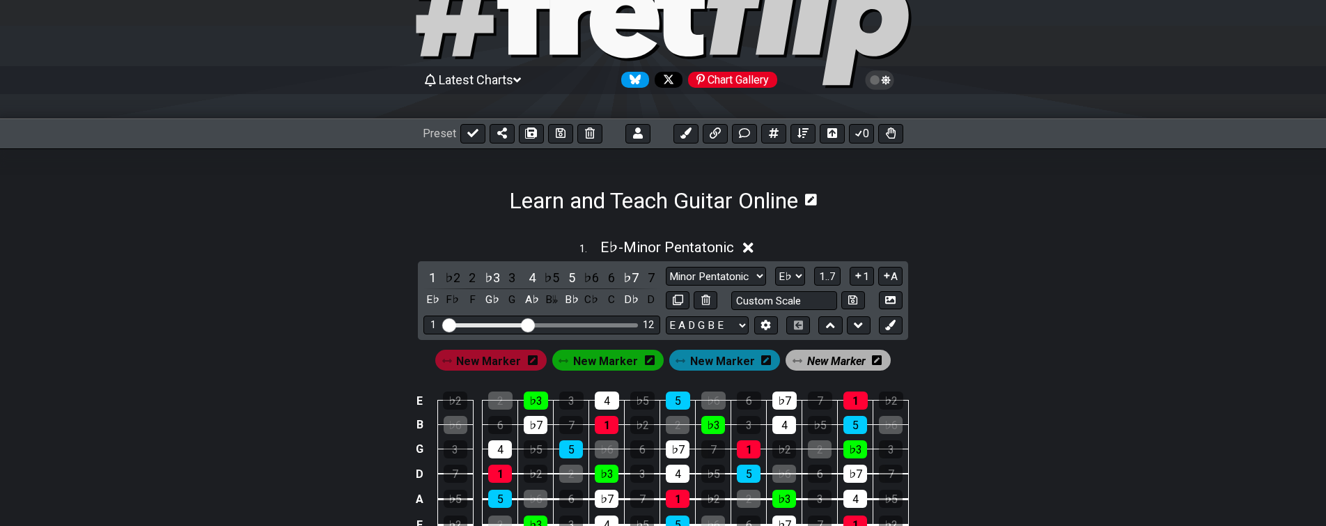
scroll to position [0, 0]
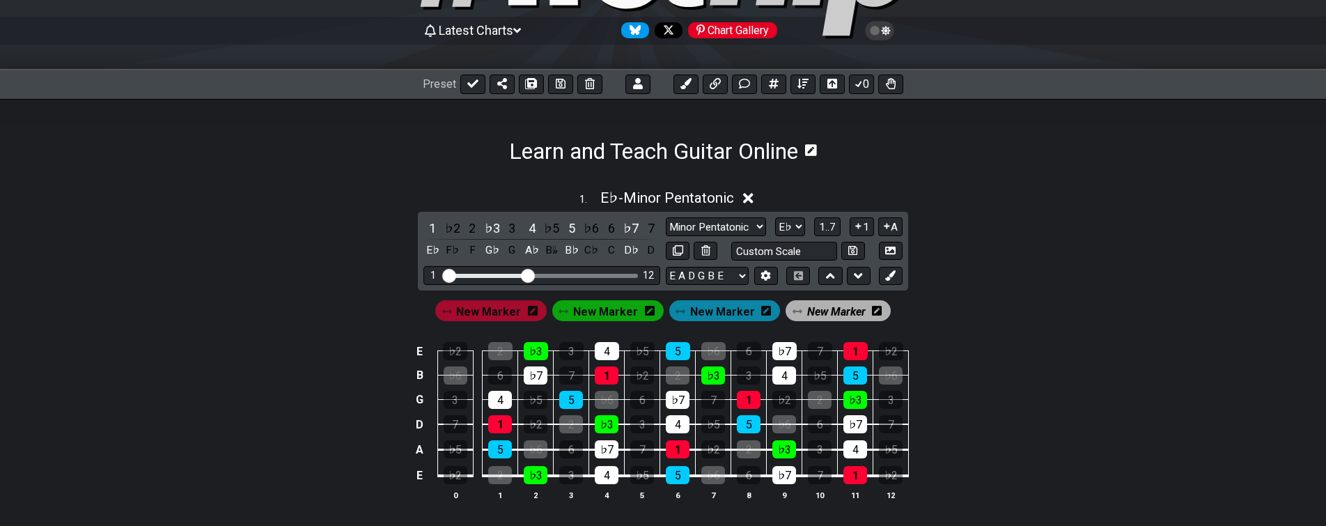
drag, startPoint x: 365, startPoint y: 345, endPoint x: 352, endPoint y: 356, distance: 16.9
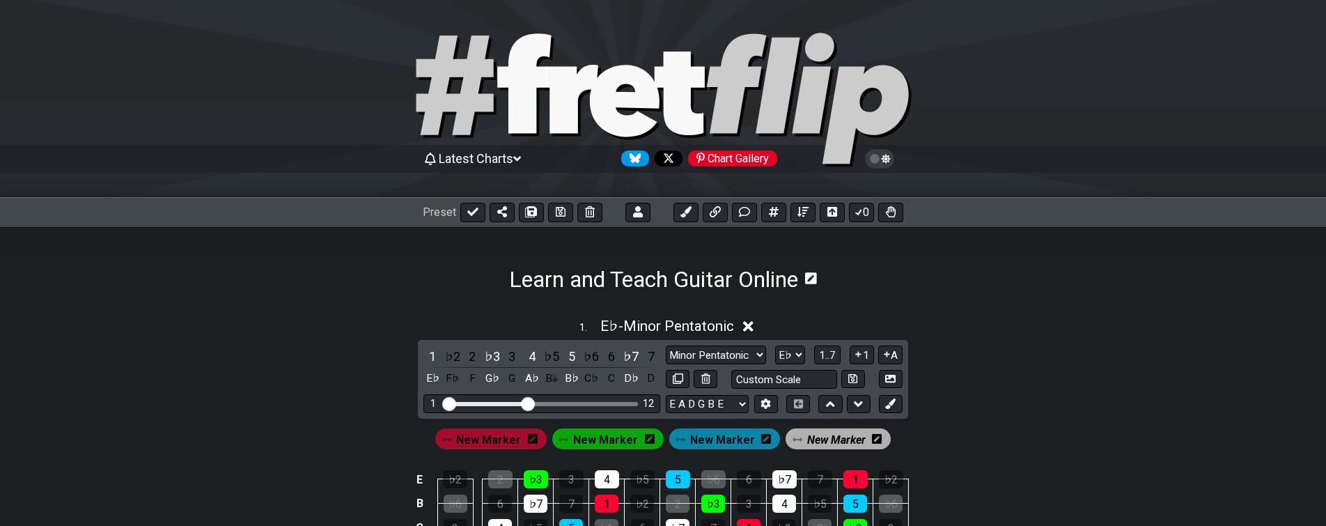
drag, startPoint x: 391, startPoint y: 158, endPoint x: 371, endPoint y: 184, distance: 32.7
click at [467, 209] on icon at bounding box center [472, 211] width 11 height 11
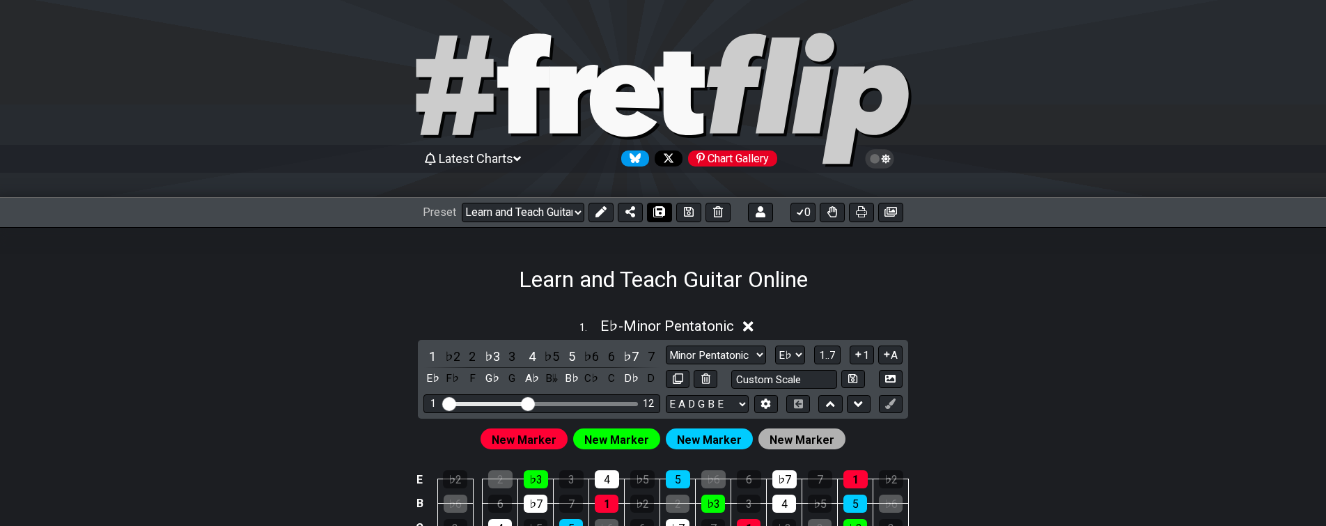
click at [656, 211] on icon at bounding box center [660, 211] width 10 height 11
click at [658, 210] on icon at bounding box center [660, 211] width 10 height 11
select select "/023ETDBKQ"
click at [572, 210] on select "Welcome to #fretflip! Initial Preset Custom Preset Learn and Teach Guitar Onlin…" at bounding box center [523, 213] width 123 height 20
click at [359, 329] on div "1 . E♭ - Minor Pentatonic" at bounding box center [663, 322] width 1087 height 26
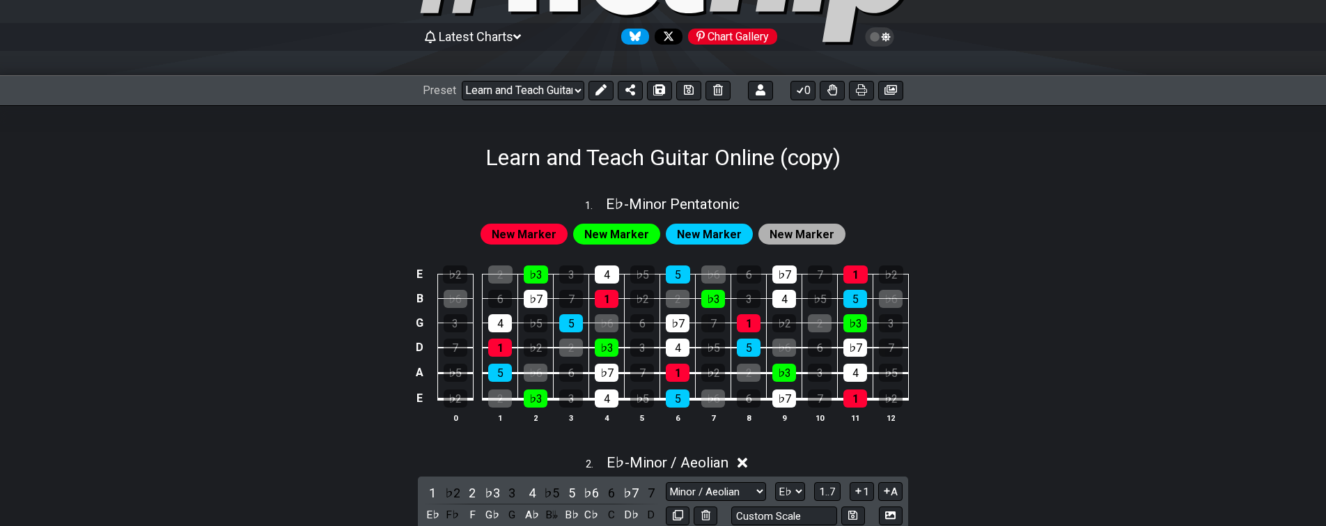
drag, startPoint x: 382, startPoint y: 374, endPoint x: 370, endPoint y: 422, distance: 49.5
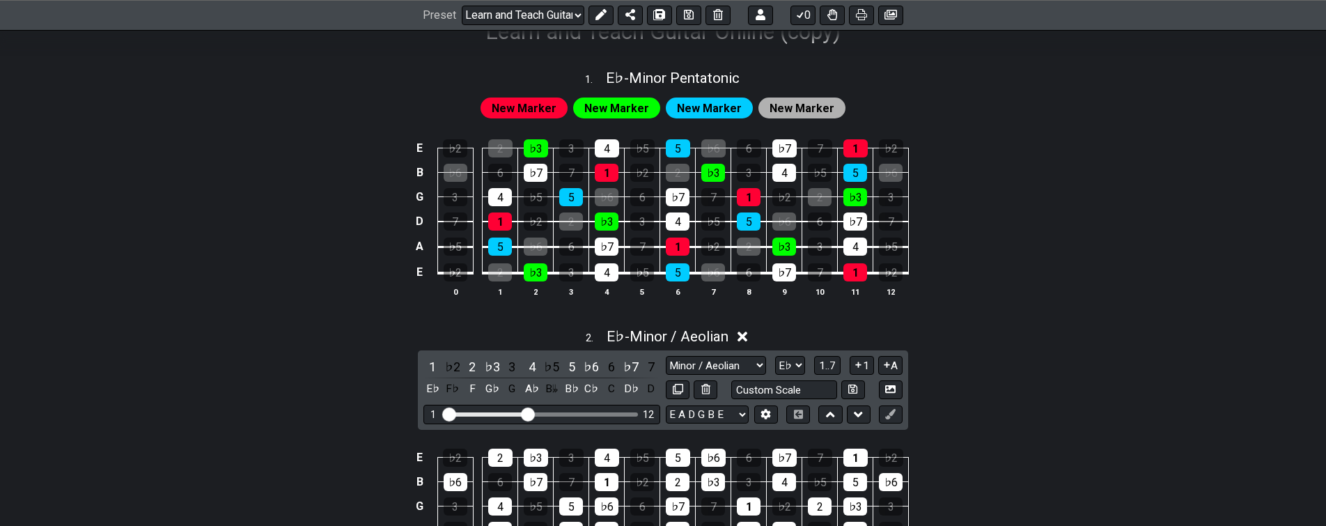
drag, startPoint x: 378, startPoint y: 373, endPoint x: 378, endPoint y: 441, distance: 67.6
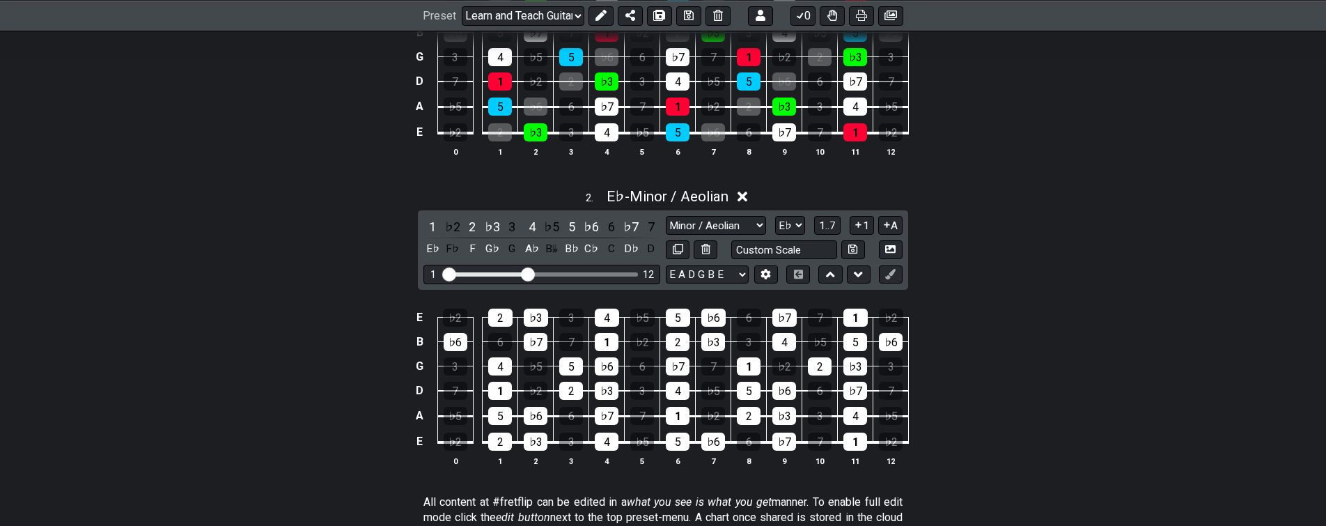
drag, startPoint x: 379, startPoint y: 437, endPoint x: 375, endPoint y: 349, distance: 87.9
